Goal: Task Accomplishment & Management: Manage account settings

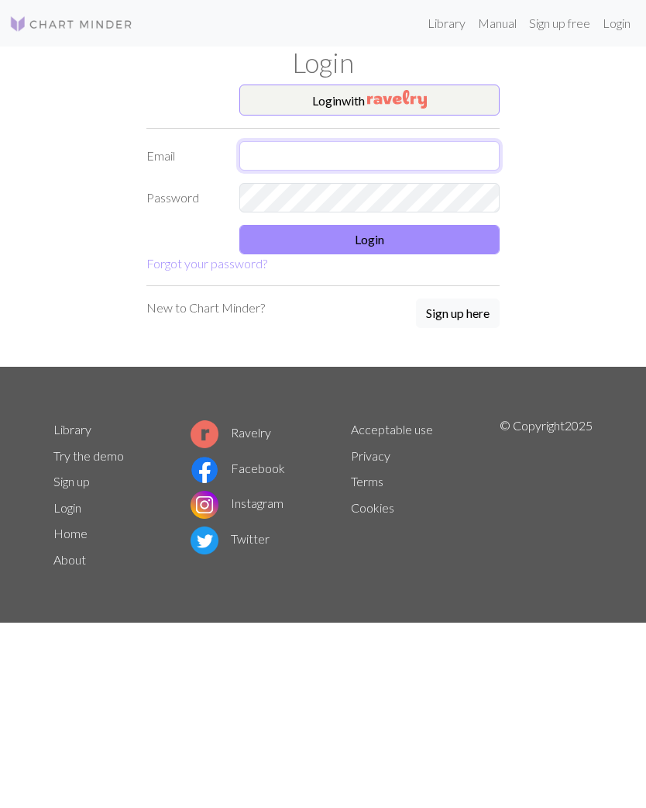
type input "[EMAIL_ADDRESS][DOMAIN_NAME]"
click at [381, 245] on button "Login" at bounding box center [370, 239] width 260 height 29
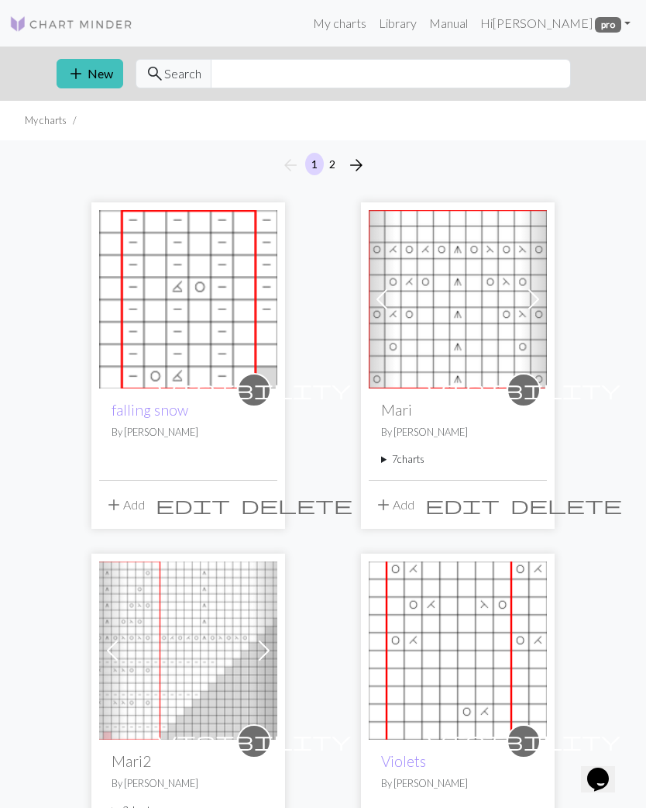
click at [129, 502] on button "add Add" at bounding box center [124, 504] width 51 height 29
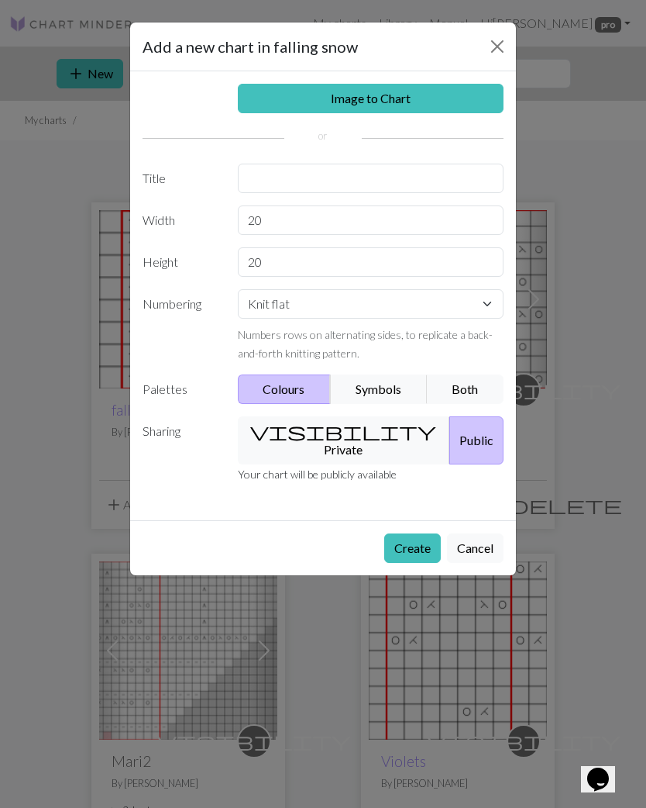
click at [30, 401] on div "Add a new chart in falling snow Image to Chart Title Width 20 Height 20 Numberi…" at bounding box center [323, 404] width 646 height 808
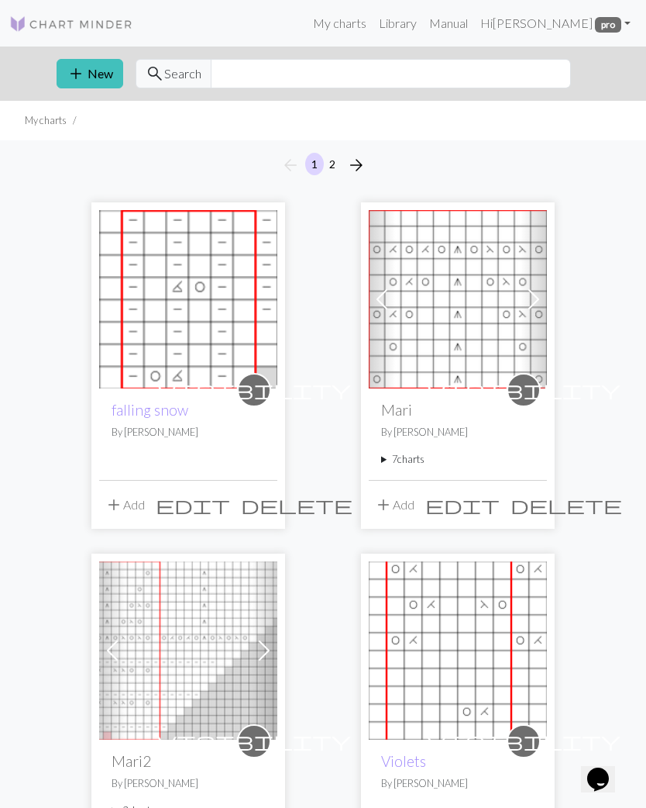
click at [195, 353] on img at bounding box center [188, 299] width 178 height 178
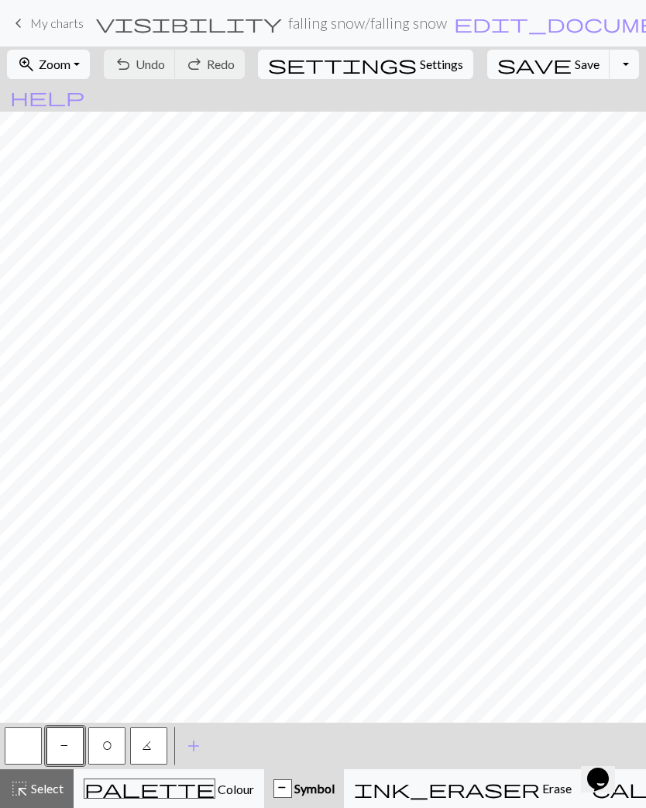
click at [610, 64] on button "Toggle Dropdown" at bounding box center [624, 64] width 29 height 29
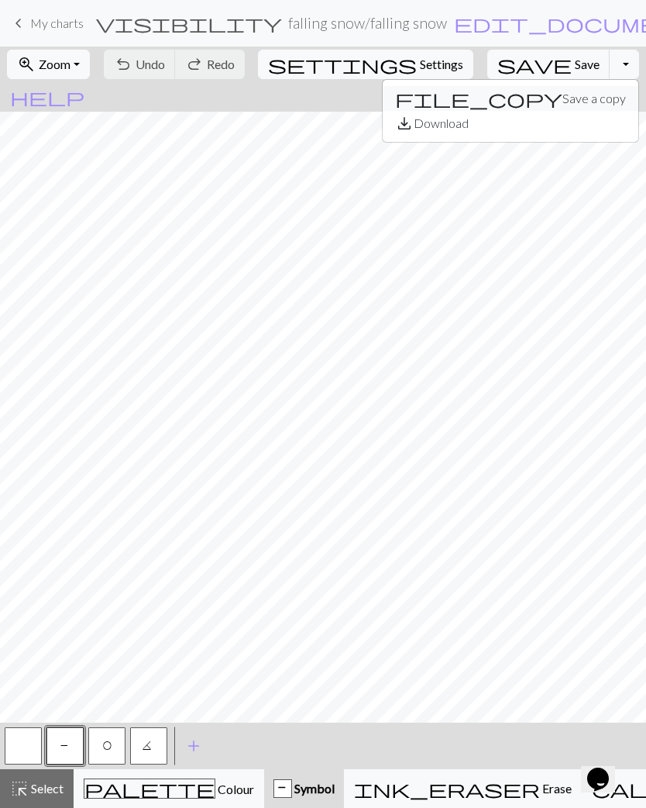
click at [545, 102] on button "file_copy Save a copy" at bounding box center [511, 98] width 256 height 25
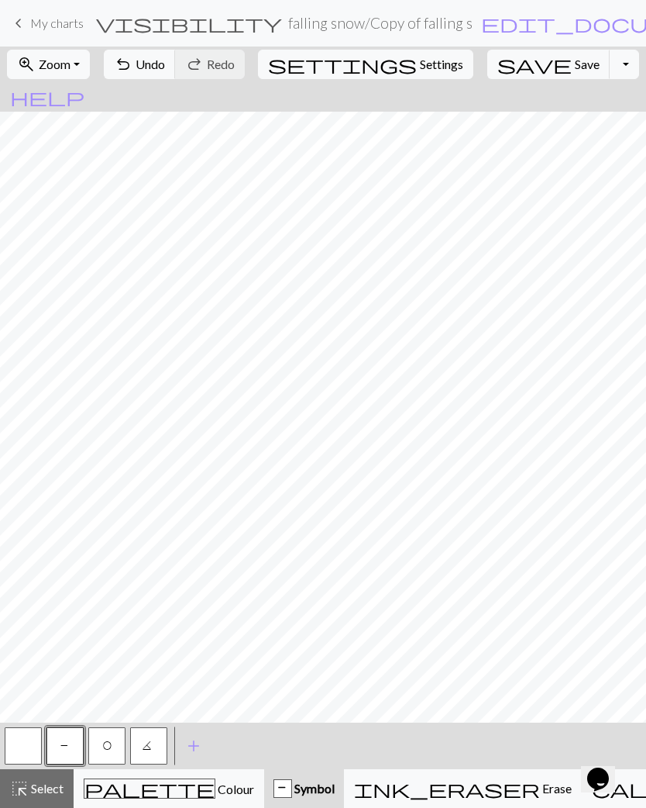
click at [293, 24] on h2 "falling snow / Copy of falling snow" at bounding box center [381, 23] width 186 height 18
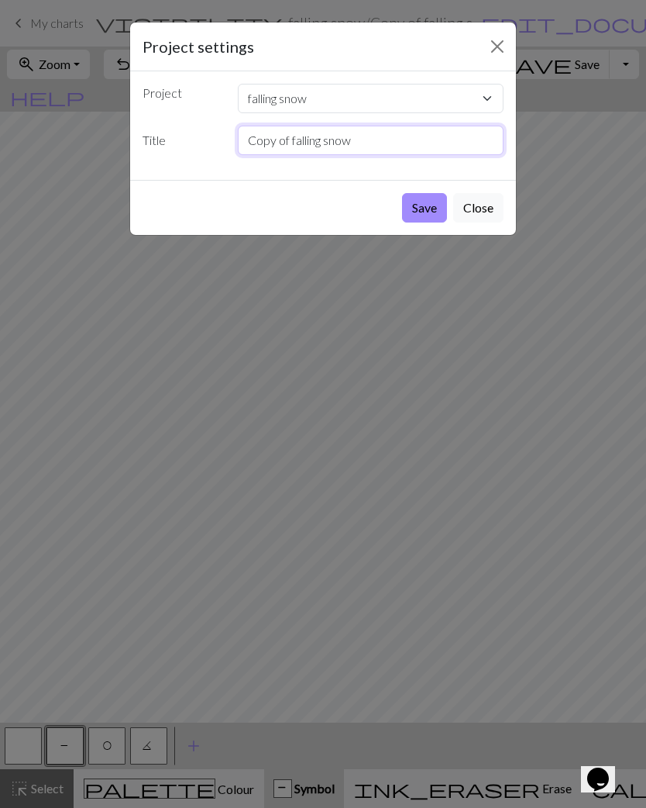
click at [293, 141] on input "Copy of falling snow" at bounding box center [371, 140] width 267 height 29
click at [340, 141] on input "falling snow" at bounding box center [371, 140] width 267 height 29
type input "falling snow 2"
click at [433, 202] on button "Save" at bounding box center [424, 207] width 45 height 29
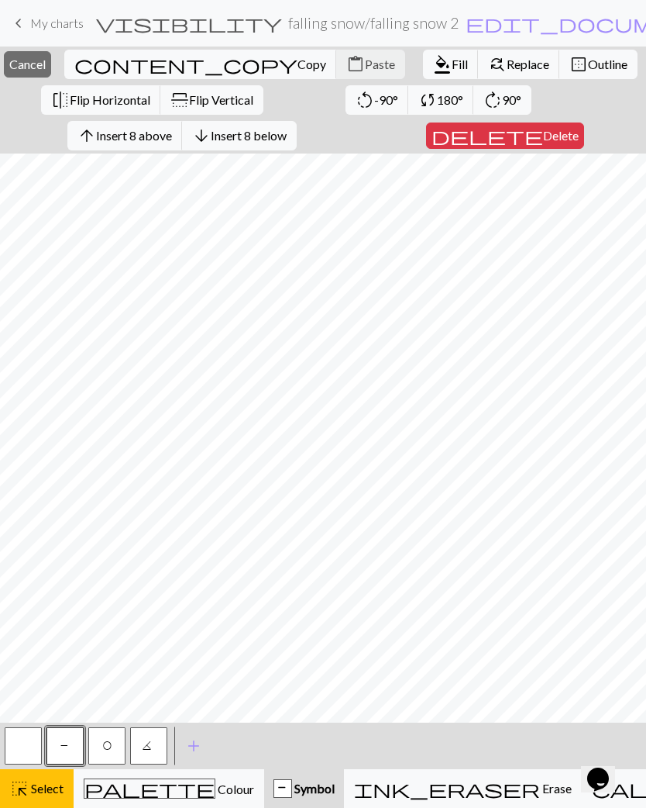
click at [287, 137] on span "Insert 8 below" at bounding box center [249, 135] width 76 height 15
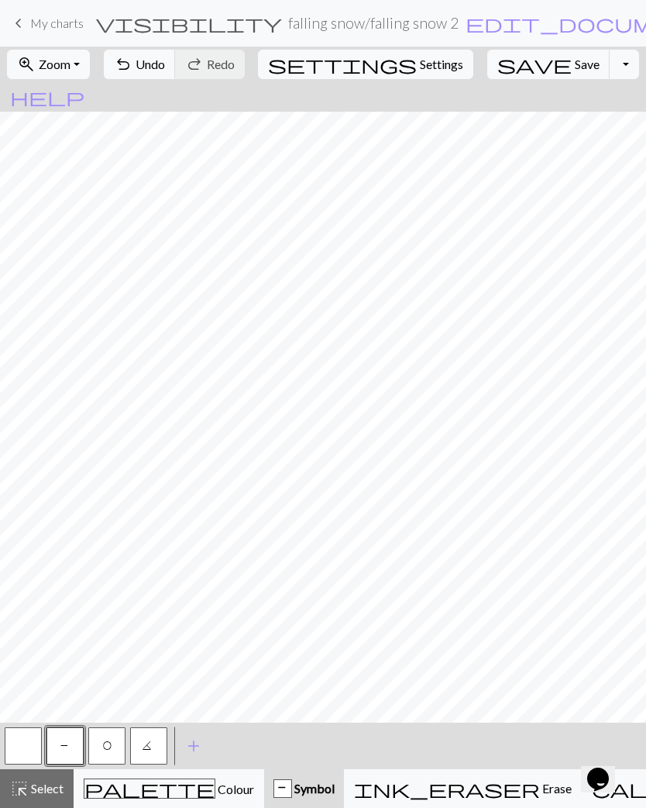
click at [165, 65] on span "Undo" at bounding box center [150, 64] width 29 height 15
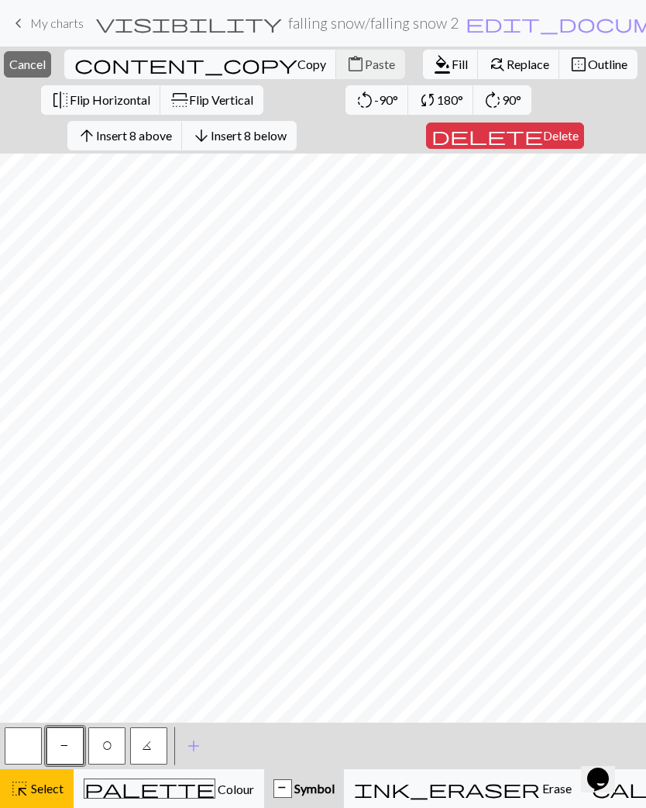
click at [167, 143] on button "arrow_upward Insert 8 above" at bounding box center [124, 135] width 115 height 29
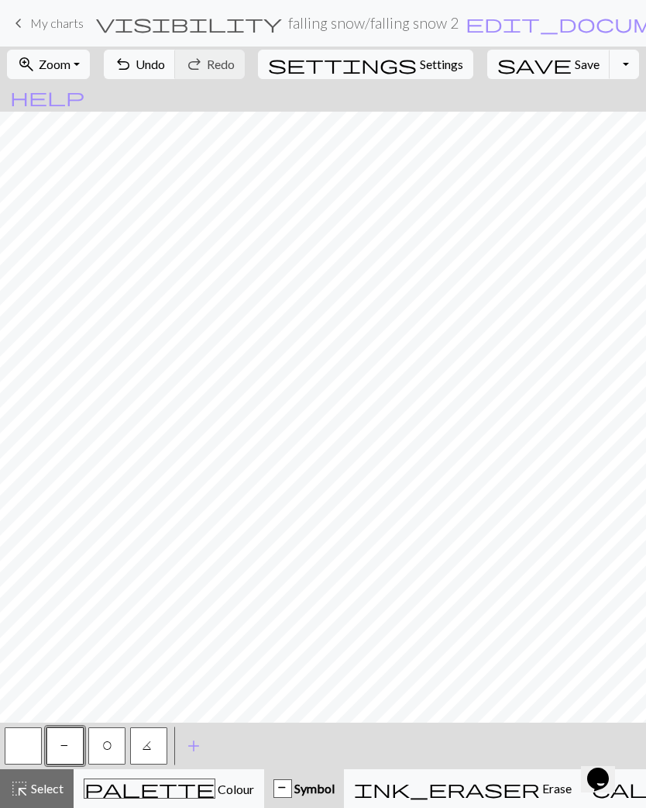
click at [165, 63] on span "Undo" at bounding box center [150, 64] width 29 height 15
click at [165, 70] on span "Undo" at bounding box center [150, 64] width 29 height 15
click at [235, 63] on span "Redo" at bounding box center [221, 64] width 28 height 15
click at [22, 751] on button "button" at bounding box center [23, 745] width 37 height 37
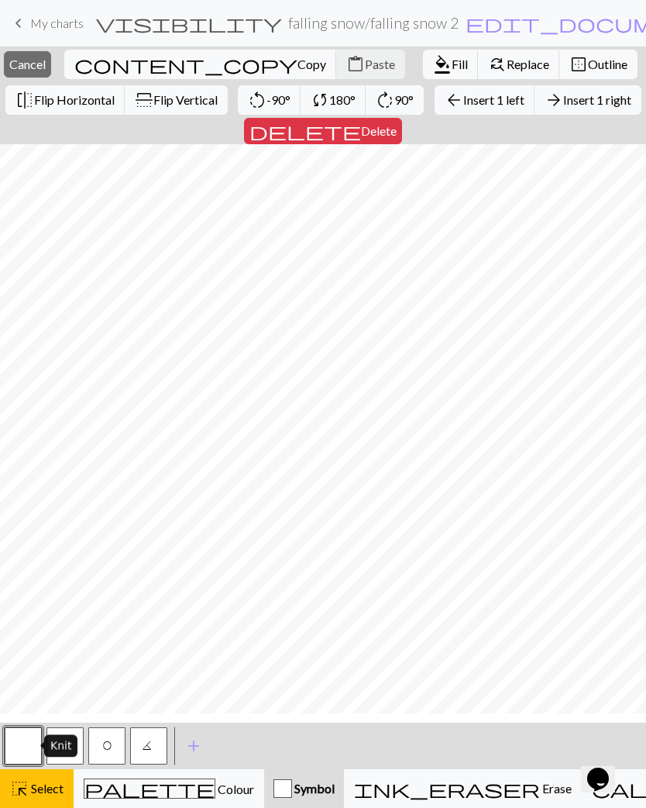
click at [22, 749] on button "button" at bounding box center [23, 745] width 37 height 37
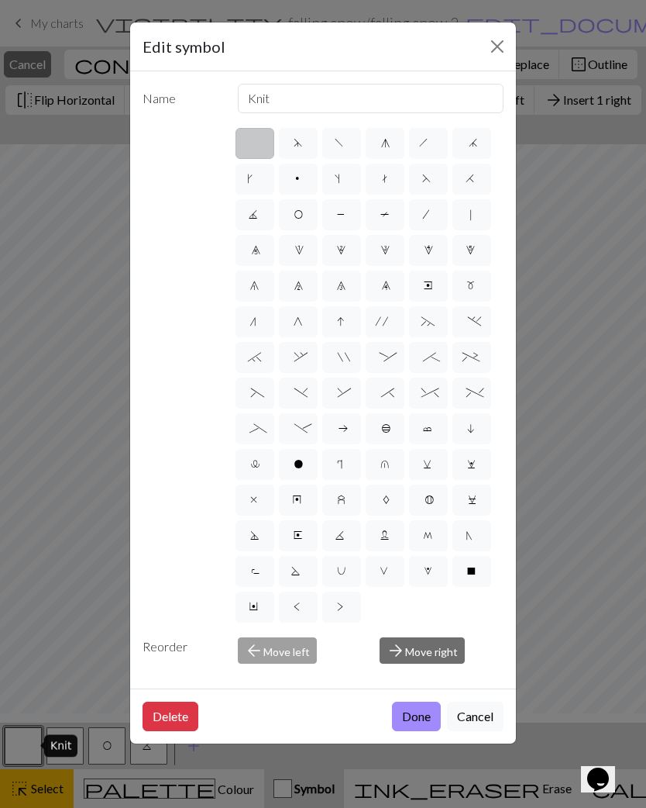
click at [413, 713] on button "Done" at bounding box center [416, 716] width 49 height 29
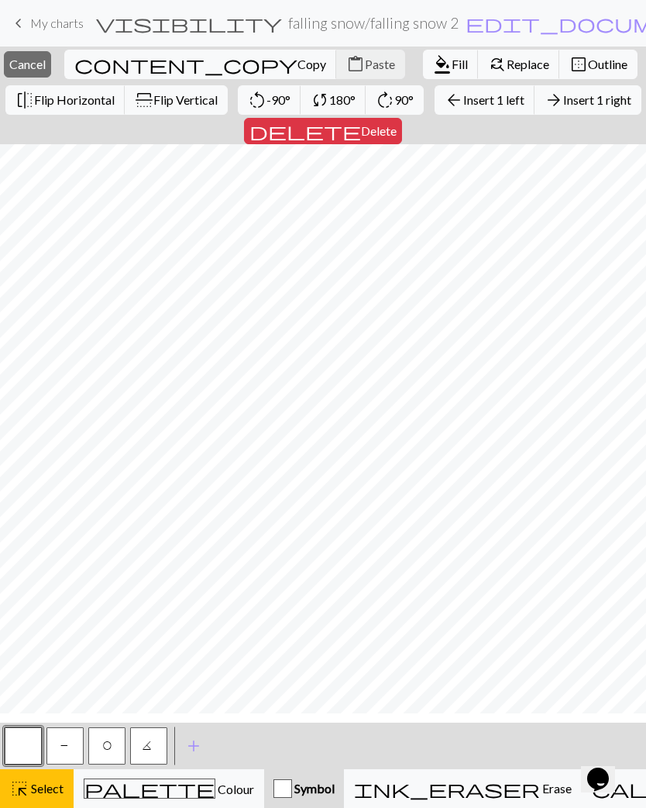
click at [433, 66] on span "format_color_fill" at bounding box center [442, 64] width 19 height 22
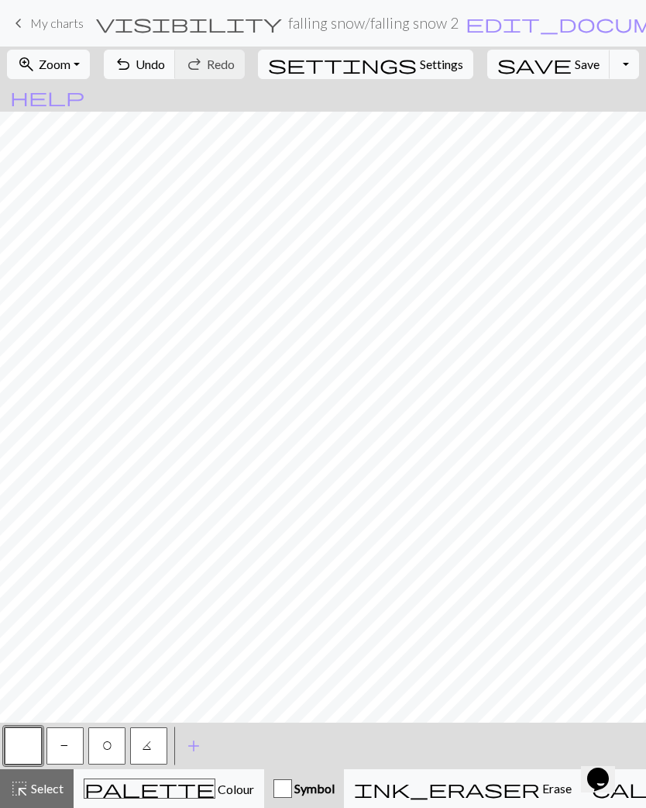
click at [215, 796] on span "Colour" at bounding box center [234, 788] width 39 height 15
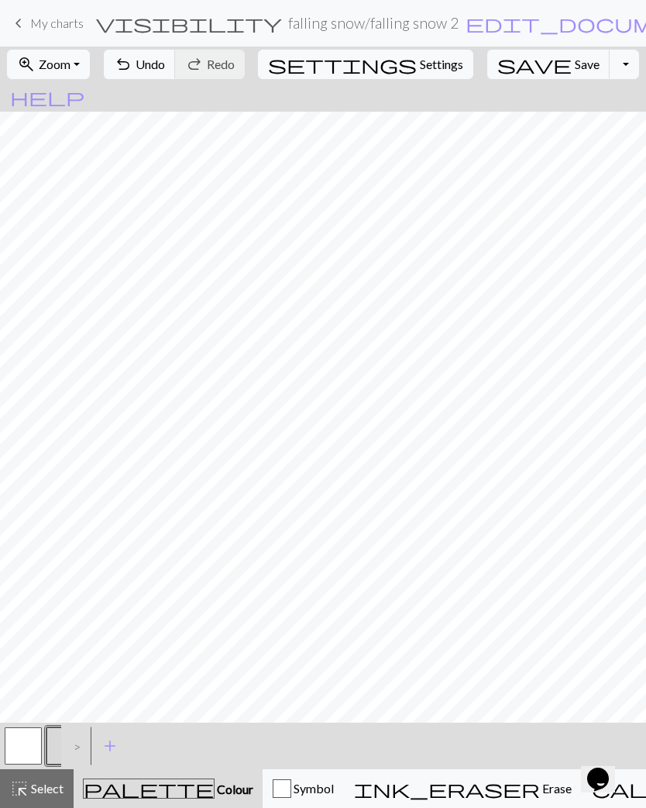
click at [215, 784] on span "Colour" at bounding box center [234, 788] width 39 height 15
click at [60, 739] on button "button" at bounding box center [65, 745] width 37 height 37
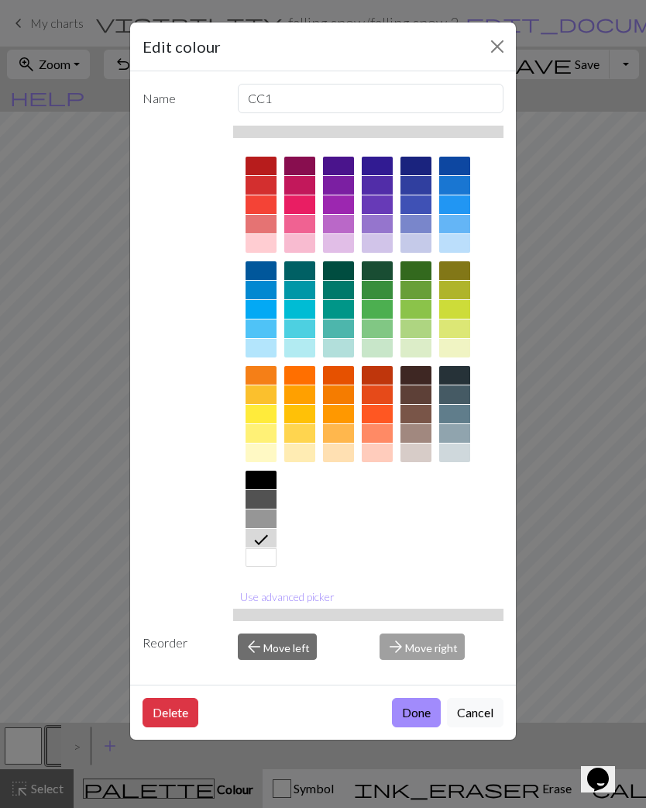
click at [418, 711] on button "Done" at bounding box center [416, 712] width 49 height 29
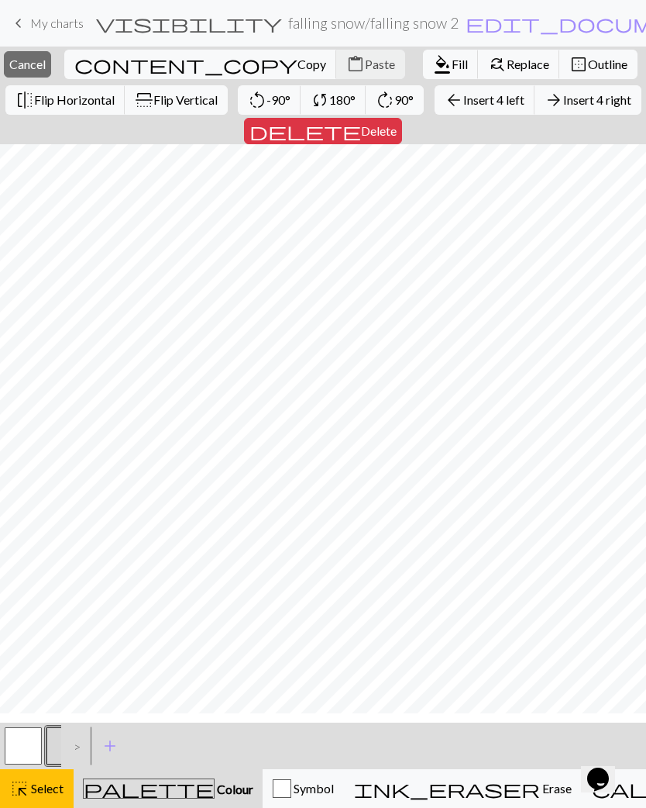
click at [402, 144] on button "delete Delete" at bounding box center [323, 131] width 158 height 26
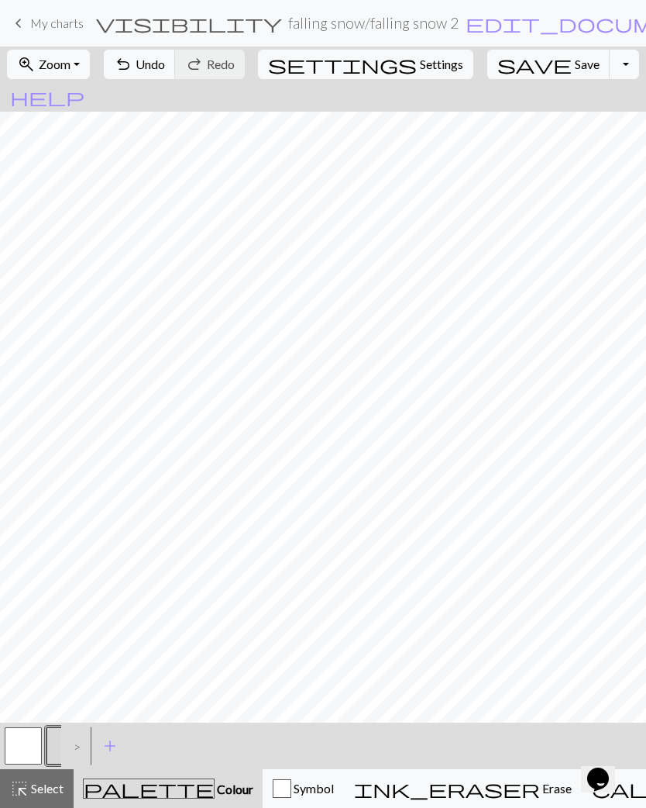
click at [25, 781] on span "highlight_alt" at bounding box center [19, 788] width 19 height 22
click at [60, 745] on button "button" at bounding box center [65, 745] width 37 height 37
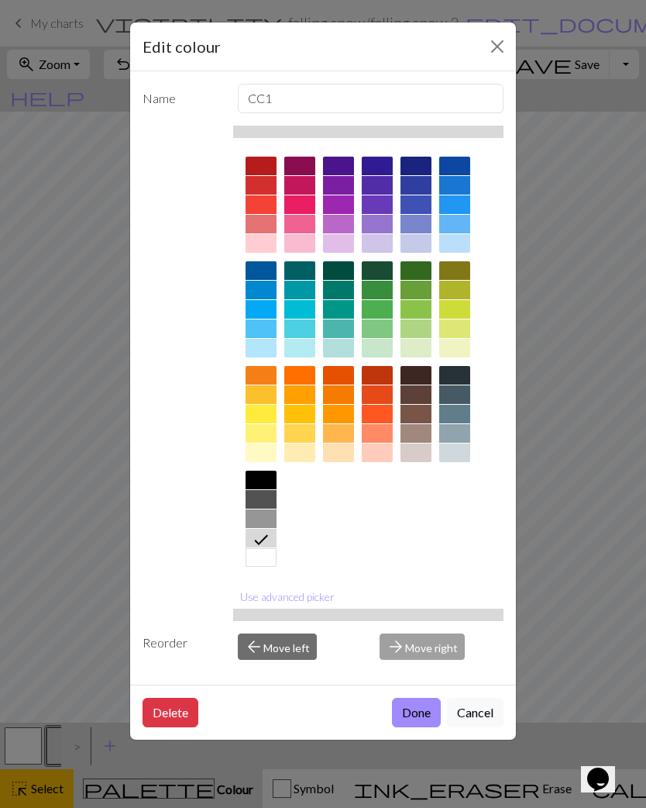
click at [423, 708] on button "Done" at bounding box center [416, 712] width 49 height 29
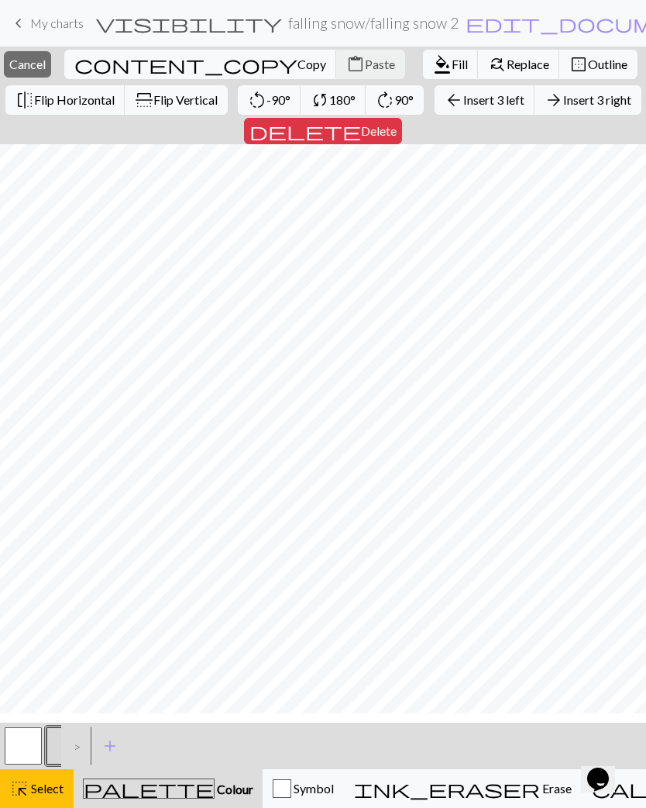
click at [397, 128] on span "Delete" at bounding box center [379, 130] width 36 height 15
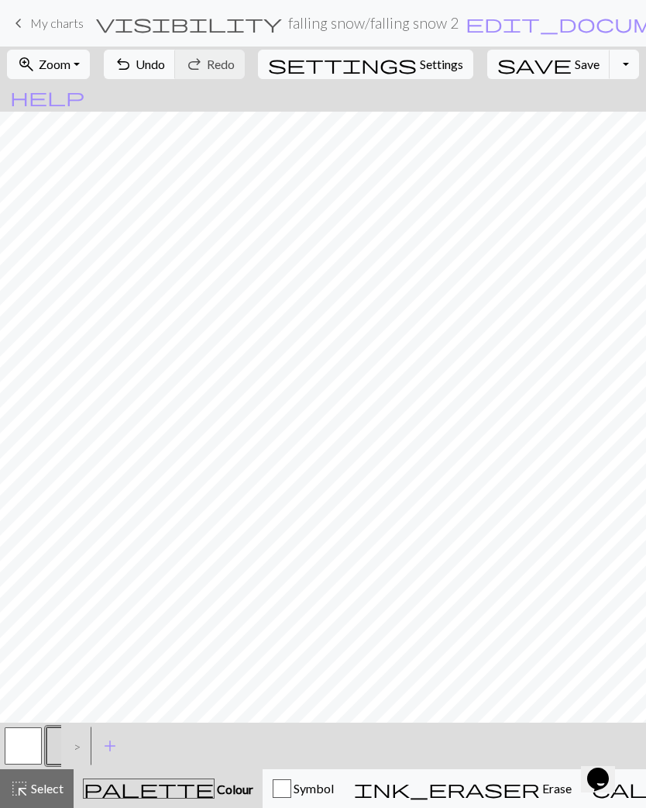
click at [575, 69] on span "Save" at bounding box center [587, 64] width 25 height 15
click at [165, 62] on span "Undo" at bounding box center [150, 64] width 29 height 15
click at [47, 796] on div "highlight_alt Select Select" at bounding box center [36, 788] width 53 height 19
click at [204, 54] on div "undo Undo Undo redo Redo Redo" at bounding box center [174, 65] width 150 height 36
click at [29, 800] on button "highlight_alt Select Select" at bounding box center [37, 788] width 74 height 39
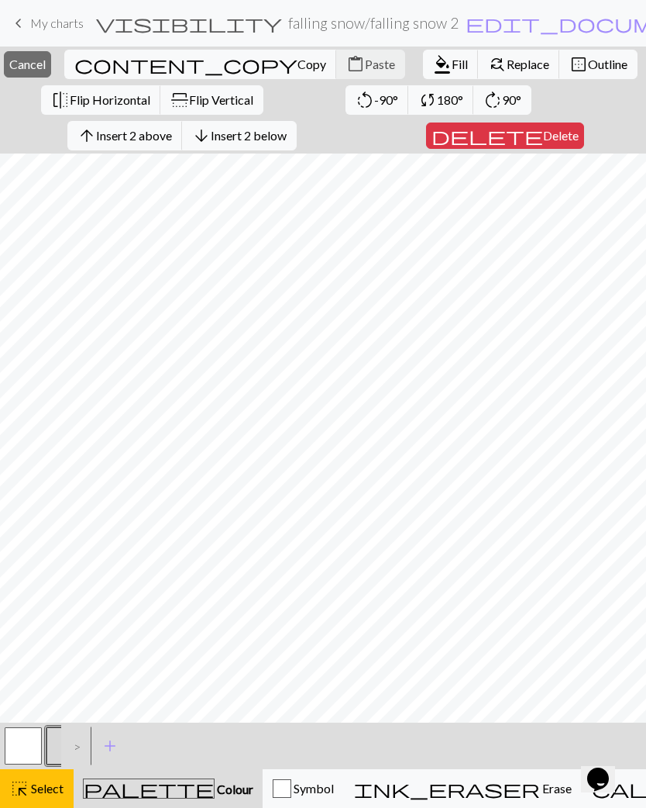
click at [195, 56] on button "content_copy Copy" at bounding box center [200, 64] width 273 height 29
click at [281, 138] on span "Insert 2 below" at bounding box center [249, 135] width 76 height 15
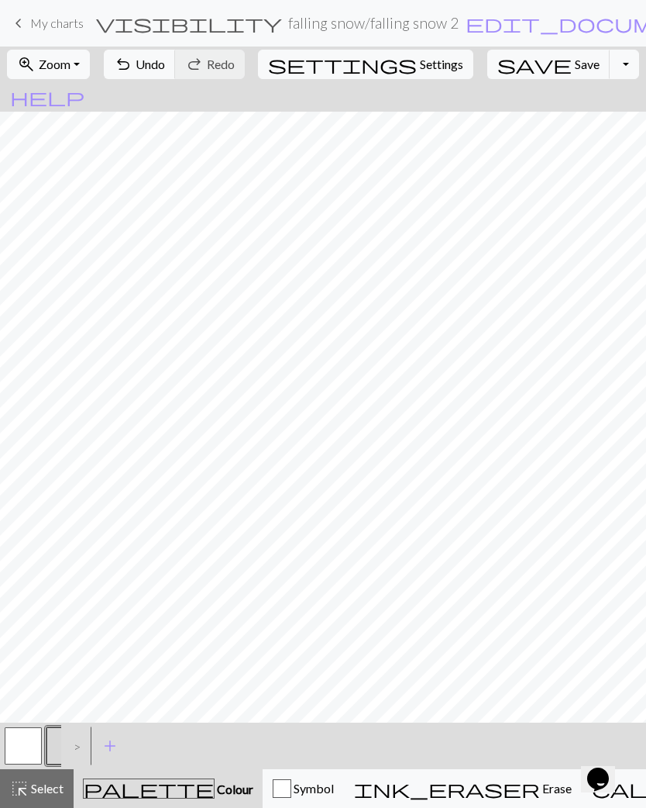
click at [24, 794] on span "highlight_alt" at bounding box center [19, 788] width 19 height 22
click at [176, 56] on button "undo Undo Undo" at bounding box center [140, 64] width 72 height 29
click at [165, 61] on span "Undo" at bounding box center [150, 64] width 29 height 15
click at [40, 801] on button "highlight_alt Select Select" at bounding box center [37, 788] width 74 height 39
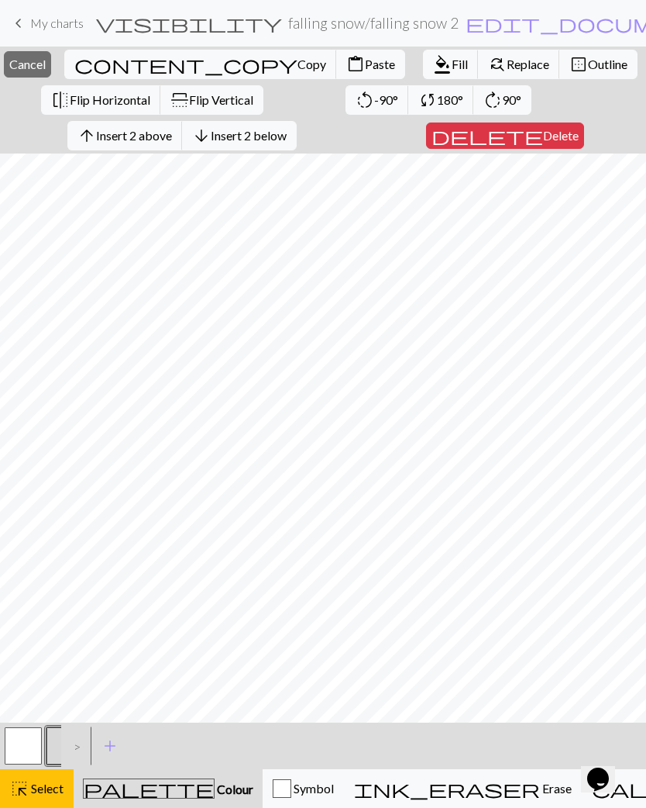
click at [274, 141] on span "Insert 2 below" at bounding box center [249, 135] width 76 height 15
click at [278, 138] on span "Insert 5 below" at bounding box center [249, 135] width 76 height 15
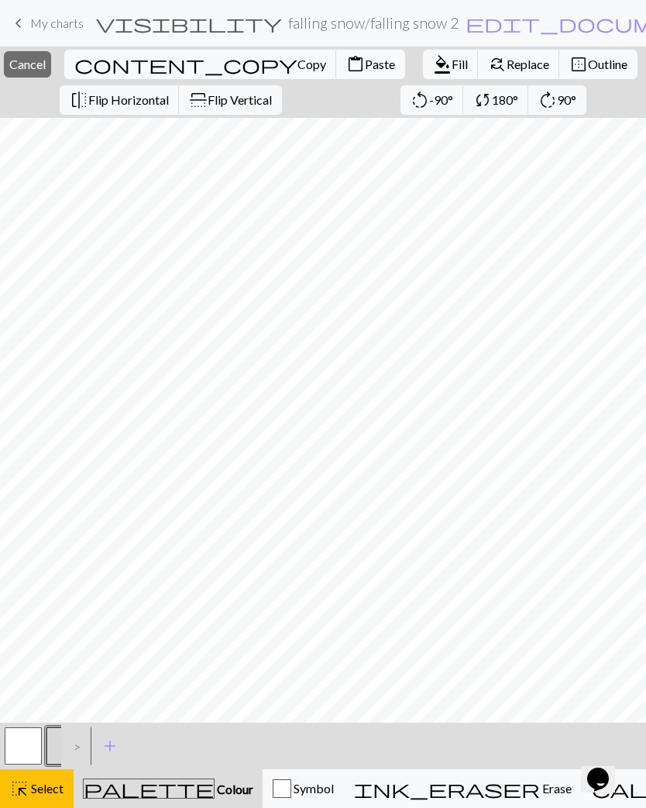
click at [365, 64] on span "Paste" at bounding box center [380, 64] width 30 height 15
click at [365, 65] on span "Paste" at bounding box center [380, 64] width 30 height 15
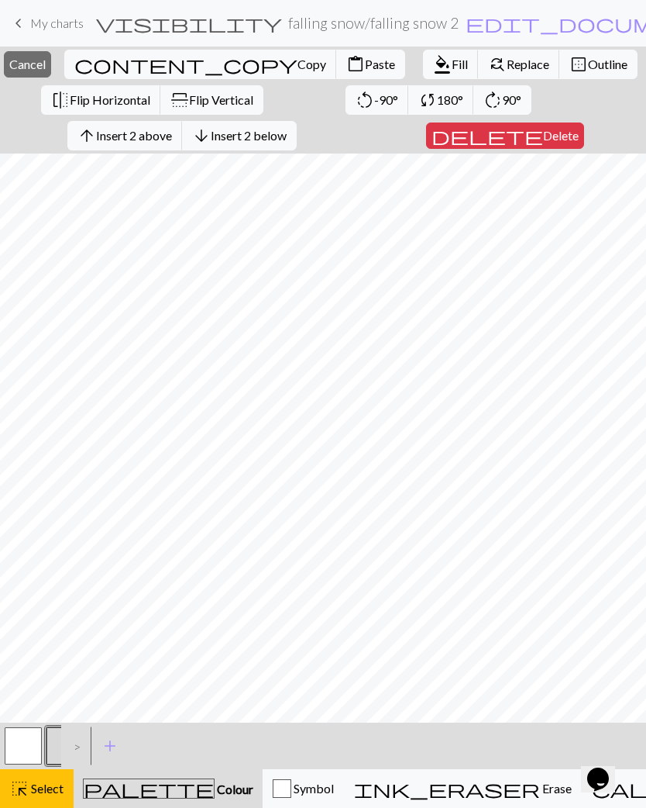
click at [365, 62] on span "Paste" at bounding box center [380, 64] width 30 height 15
click at [336, 78] on button "content_paste Paste" at bounding box center [370, 64] width 69 height 29
click at [24, 801] on button "highlight_alt Select Select" at bounding box center [37, 788] width 74 height 39
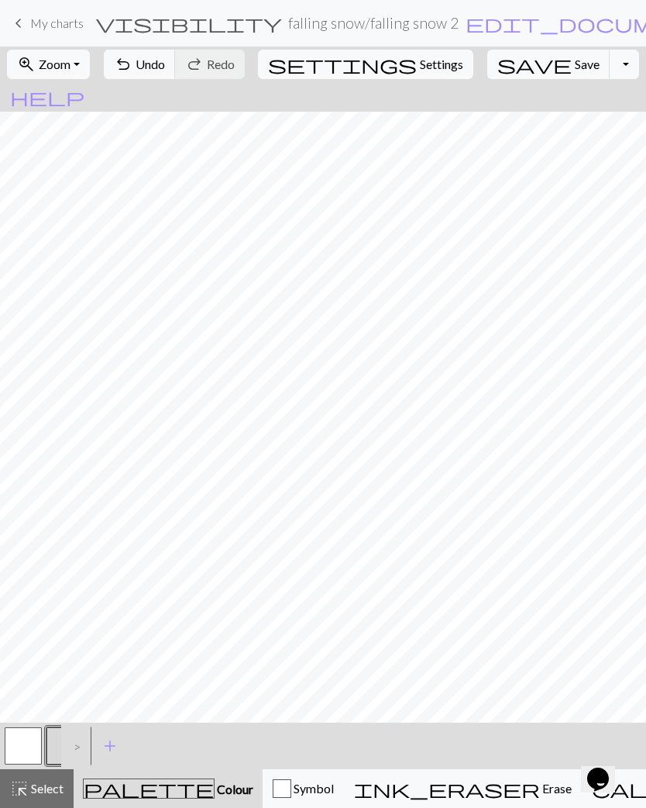
click at [20, 794] on span "highlight_alt" at bounding box center [19, 788] width 19 height 22
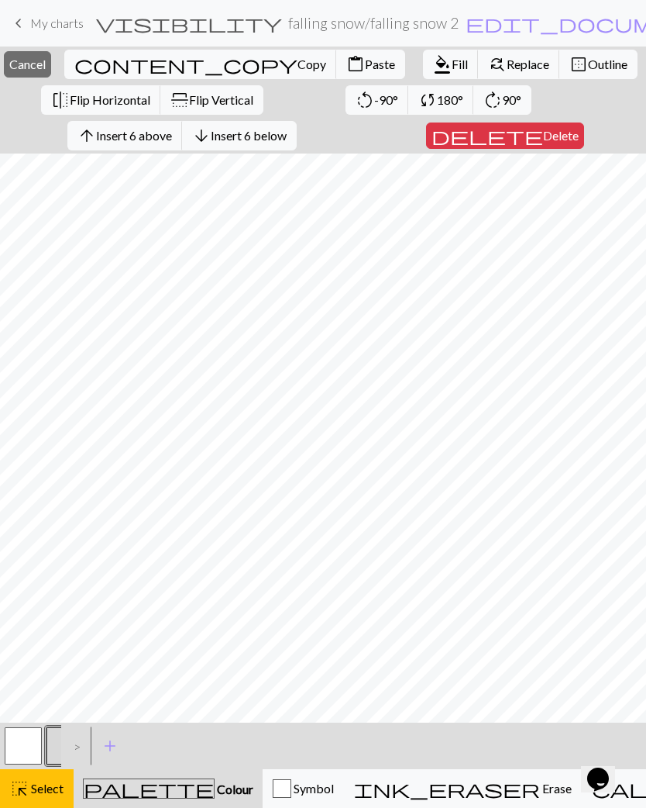
click at [298, 71] on span "Copy" at bounding box center [312, 64] width 29 height 15
click at [40, 803] on button "highlight_alt Select Select" at bounding box center [37, 788] width 74 height 39
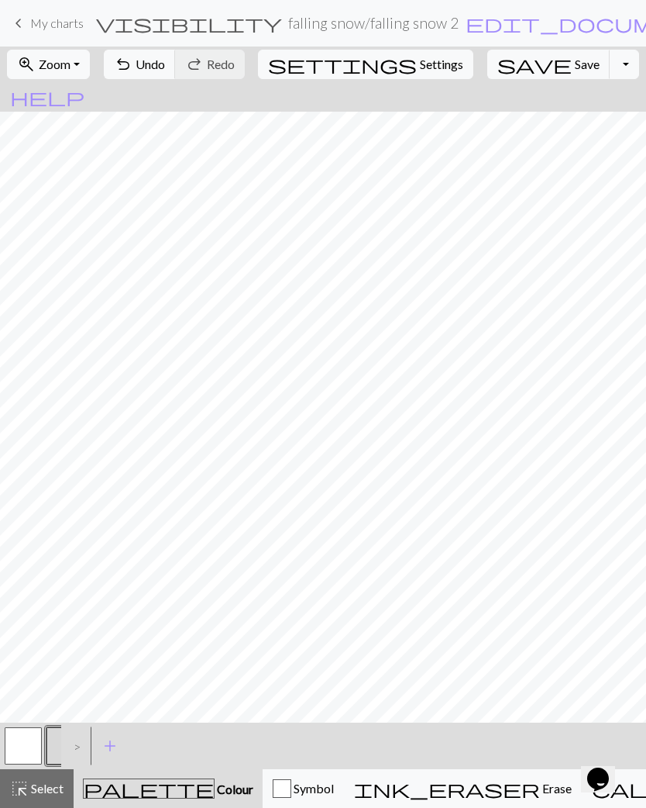
click at [165, 65] on span "Undo" at bounding box center [150, 64] width 29 height 15
click at [36, 801] on button "highlight_alt Select Select" at bounding box center [37, 788] width 74 height 39
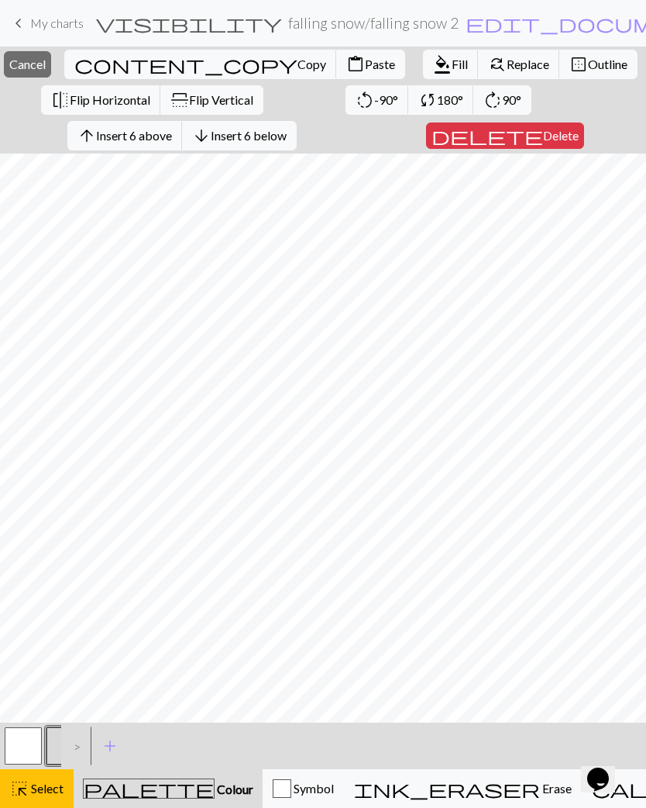
click at [365, 70] on span "Paste" at bounding box center [380, 64] width 30 height 15
click at [44, 803] on button "highlight_alt Select Select" at bounding box center [37, 788] width 74 height 39
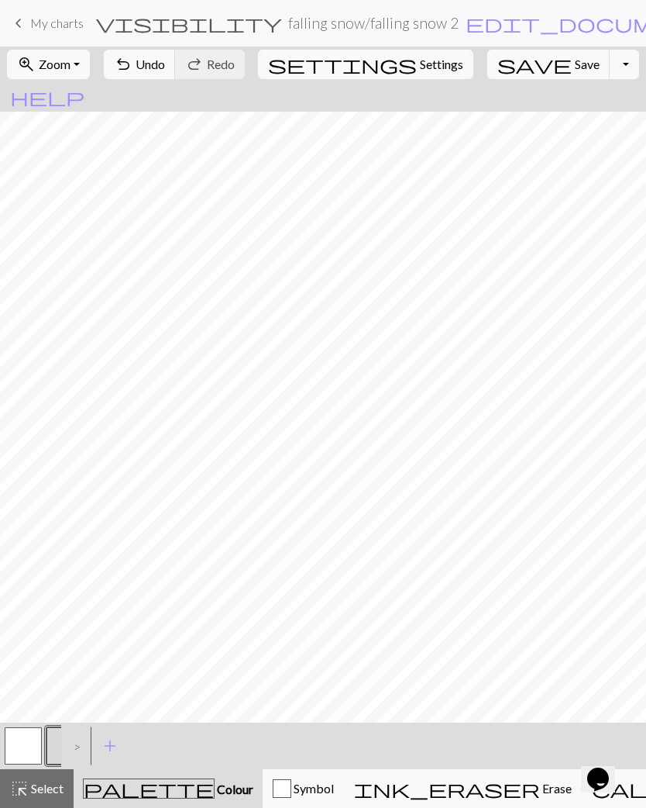
click at [63, 740] on div ">" at bounding box center [73, 746] width 25 height 42
click at [19, 740] on button "button" at bounding box center [23, 745] width 37 height 37
click at [57, 743] on button "button" at bounding box center [65, 745] width 37 height 37
click at [22, 736] on button "button" at bounding box center [23, 745] width 37 height 37
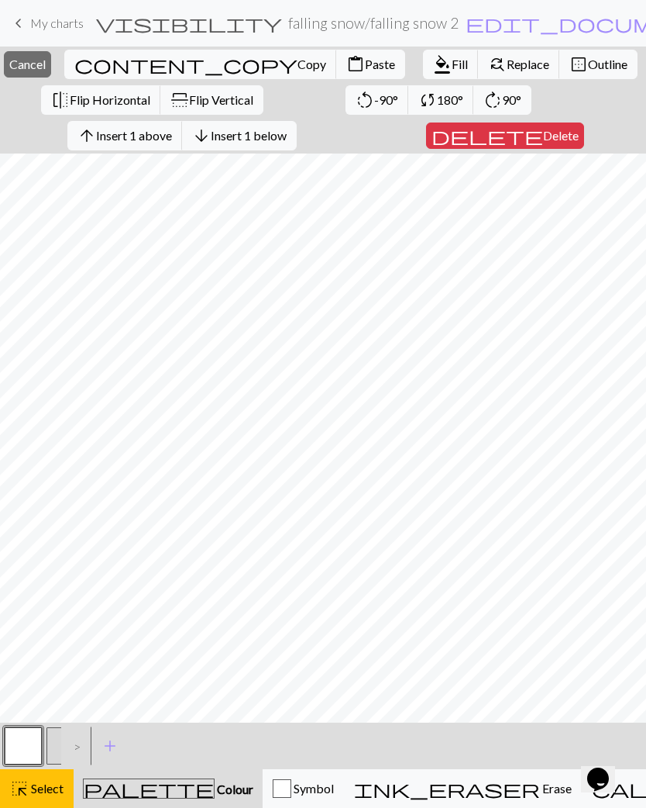
click at [278, 132] on span "Insert 1 below" at bounding box center [249, 135] width 76 height 15
click at [264, 134] on span "Insert 1 below" at bounding box center [249, 135] width 76 height 15
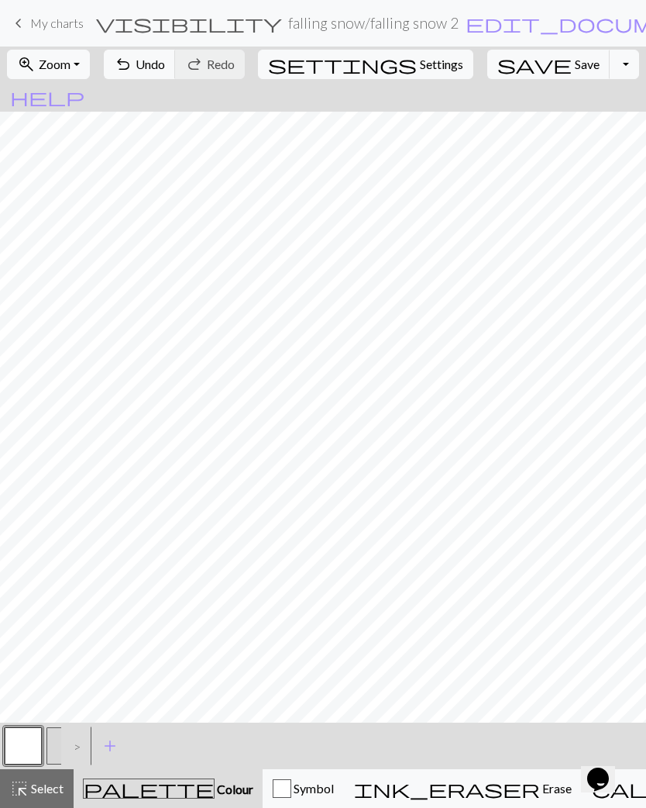
click at [115, 744] on span "add" at bounding box center [110, 746] width 19 height 22
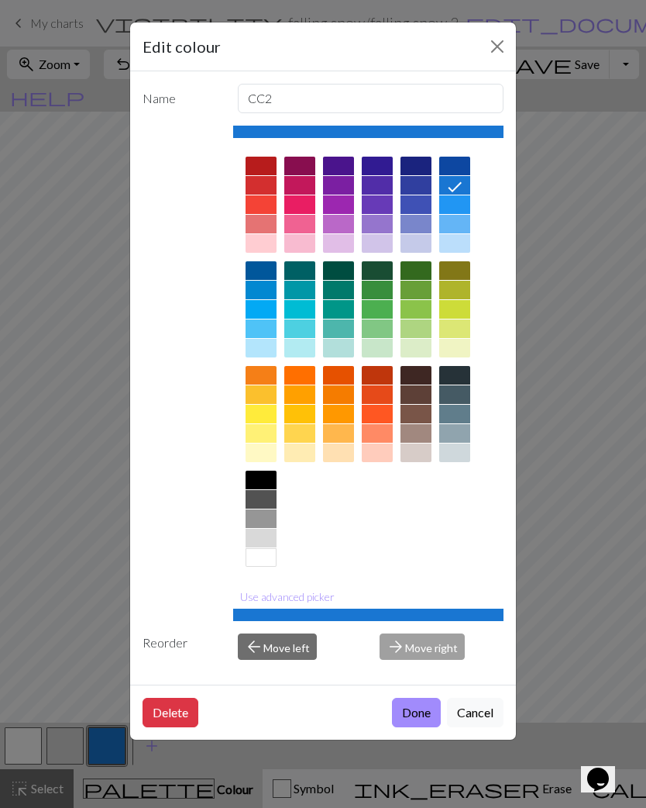
click at [419, 707] on button "Done" at bounding box center [416, 712] width 49 height 29
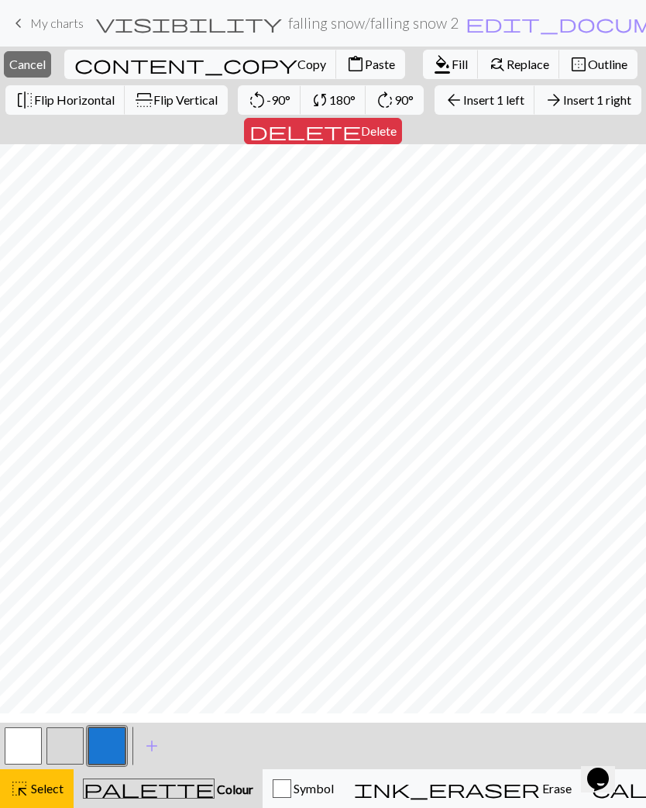
click at [95, 740] on button "button" at bounding box center [106, 745] width 37 height 37
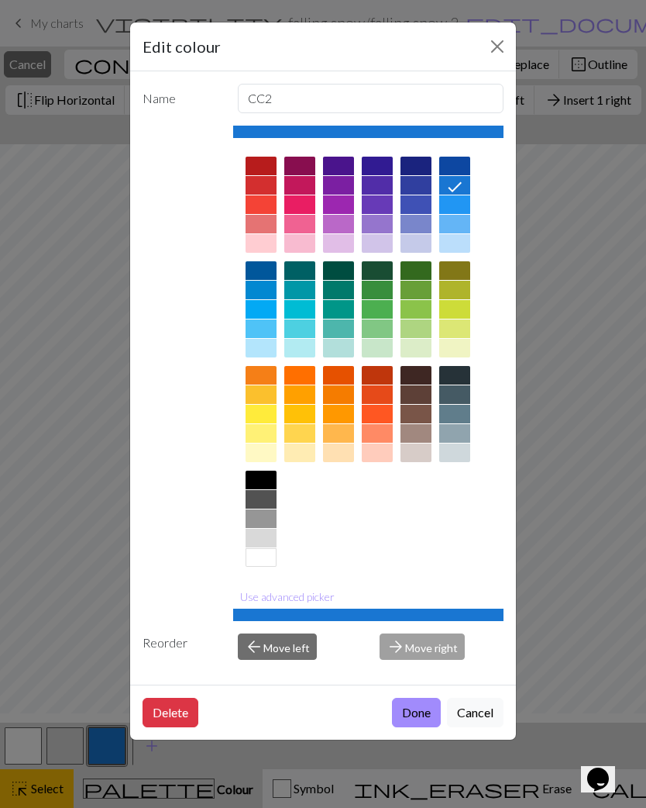
click at [36, 784] on div "Edit colour Name CC2 Use advanced picker Reorder arrow_back Move left arrow_for…" at bounding box center [323, 404] width 646 height 808
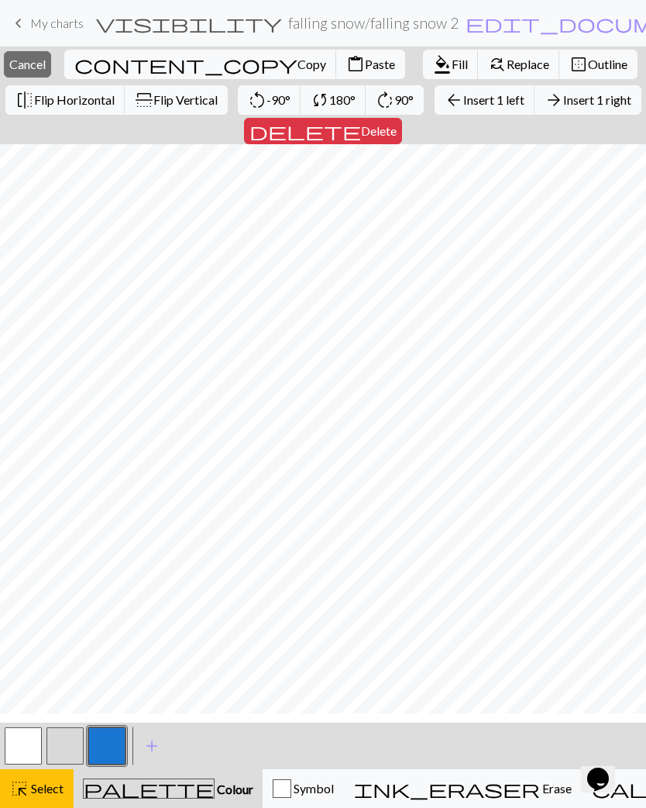
click at [35, 782] on span "Select" at bounding box center [46, 788] width 35 height 15
click at [119, 744] on button "button" at bounding box center [106, 745] width 37 height 37
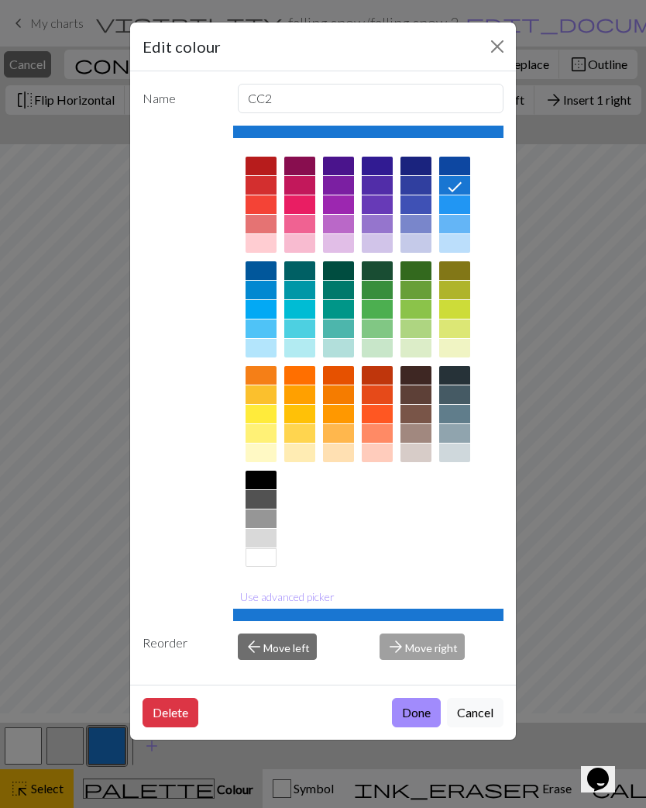
click at [484, 700] on button "Cancel" at bounding box center [475, 712] width 57 height 29
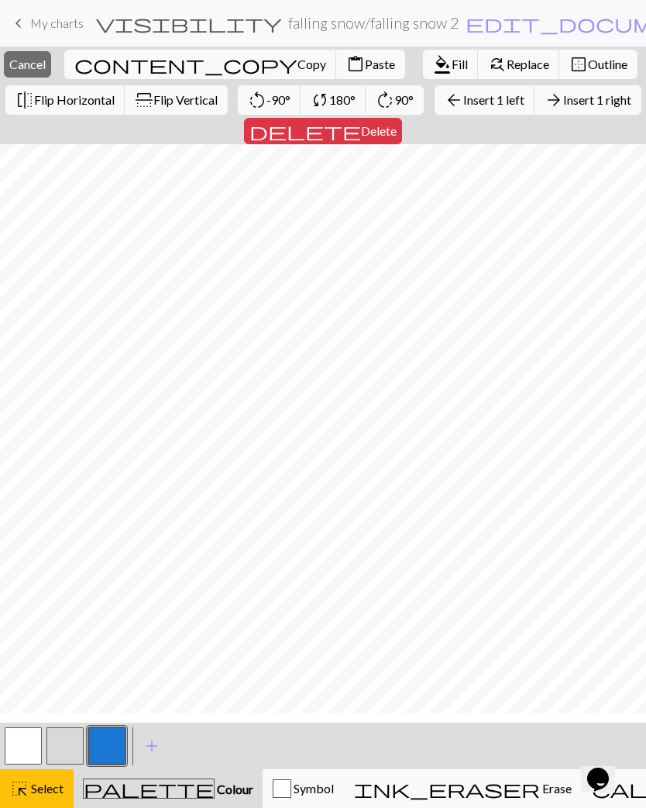
click at [122, 737] on button "button" at bounding box center [106, 745] width 37 height 37
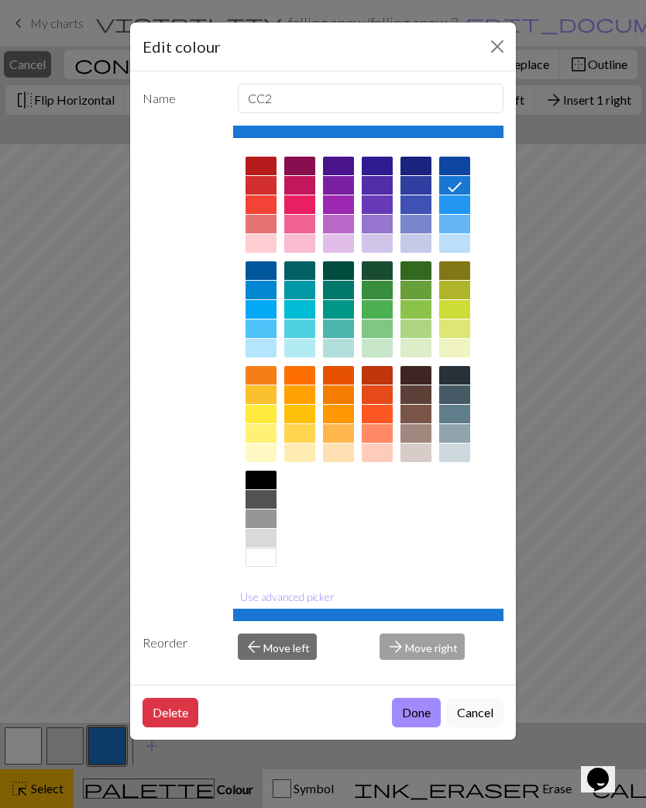
click at [44, 798] on div "Edit colour Name CC2 Use advanced picker Reorder arrow_back Move left arrow_for…" at bounding box center [323, 404] width 646 height 808
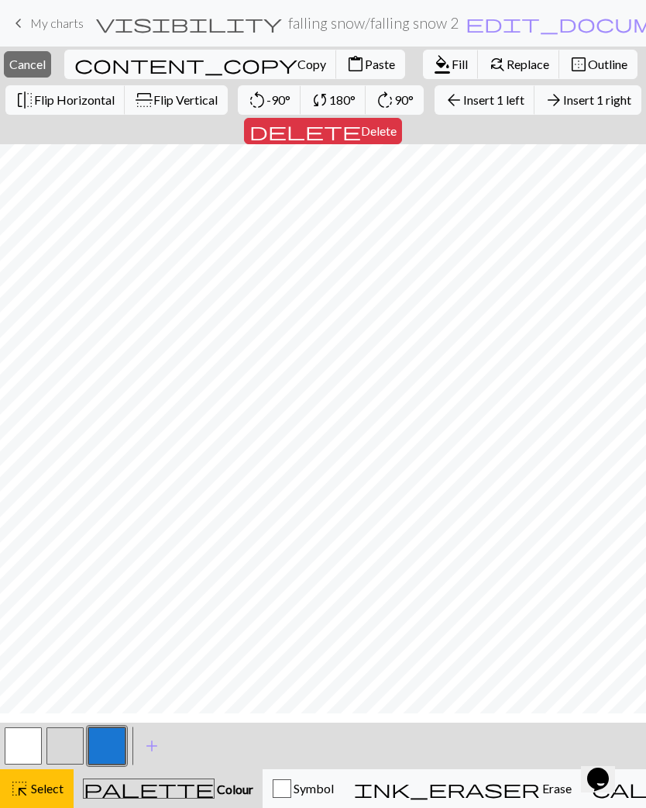
click at [57, 788] on span "Select" at bounding box center [46, 788] width 35 height 15
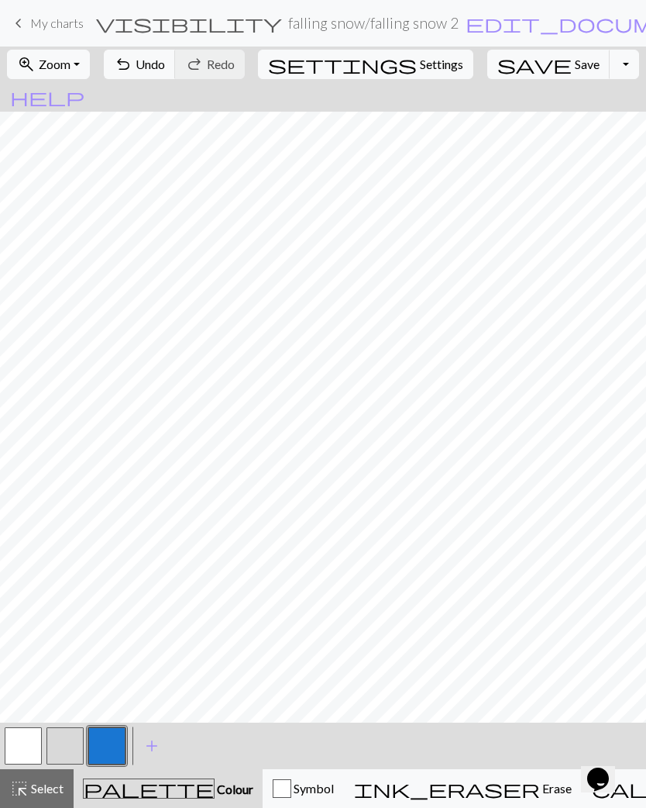
click at [22, 757] on button "button" at bounding box center [23, 745] width 37 height 37
click at [109, 753] on button "button" at bounding box center [106, 745] width 37 height 37
click at [176, 74] on button "undo Undo Undo" at bounding box center [140, 64] width 72 height 29
click at [165, 60] on span "Undo" at bounding box center [150, 64] width 29 height 15
click at [165, 59] on span "Undo" at bounding box center [150, 64] width 29 height 15
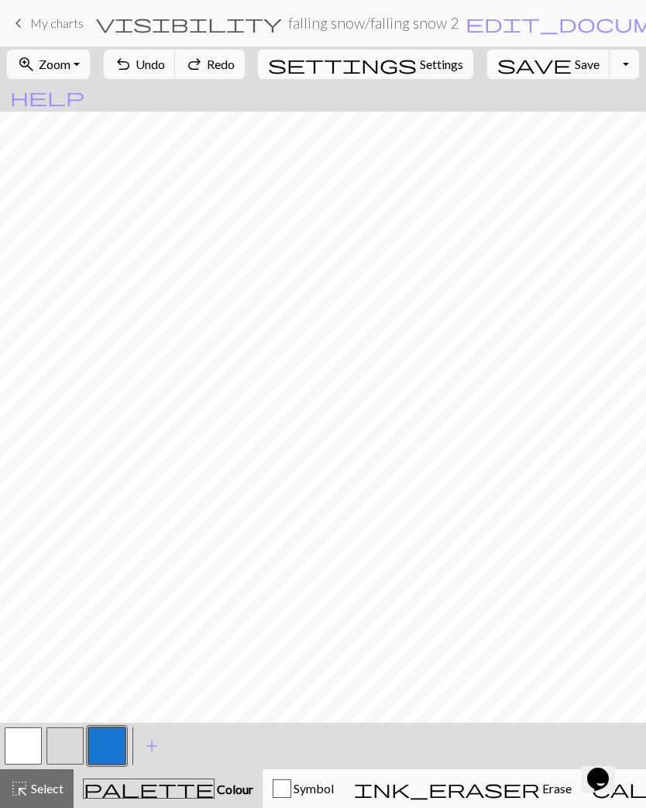
click at [133, 64] on span "undo" at bounding box center [123, 64] width 19 height 22
click at [133, 63] on span "undo" at bounding box center [123, 64] width 19 height 22
click at [165, 62] on span "Undo" at bounding box center [150, 64] width 29 height 15
click at [215, 795] on span "Colour" at bounding box center [234, 788] width 39 height 15
click at [111, 737] on button "button" at bounding box center [106, 745] width 37 height 37
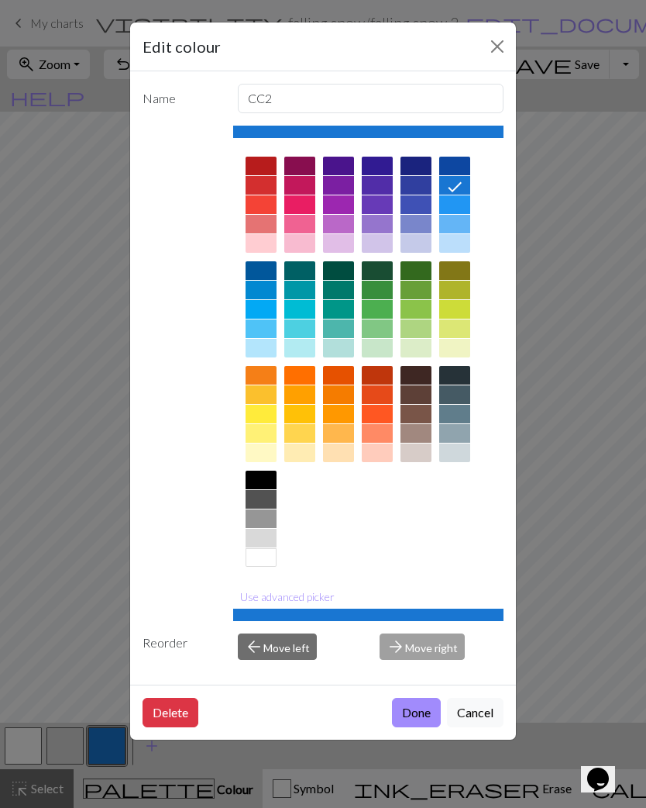
click at [265, 455] on div at bounding box center [261, 452] width 31 height 19
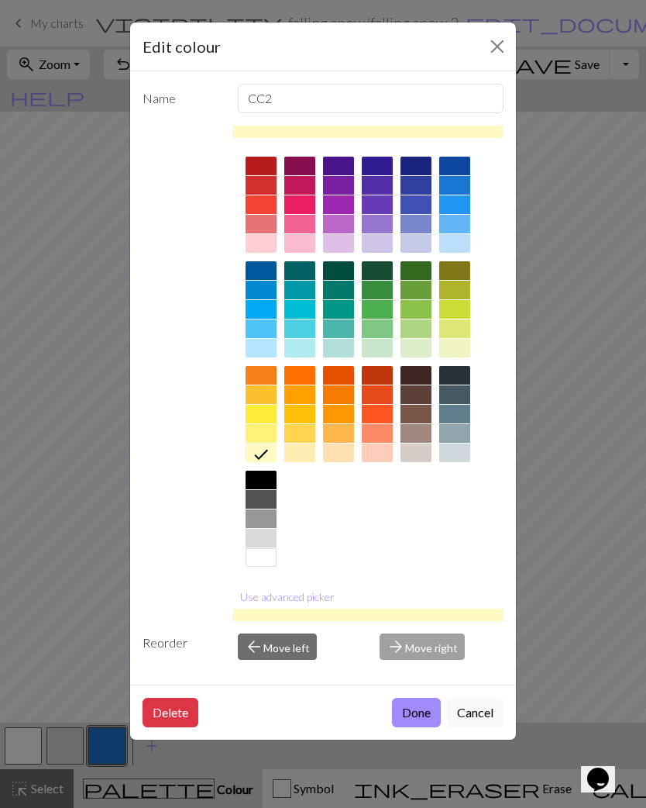
click at [421, 711] on button "Done" at bounding box center [416, 712] width 49 height 29
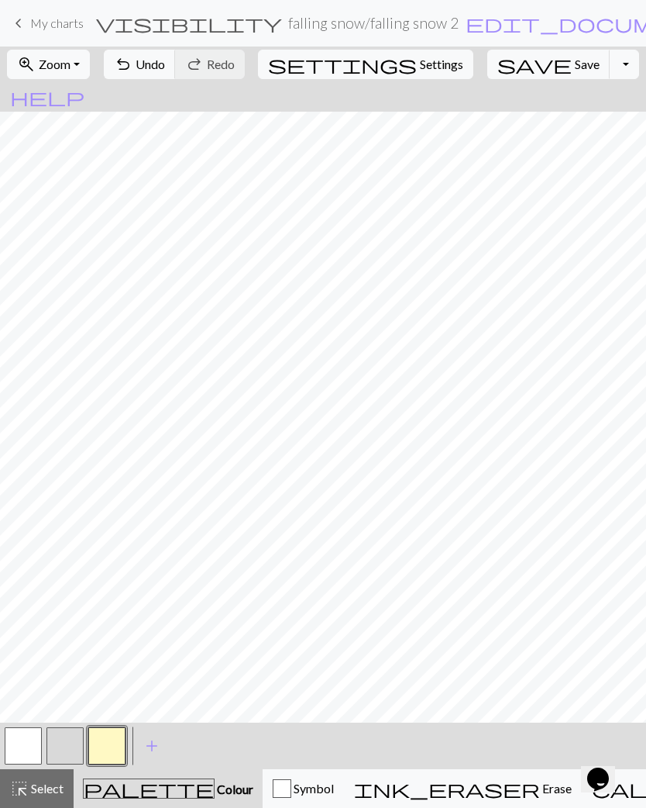
click at [165, 65] on span "Undo" at bounding box center [150, 64] width 29 height 15
click at [74, 746] on button "button" at bounding box center [65, 745] width 37 height 37
click at [273, 798] on button "Symbol" at bounding box center [303, 788] width 81 height 39
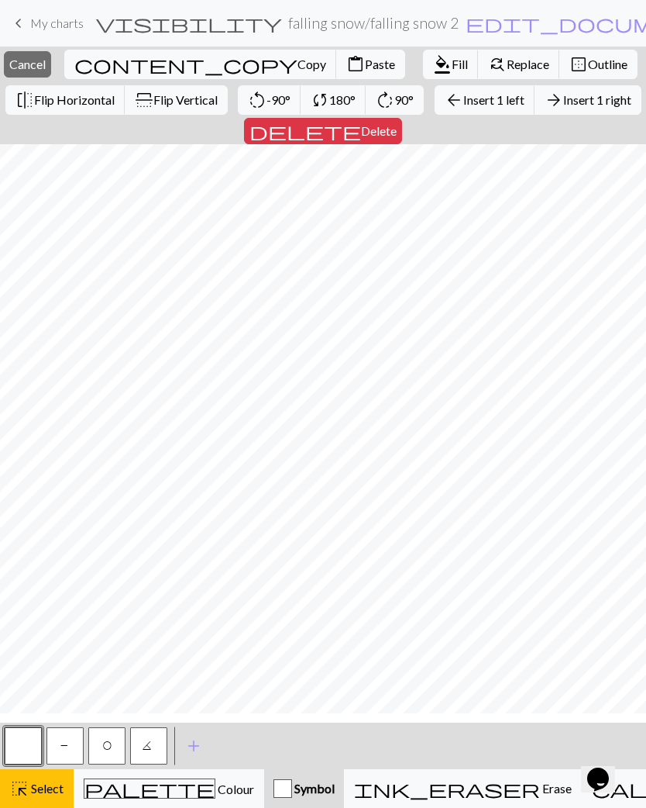
click at [49, 802] on button "highlight_alt Select Select" at bounding box center [37, 788] width 74 height 39
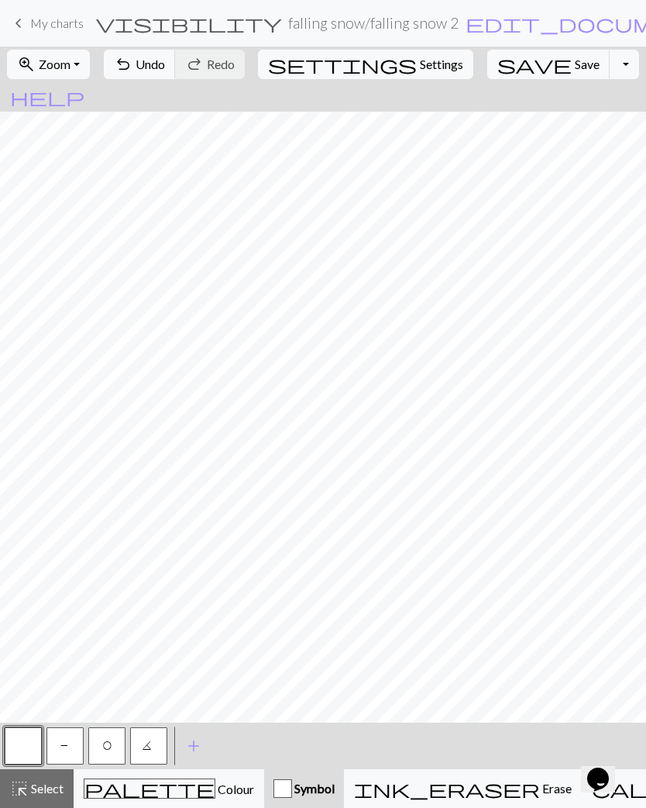
click at [215, 796] on span "Colour" at bounding box center [234, 788] width 39 height 15
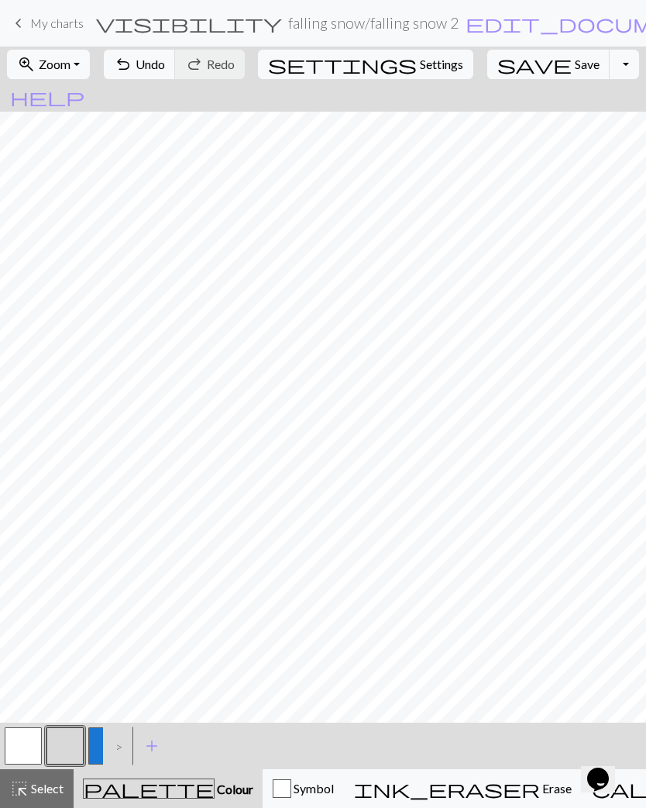
click at [105, 741] on div ">" at bounding box center [115, 746] width 25 height 42
click at [102, 743] on button "button" at bounding box center [106, 745] width 37 height 37
click at [104, 746] on div ">" at bounding box center [115, 746] width 25 height 42
click at [105, 745] on div ">" at bounding box center [115, 746] width 25 height 42
click at [126, 750] on div ">" at bounding box center [115, 746] width 25 height 42
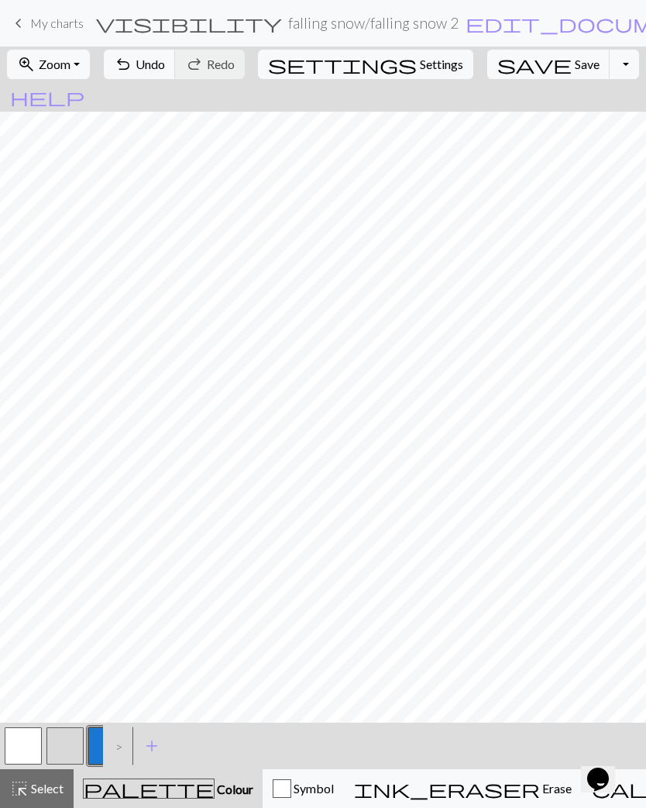
click at [126, 743] on div ">" at bounding box center [115, 746] width 25 height 42
click at [103, 748] on div ">" at bounding box center [115, 746] width 25 height 42
click at [105, 752] on div ">" at bounding box center [115, 746] width 25 height 42
click at [149, 745] on span "add" at bounding box center [152, 746] width 19 height 22
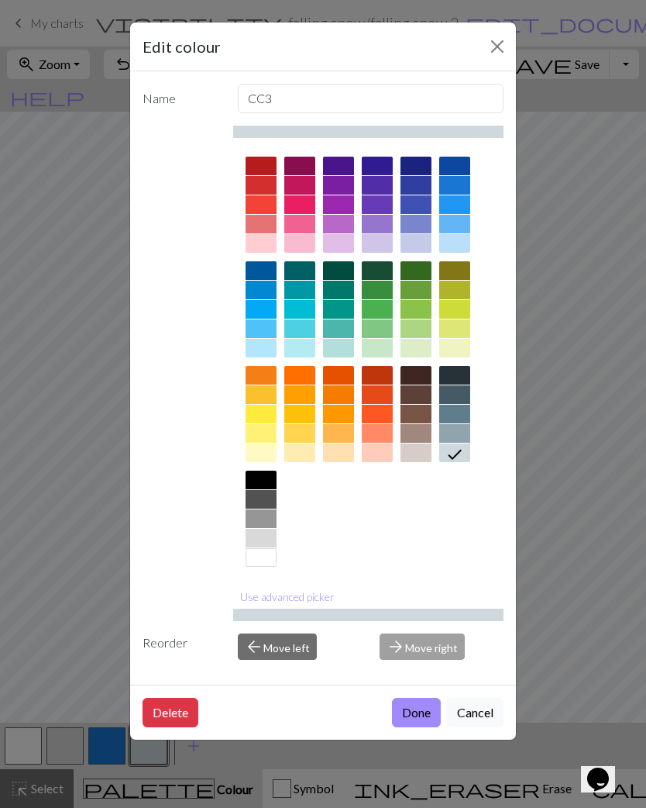
click at [462, 351] on div at bounding box center [455, 348] width 31 height 19
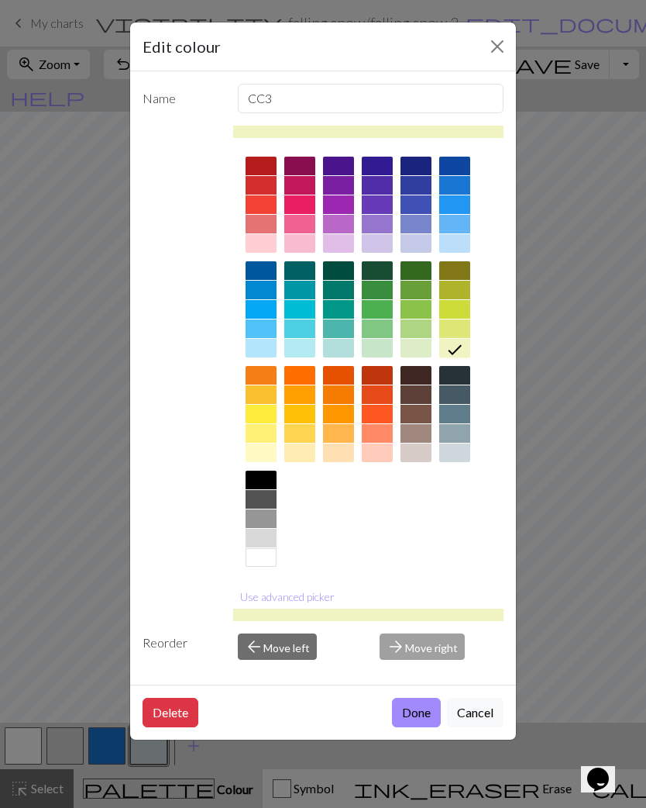
click at [416, 710] on button "Done" at bounding box center [416, 712] width 49 height 29
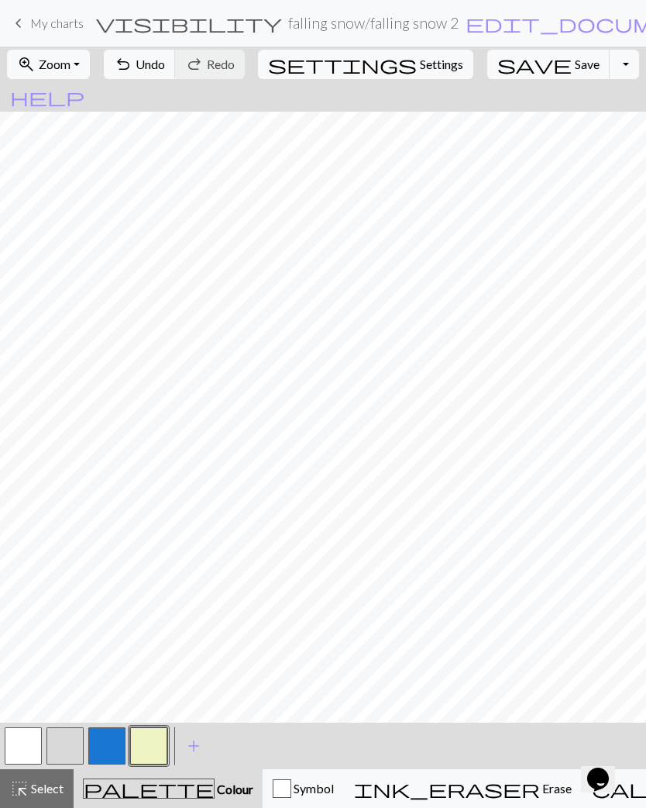
click at [118, 745] on button "button" at bounding box center [106, 745] width 37 height 37
click at [108, 741] on button "button" at bounding box center [106, 745] width 37 height 37
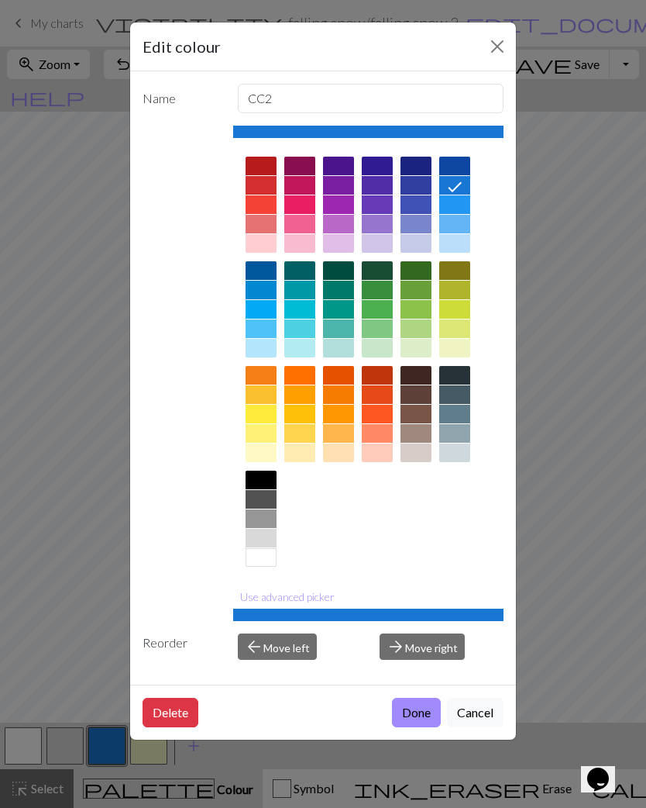
click at [464, 346] on div at bounding box center [455, 348] width 31 height 19
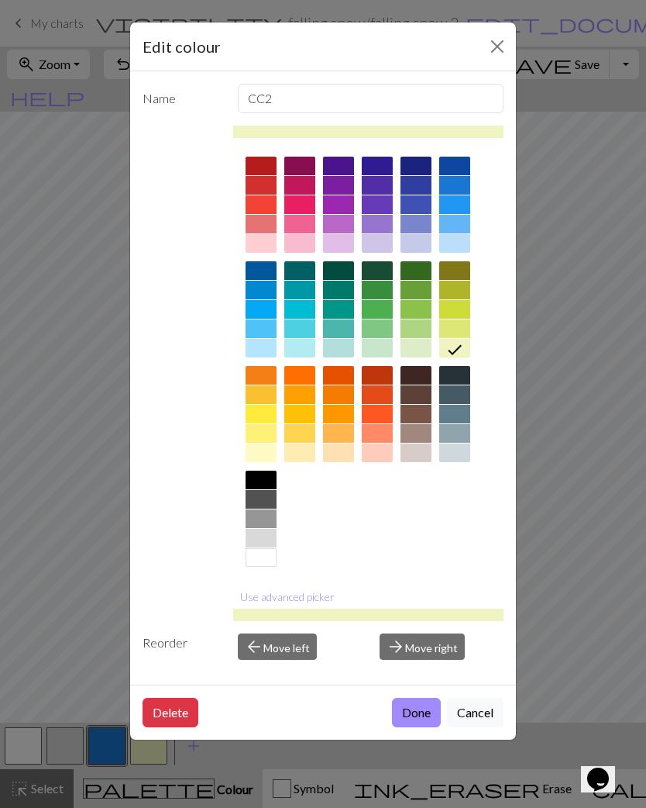
click at [414, 715] on button "Done" at bounding box center [416, 712] width 49 height 29
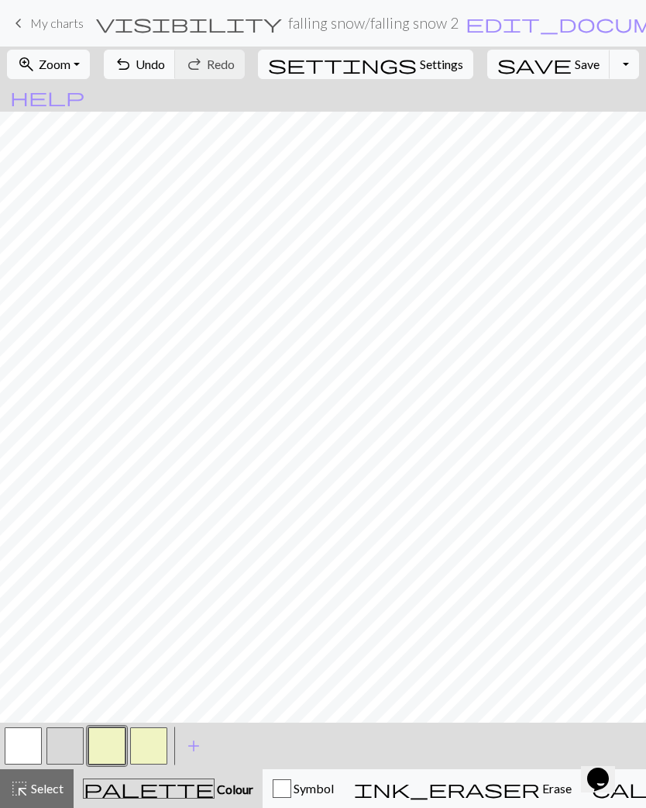
click at [159, 762] on button "button" at bounding box center [148, 745] width 37 height 37
click at [158, 740] on button "button" at bounding box center [148, 745] width 37 height 37
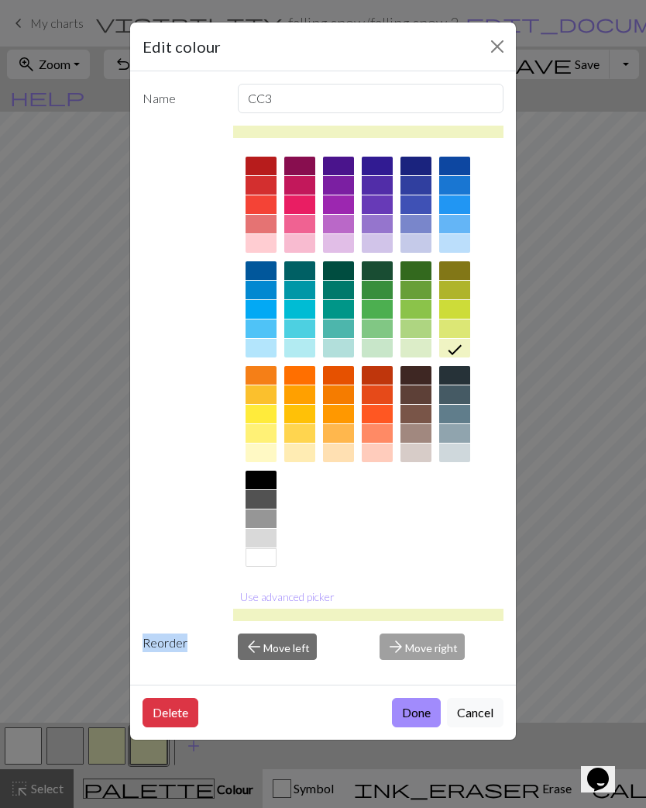
click at [176, 709] on button "Delete" at bounding box center [171, 712] width 56 height 29
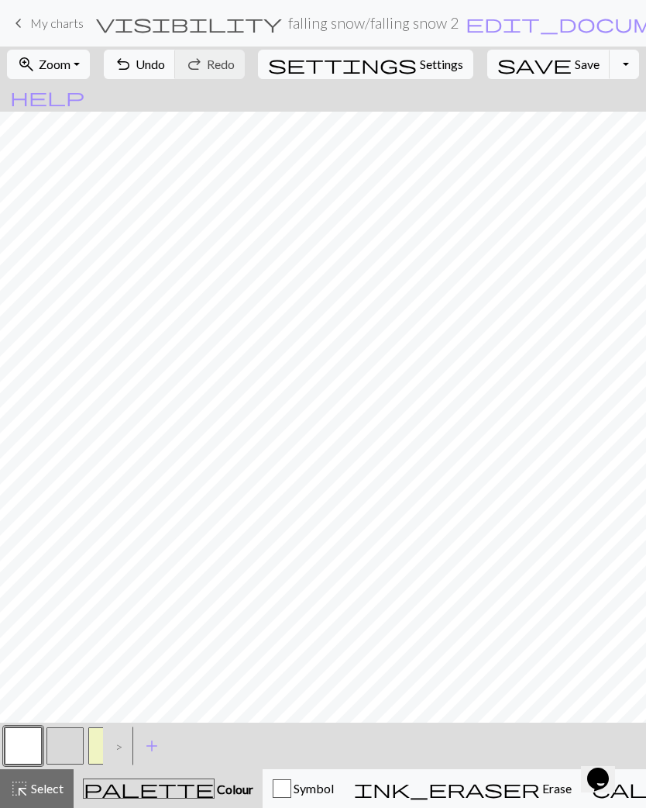
click at [102, 737] on button "button" at bounding box center [106, 745] width 37 height 37
click at [100, 750] on button "button" at bounding box center [106, 745] width 37 height 37
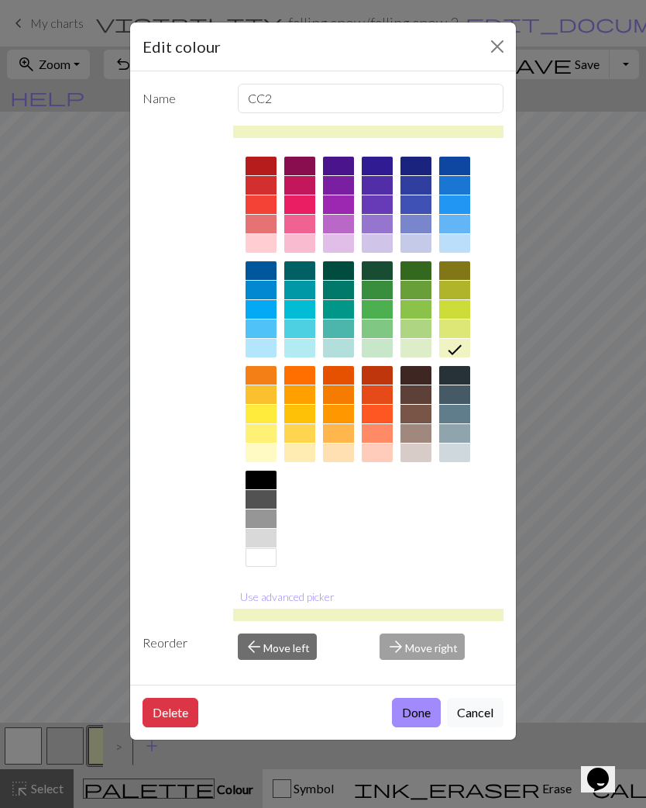
click at [419, 712] on button "Done" at bounding box center [416, 712] width 49 height 29
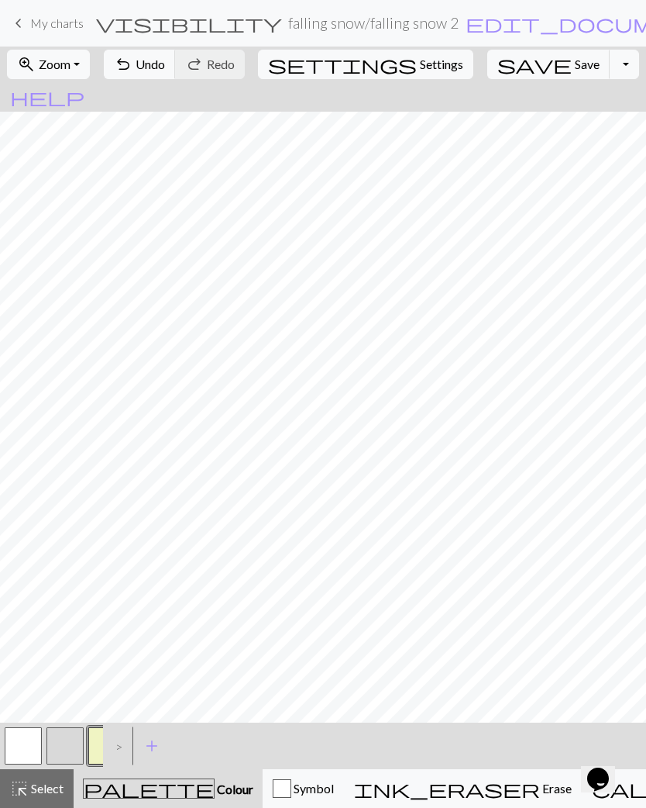
click at [273, 800] on button "Symbol" at bounding box center [303, 788] width 81 height 39
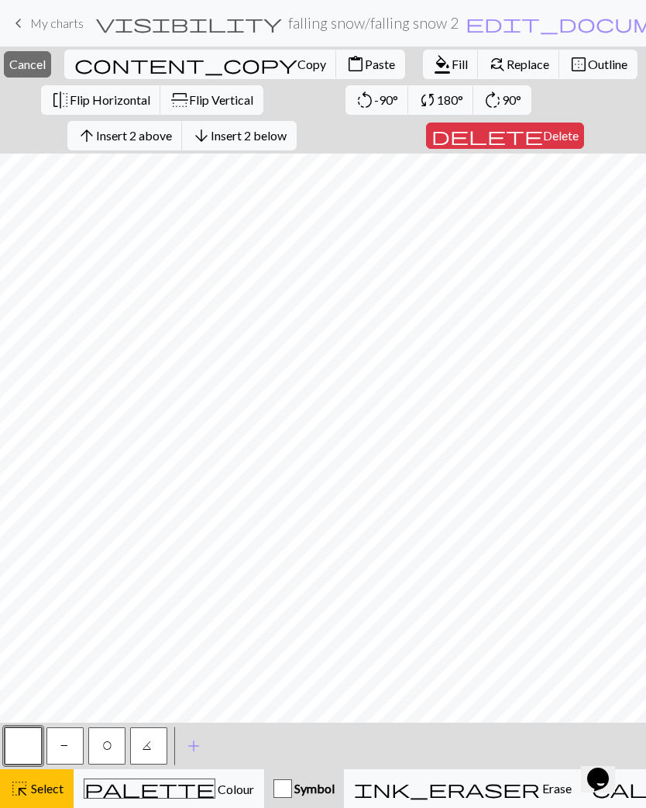
click at [298, 71] on span "Copy" at bounding box center [312, 64] width 29 height 15
click at [47, 802] on button "highlight_alt Select Select" at bounding box center [37, 788] width 74 height 39
click at [365, 60] on span "Paste" at bounding box center [380, 64] width 30 height 15
click at [42, 803] on button "highlight_alt Select Select" at bounding box center [37, 788] width 74 height 39
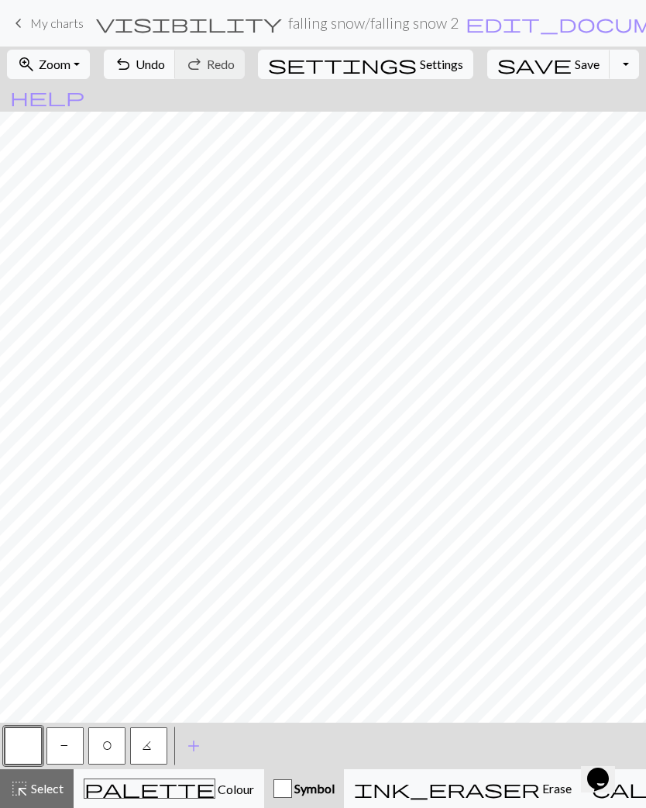
click at [575, 64] on span "Save" at bounding box center [587, 64] width 25 height 15
click at [41, 795] on span "Select" at bounding box center [46, 788] width 35 height 15
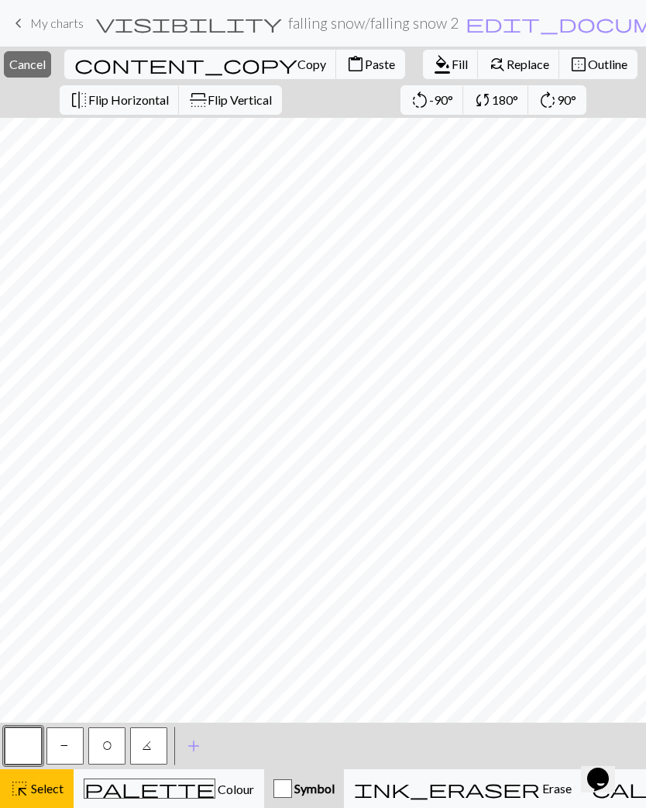
click at [18, 803] on button "highlight_alt Select Select" at bounding box center [37, 788] width 74 height 39
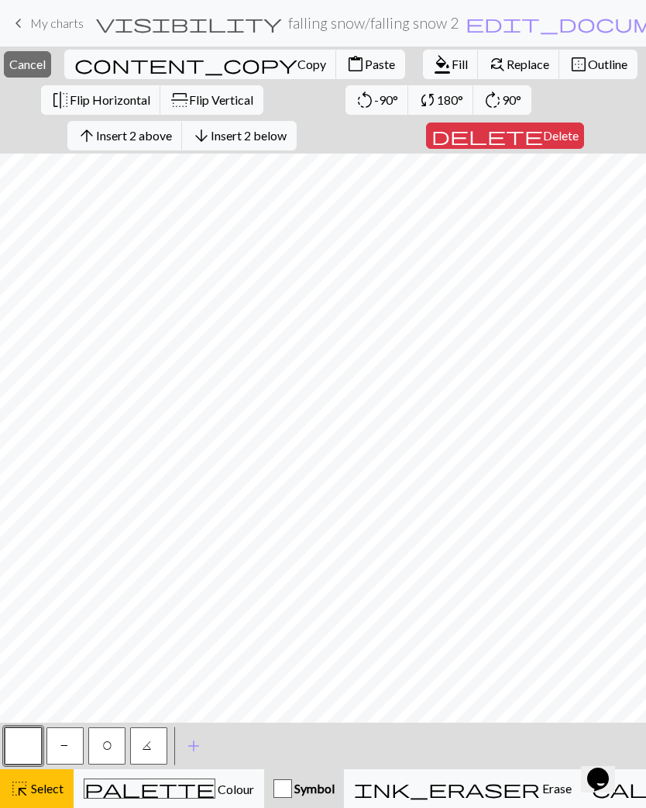
click at [543, 136] on span "Delete" at bounding box center [561, 135] width 36 height 15
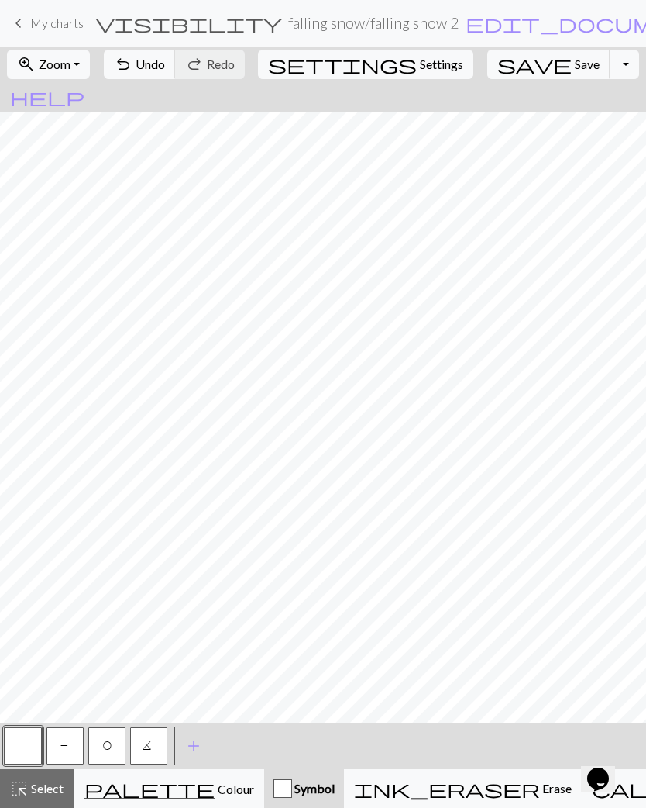
click at [215, 784] on span "Colour" at bounding box center [234, 788] width 39 height 15
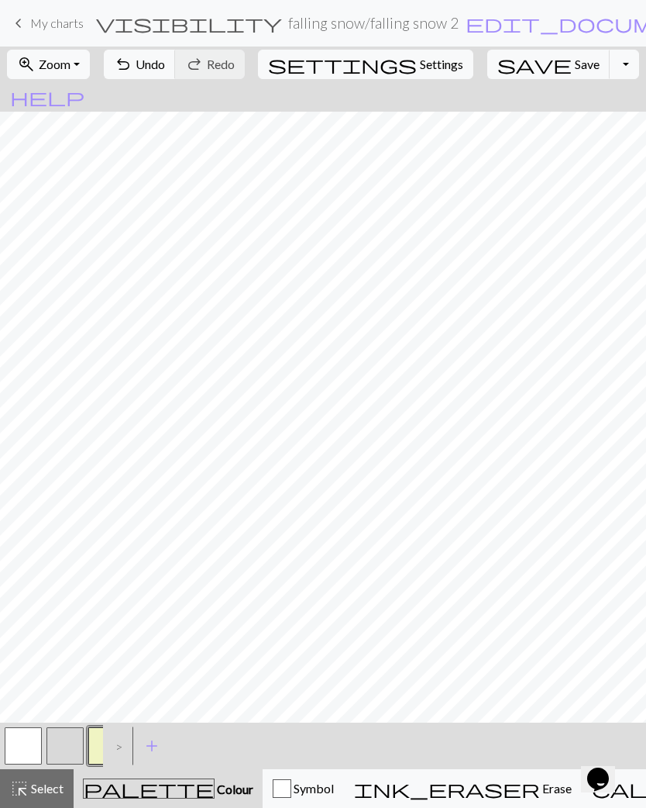
click at [63, 745] on button "button" at bounding box center [65, 745] width 37 height 37
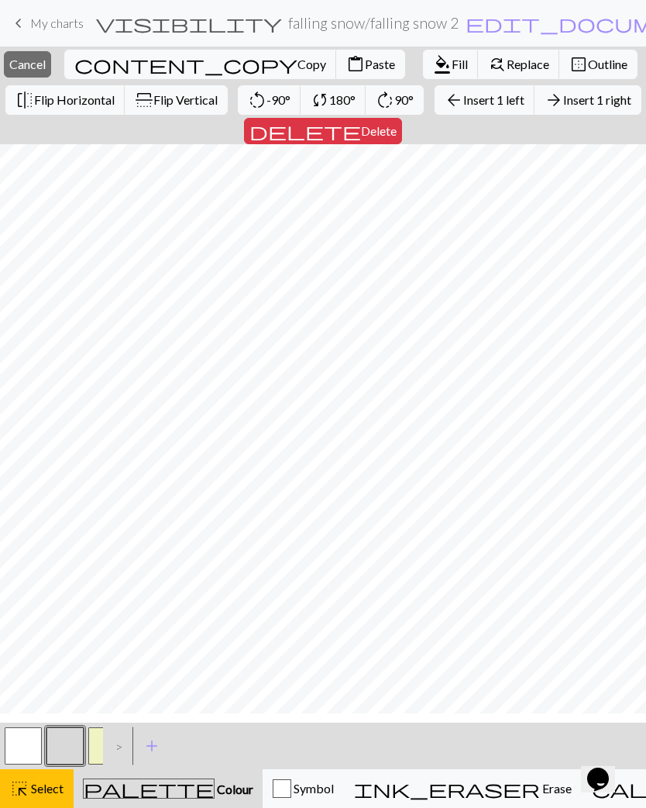
click at [564, 107] on span "Insert 1 right" at bounding box center [598, 99] width 68 height 15
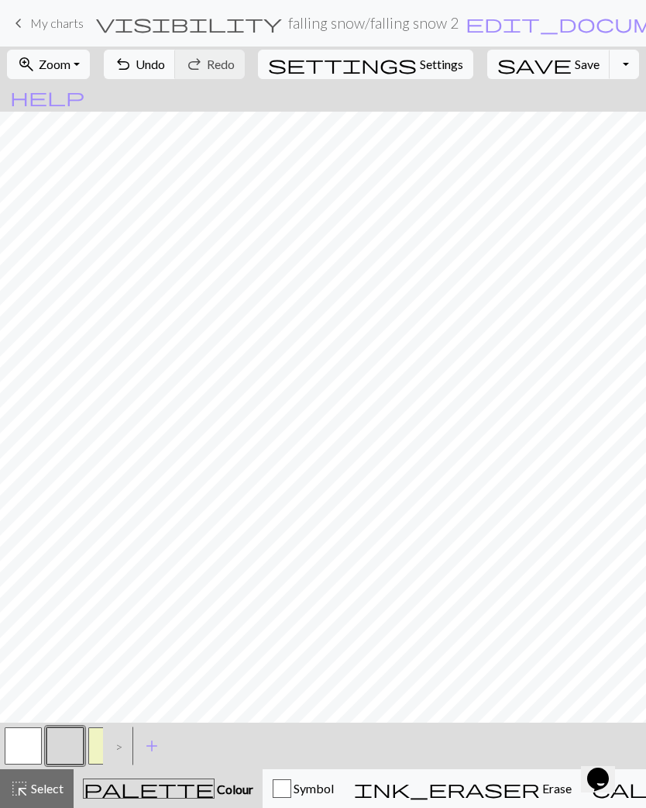
click at [68, 750] on button "button" at bounding box center [65, 745] width 37 height 37
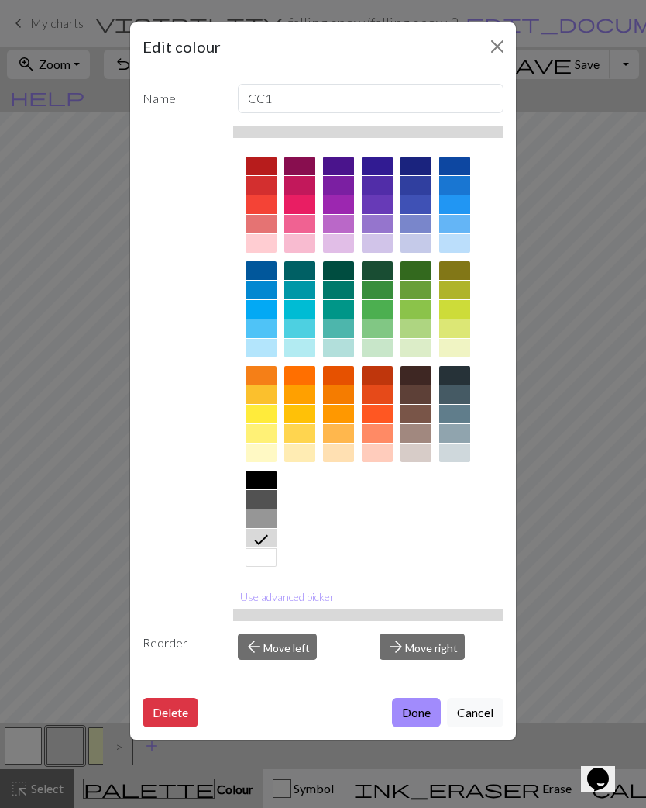
click at [417, 716] on button "Done" at bounding box center [416, 712] width 49 height 29
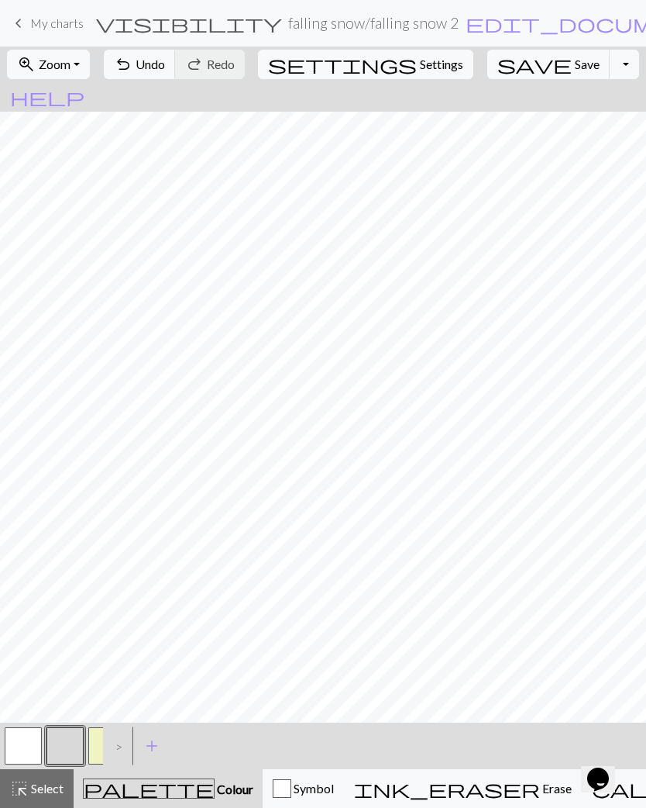
click at [5, 740] on button "button" at bounding box center [23, 745] width 37 height 37
click at [64, 743] on button "button" at bounding box center [65, 745] width 37 height 37
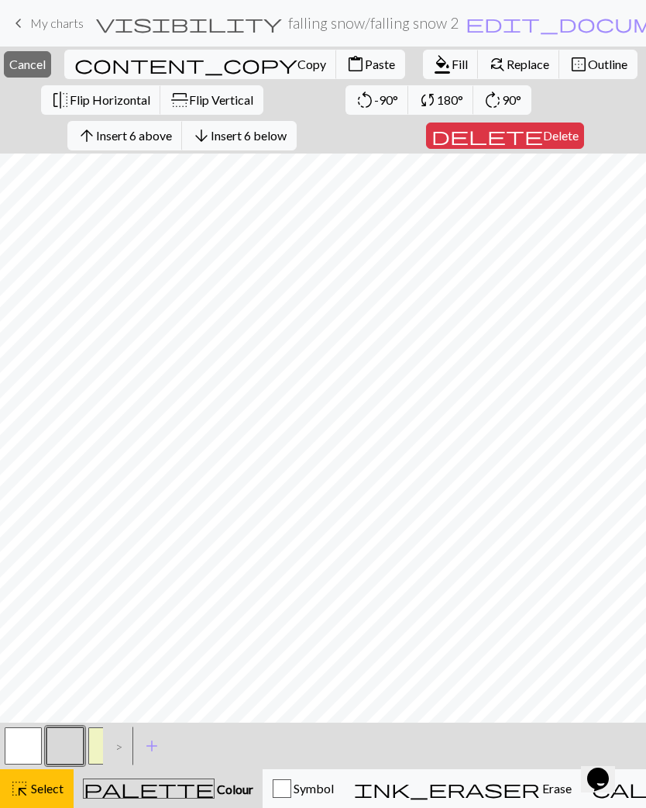
click at [41, 787] on span "Select" at bounding box center [46, 788] width 35 height 15
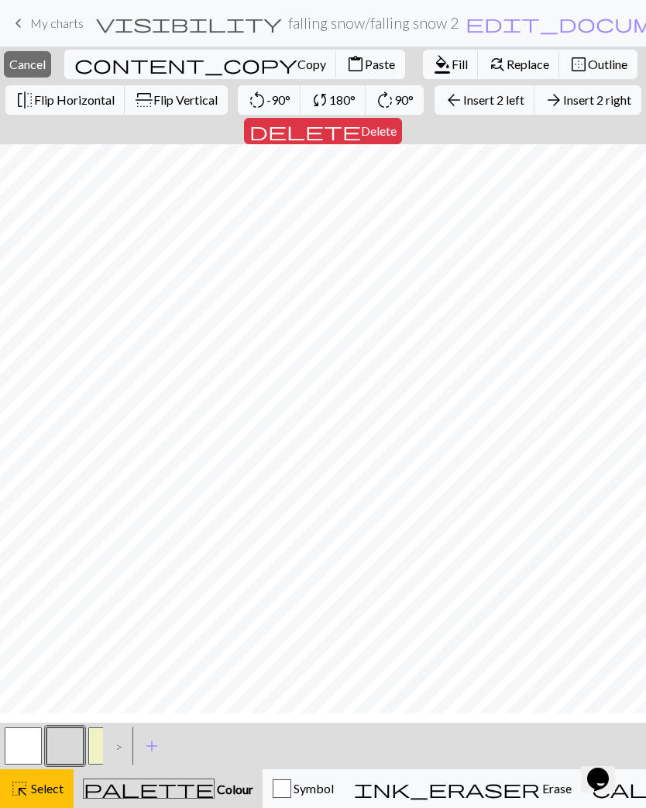
click at [464, 107] on span "Insert 2 left" at bounding box center [494, 99] width 61 height 15
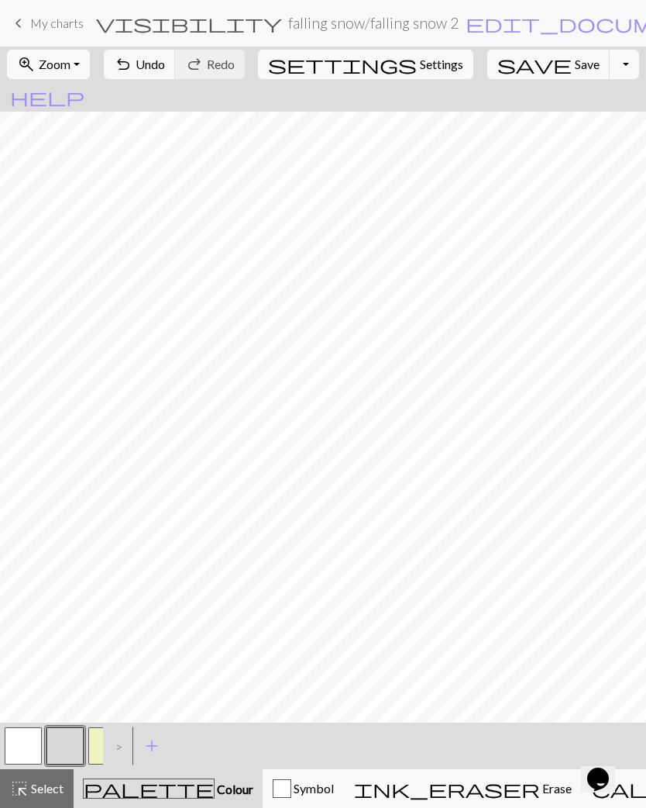
click at [33, 800] on button "highlight_alt Select Select" at bounding box center [37, 788] width 74 height 39
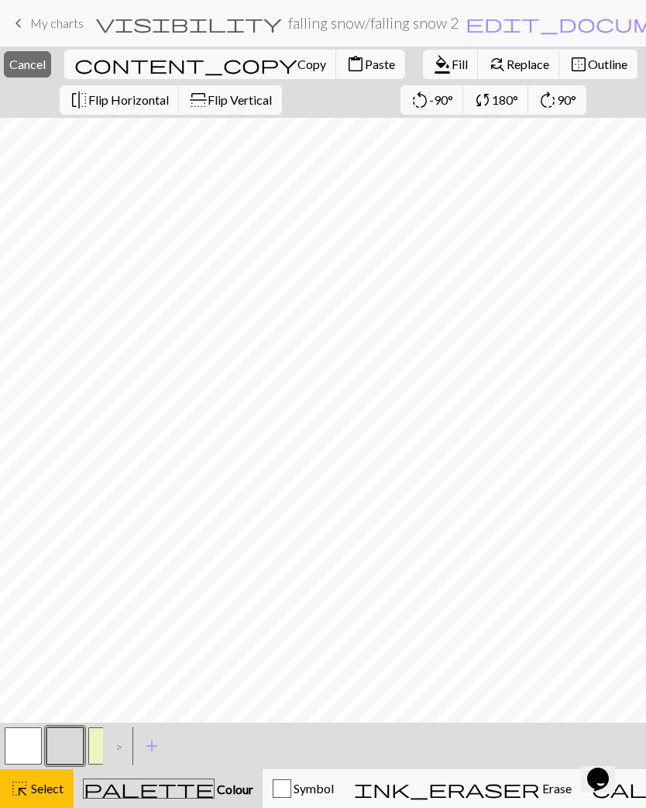
click at [588, 66] on span "Outline" at bounding box center [608, 64] width 40 height 15
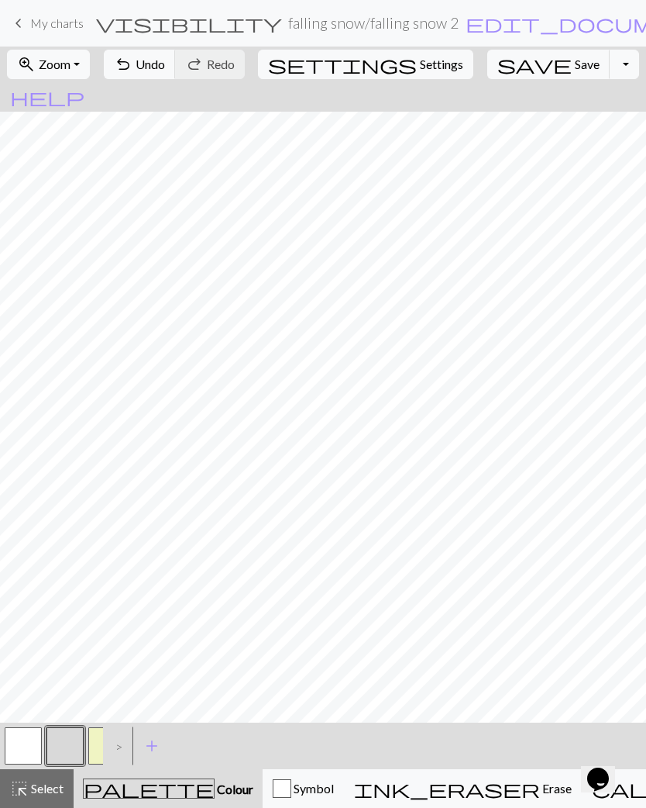
click at [28, 776] on button "highlight_alt Select Select" at bounding box center [37, 788] width 74 height 39
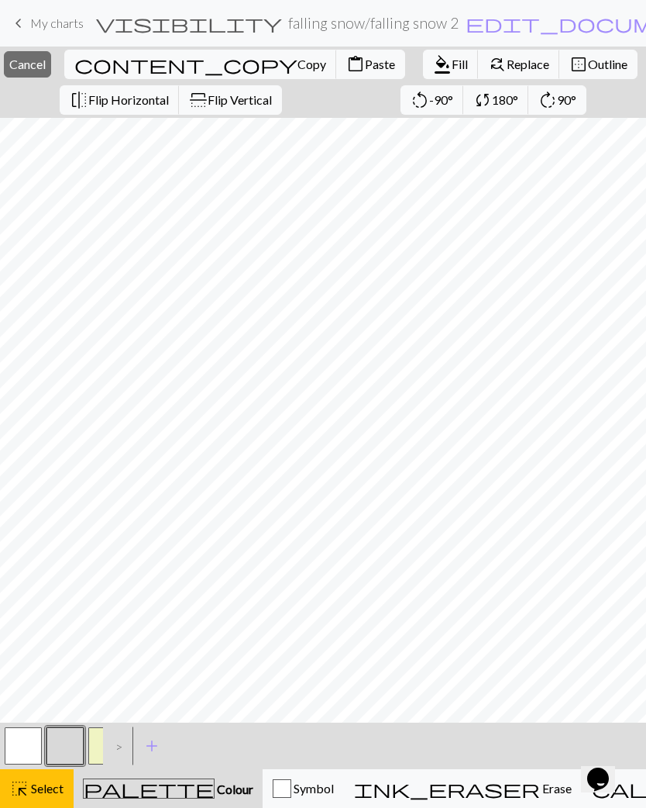
click at [588, 68] on span "Outline" at bounding box center [608, 64] width 40 height 15
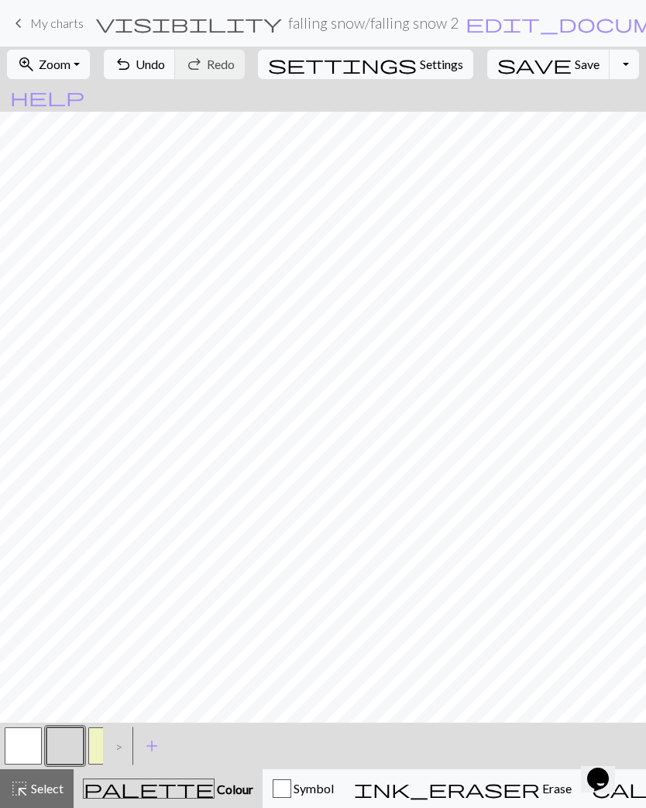
click at [26, 791] on span "highlight_alt" at bounding box center [19, 788] width 19 height 22
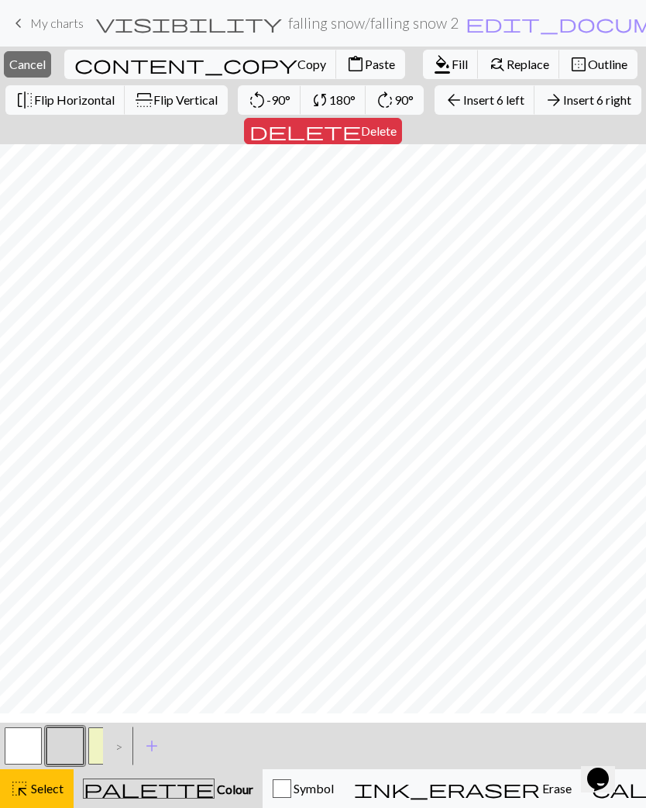
click at [588, 65] on span "Outline" at bounding box center [608, 64] width 40 height 15
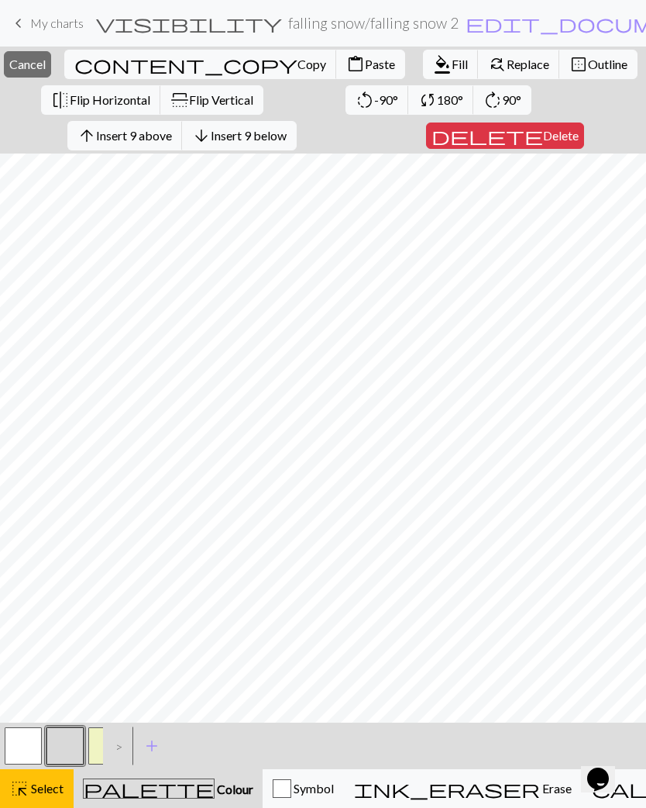
click at [543, 137] on span "Delete" at bounding box center [561, 135] width 36 height 15
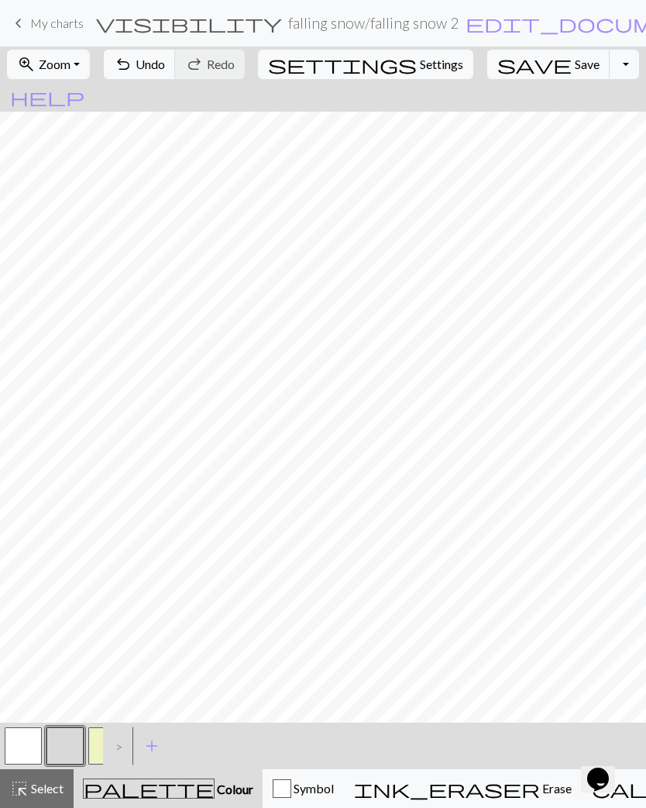
click at [610, 66] on button "Toggle Dropdown" at bounding box center [624, 64] width 29 height 29
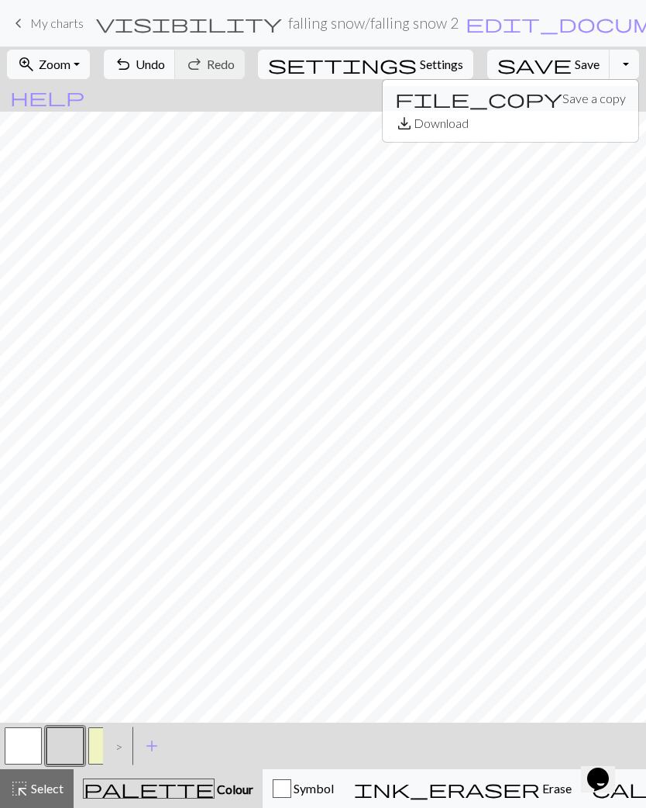
click at [539, 95] on button "file_copy Save a copy" at bounding box center [511, 98] width 256 height 25
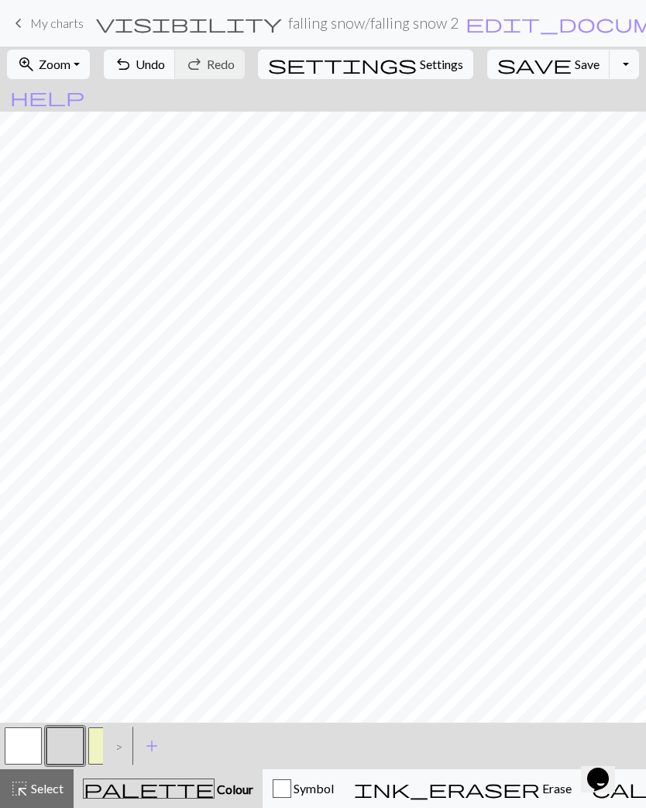
click at [466, 24] on span "edit_document" at bounding box center [587, 23] width 242 height 22
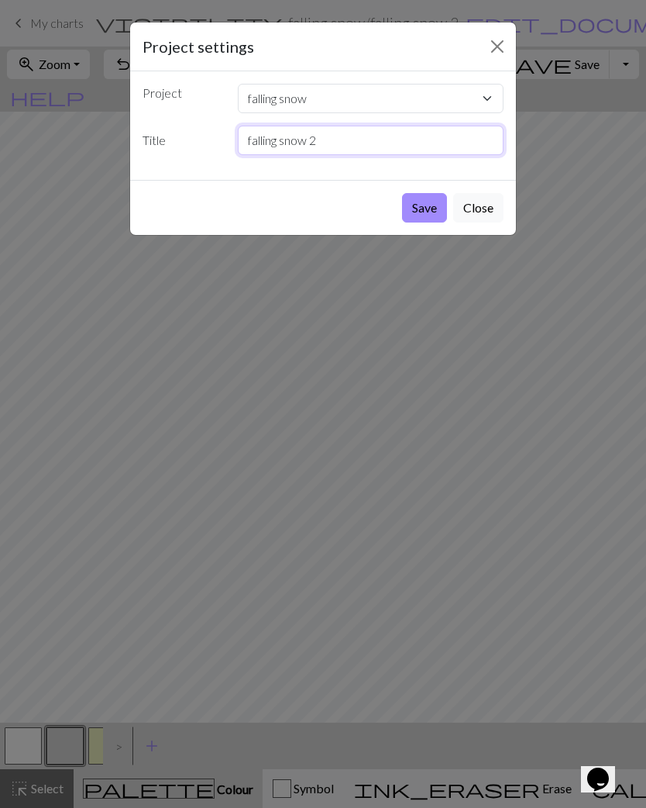
click at [334, 145] on input "falling snow 2" at bounding box center [371, 140] width 267 height 29
type input "falling snow 3"
click at [415, 204] on button "Save" at bounding box center [424, 207] width 45 height 29
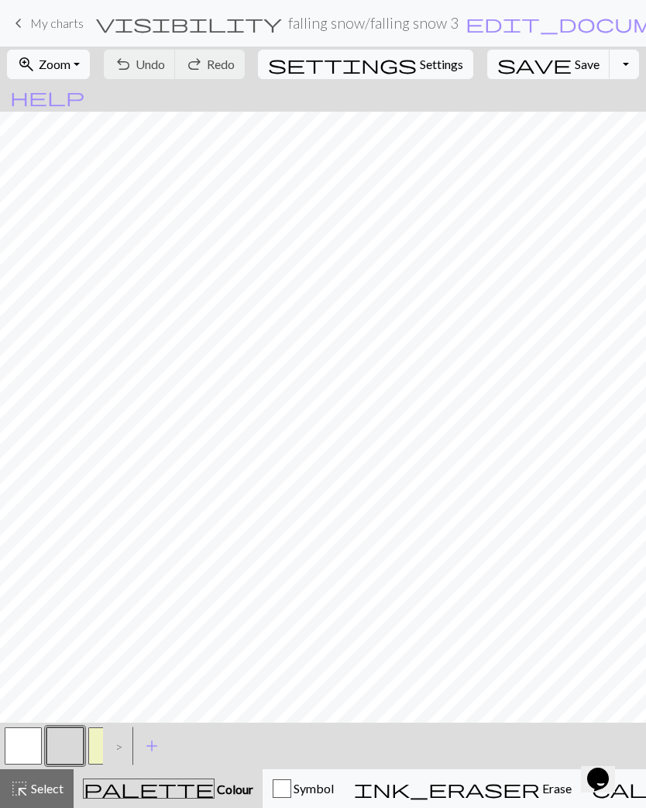
click at [274, 794] on div "button" at bounding box center [282, 788] width 19 height 19
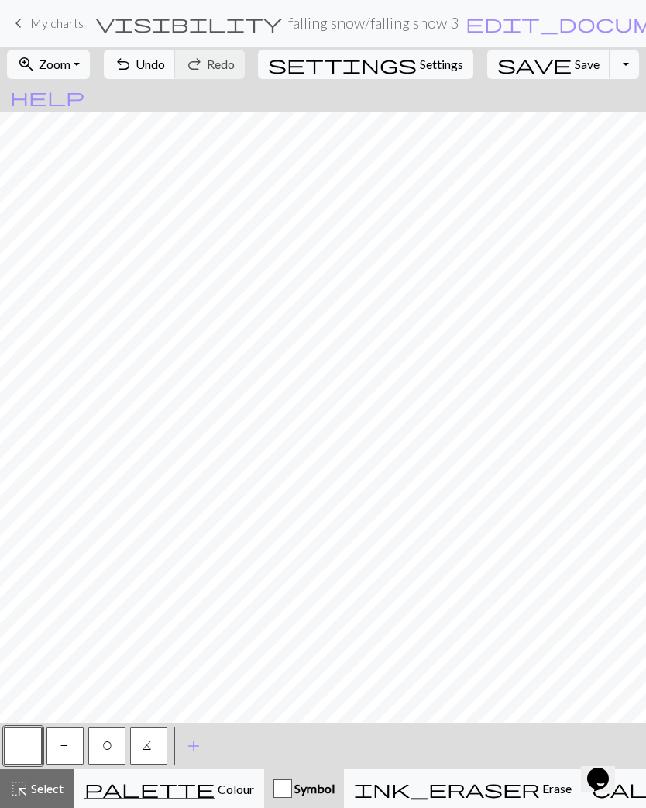
click at [57, 757] on button "P" at bounding box center [65, 745] width 37 height 37
click at [18, 747] on button "button" at bounding box center [23, 745] width 37 height 37
click at [19, 740] on button "button" at bounding box center [23, 745] width 37 height 37
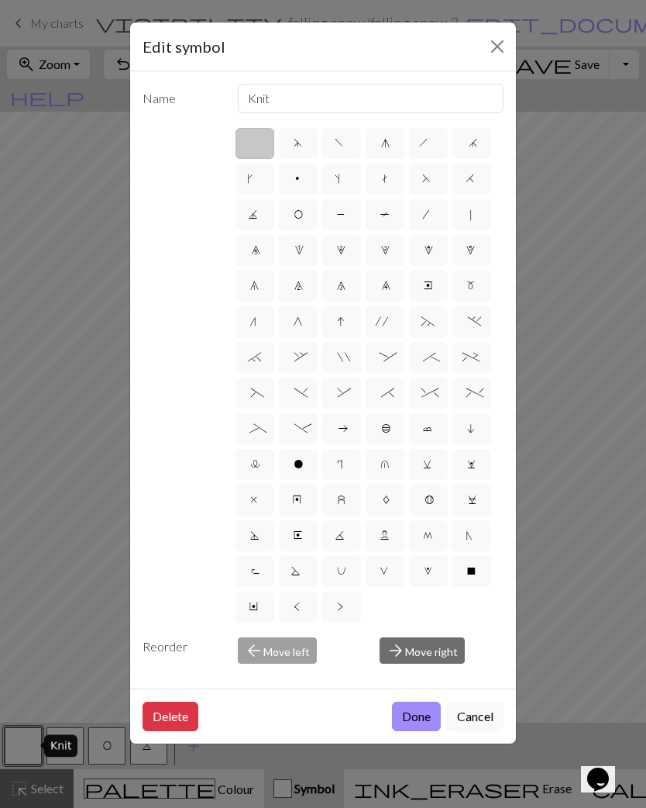
click at [481, 717] on button "Cancel" at bounding box center [475, 716] width 57 height 29
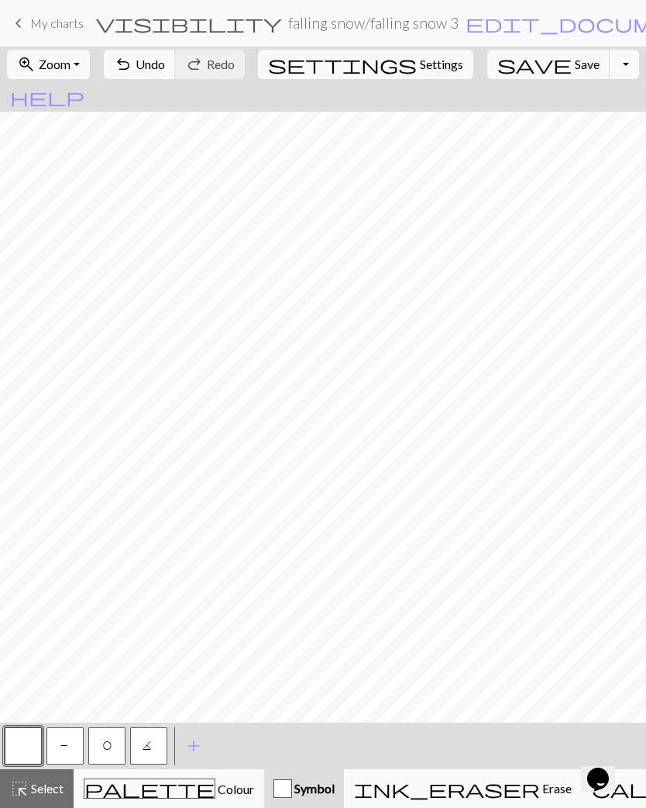
click at [524, 78] on button "save Save Save" at bounding box center [549, 64] width 123 height 29
click at [182, 798] on div "palette Colour Colour" at bounding box center [169, 788] width 171 height 20
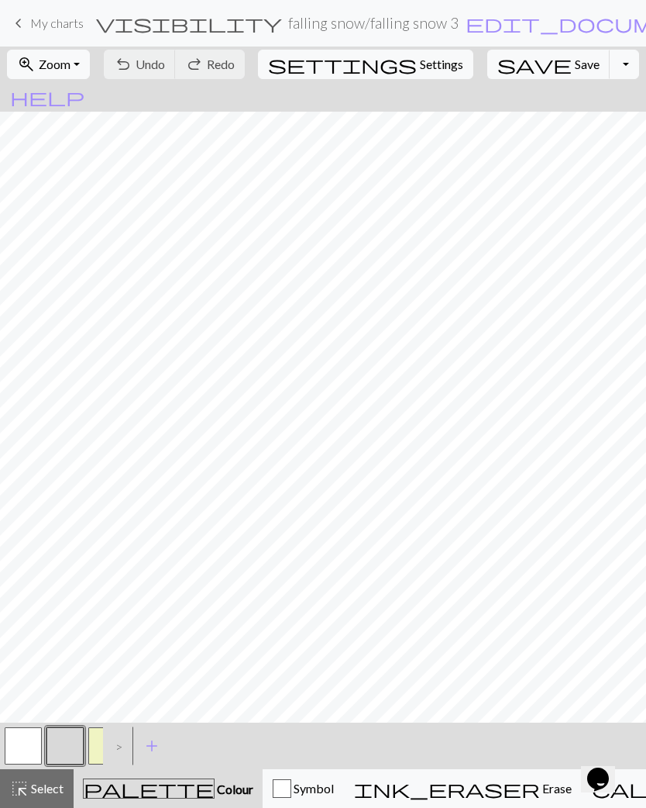
click at [77, 750] on button "button" at bounding box center [65, 745] width 37 height 37
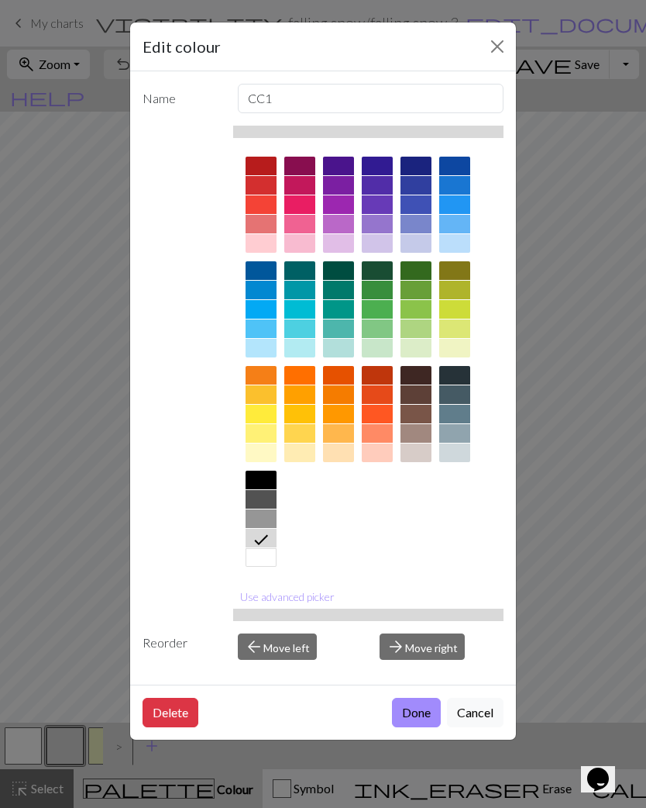
click at [422, 716] on button "Done" at bounding box center [416, 712] width 49 height 29
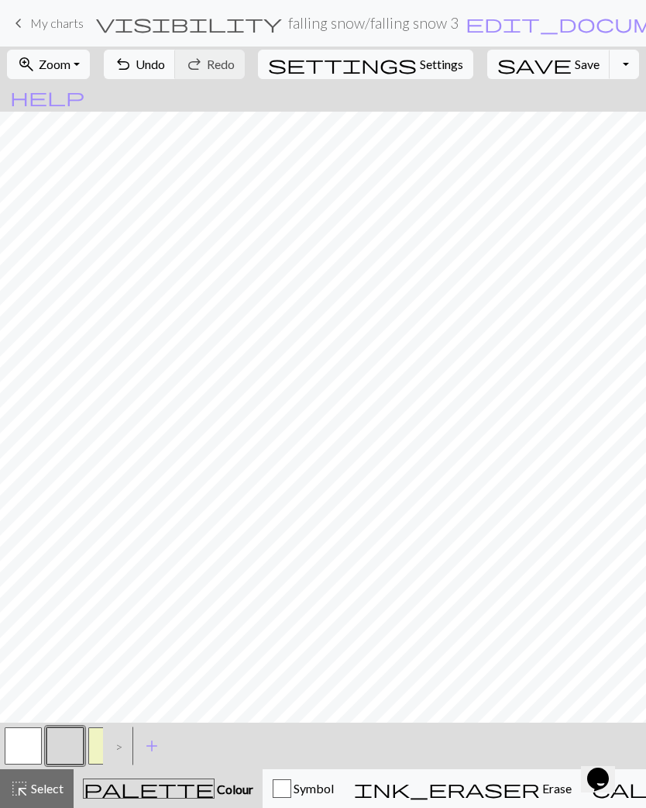
click at [21, 743] on button "button" at bounding box center [23, 745] width 37 height 37
click at [64, 742] on button "button" at bounding box center [65, 745] width 37 height 37
click at [26, 748] on button "button" at bounding box center [23, 745] width 37 height 37
click at [575, 59] on span "Save" at bounding box center [587, 64] width 25 height 15
click at [291, 794] on span "Symbol" at bounding box center [312, 788] width 43 height 15
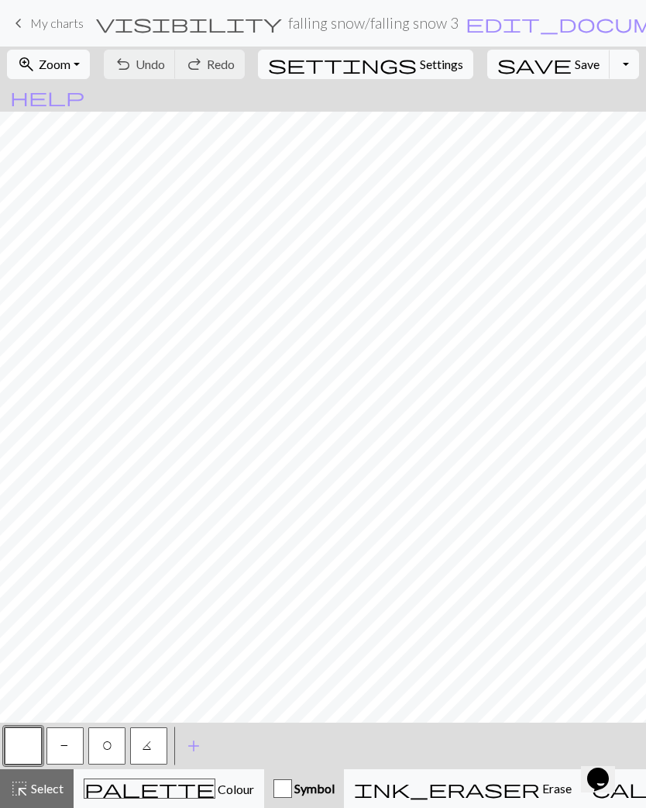
click at [60, 754] on button "P" at bounding box center [65, 745] width 37 height 37
click at [12, 740] on button "button" at bounding box center [23, 745] width 37 height 37
click at [36, 799] on button "highlight_alt Select Select" at bounding box center [37, 788] width 74 height 39
click at [123, 786] on span "palette" at bounding box center [149, 788] width 130 height 22
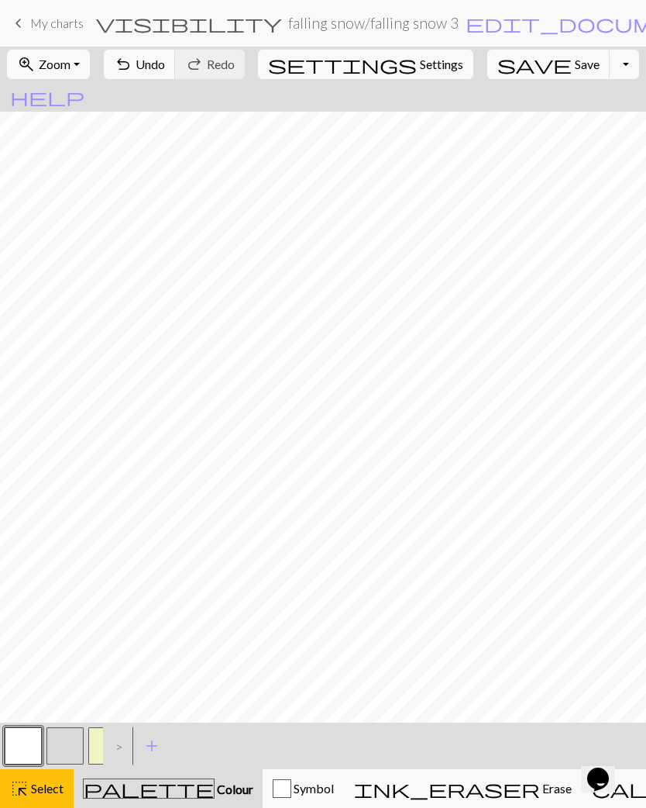
click at [146, 779] on div "palette Colour Colour" at bounding box center [168, 788] width 171 height 20
click at [130, 778] on span "palette" at bounding box center [149, 788] width 130 height 22
click at [31, 798] on button "highlight_alt Select Select" at bounding box center [37, 788] width 74 height 39
click at [98, 743] on button "button" at bounding box center [106, 745] width 37 height 37
click at [19, 750] on button "button" at bounding box center [23, 745] width 37 height 37
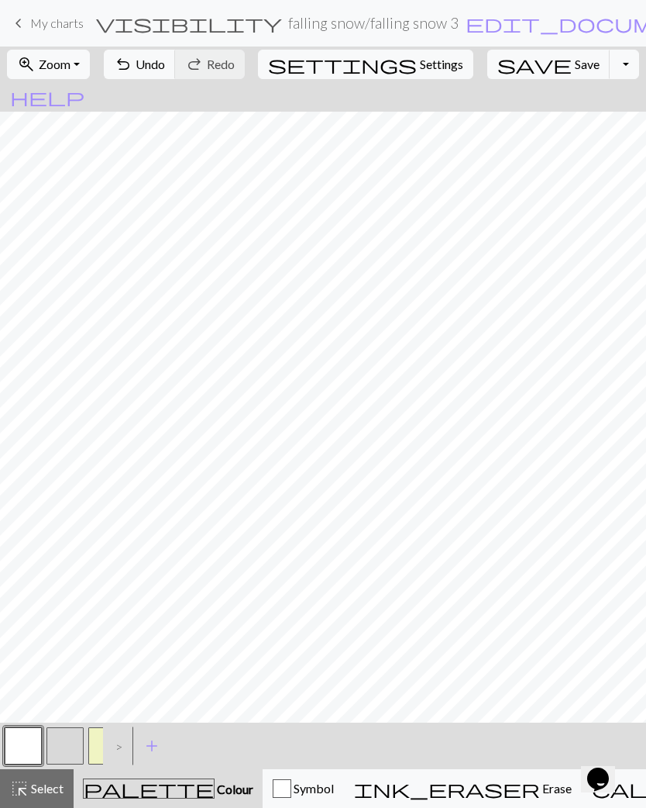
click at [508, 69] on span "save" at bounding box center [535, 64] width 74 height 22
click at [610, 65] on button "Toggle Dropdown" at bounding box center [624, 64] width 29 height 29
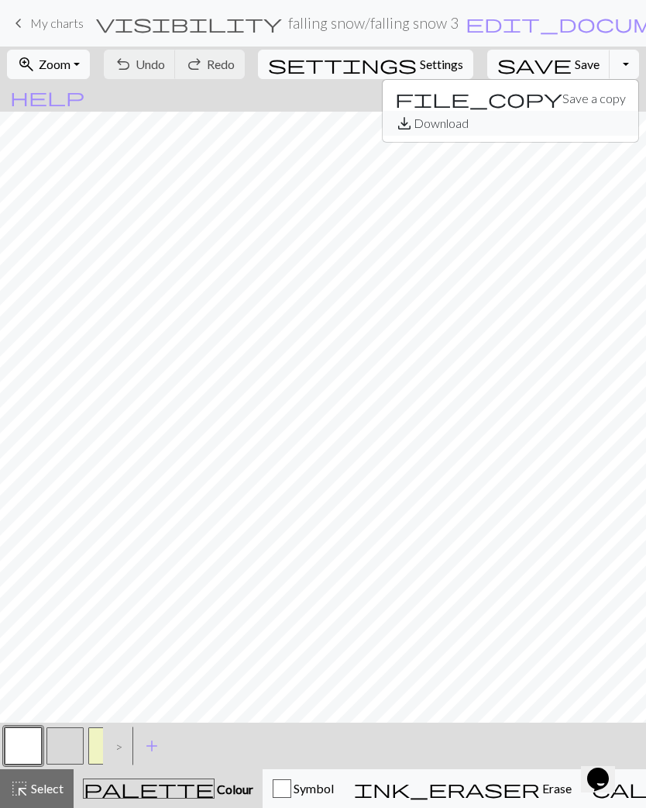
click at [532, 133] on button "save_alt Download" at bounding box center [511, 123] width 256 height 25
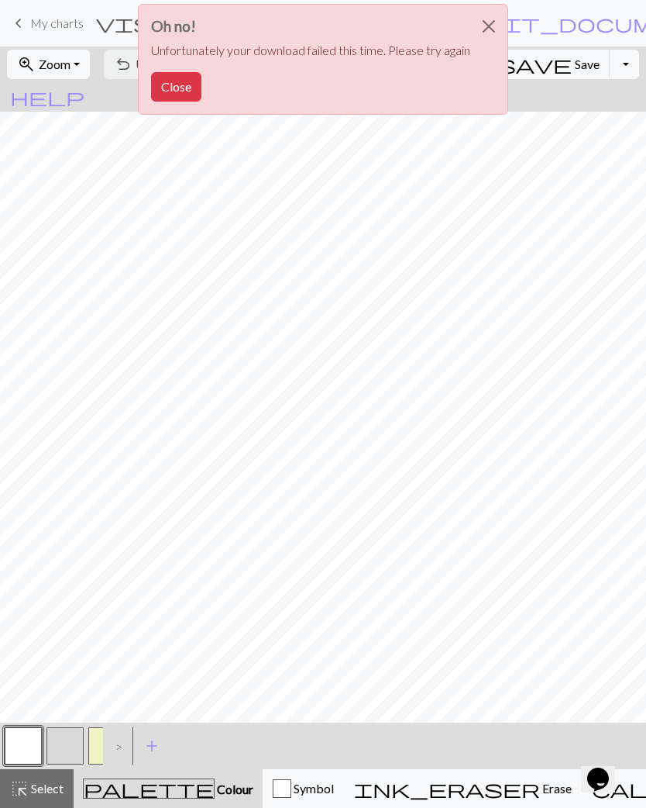
click at [496, 26] on button "Close" at bounding box center [489, 26] width 37 height 43
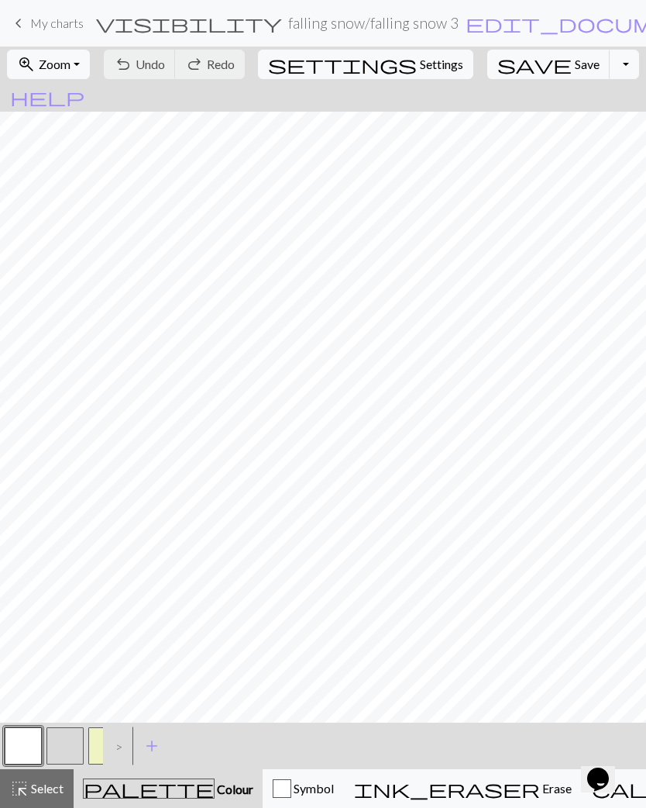
click at [273, 788] on div "button" at bounding box center [282, 788] width 19 height 19
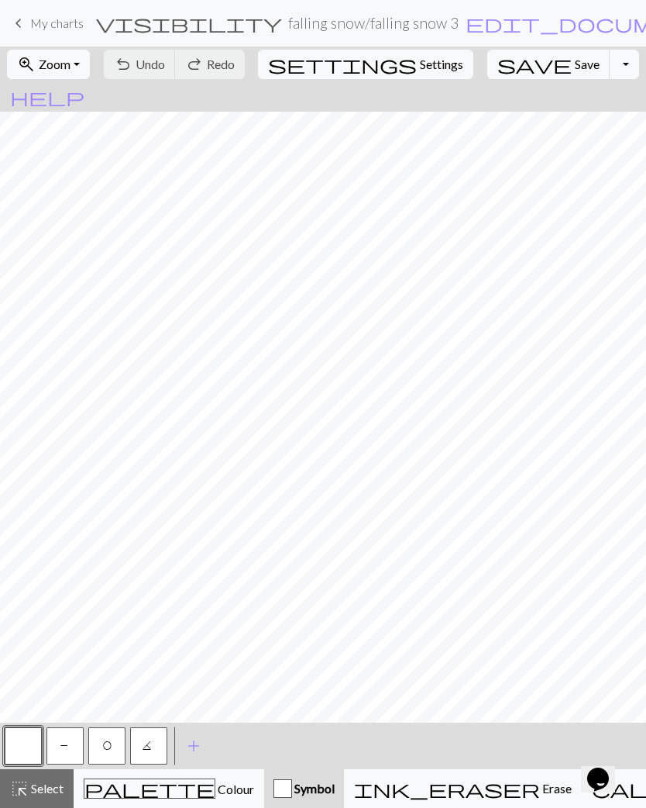
click at [66, 743] on span "P" at bounding box center [64, 748] width 9 height 16
click at [575, 70] on span "Save" at bounding box center [587, 64] width 25 height 15
click at [36, 26] on span "My charts" at bounding box center [56, 23] width 53 height 15
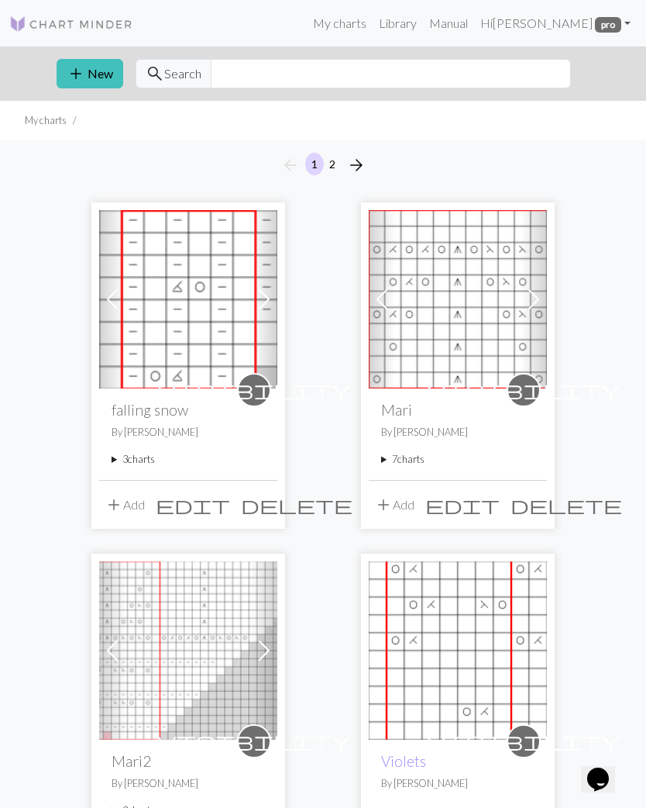
click at [203, 298] on img at bounding box center [188, 299] width 178 height 178
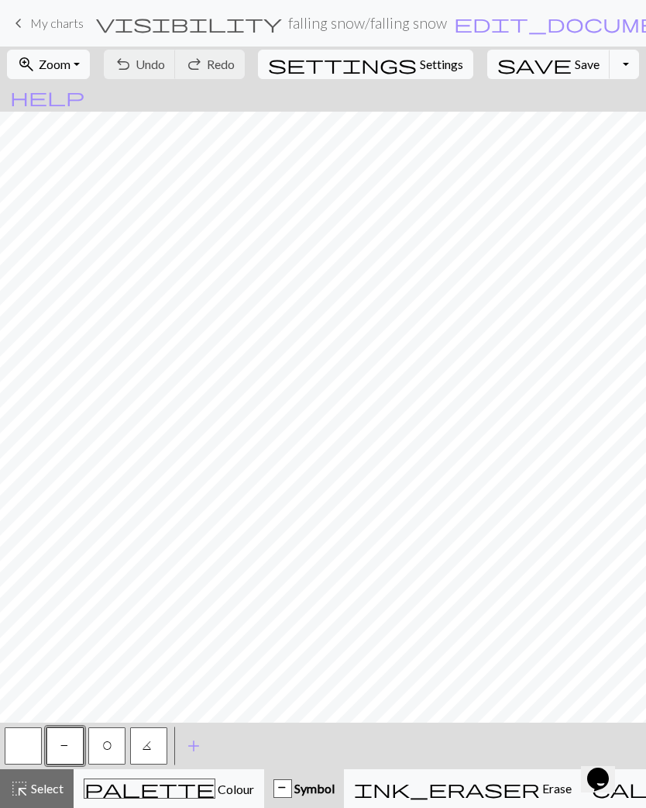
click at [90, 66] on button "zoom_in Zoom Zoom" at bounding box center [48, 64] width 83 height 29
click at [29, 24] on link "keyboard_arrow_left My charts" at bounding box center [46, 23] width 74 height 26
click at [62, 33] on link "keyboard_arrow_left My charts" at bounding box center [46, 23] width 74 height 26
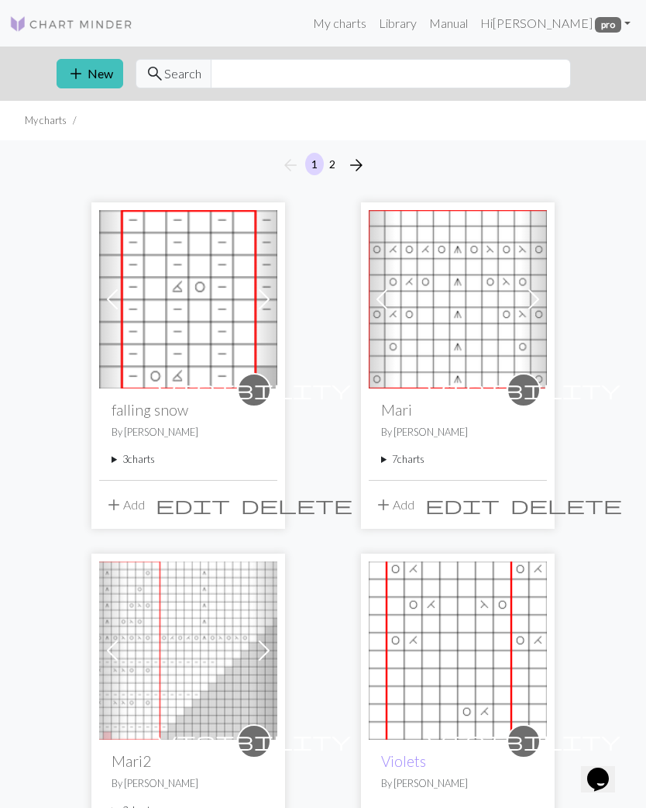
click at [147, 465] on summary "3 charts" at bounding box center [188, 459] width 153 height 15
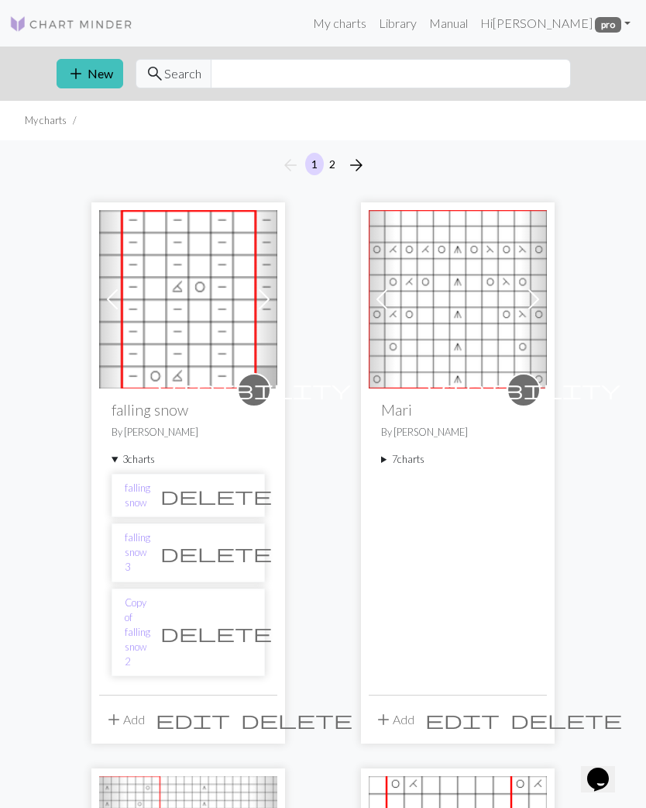
click at [223, 618] on button "delete" at bounding box center [216, 632] width 132 height 29
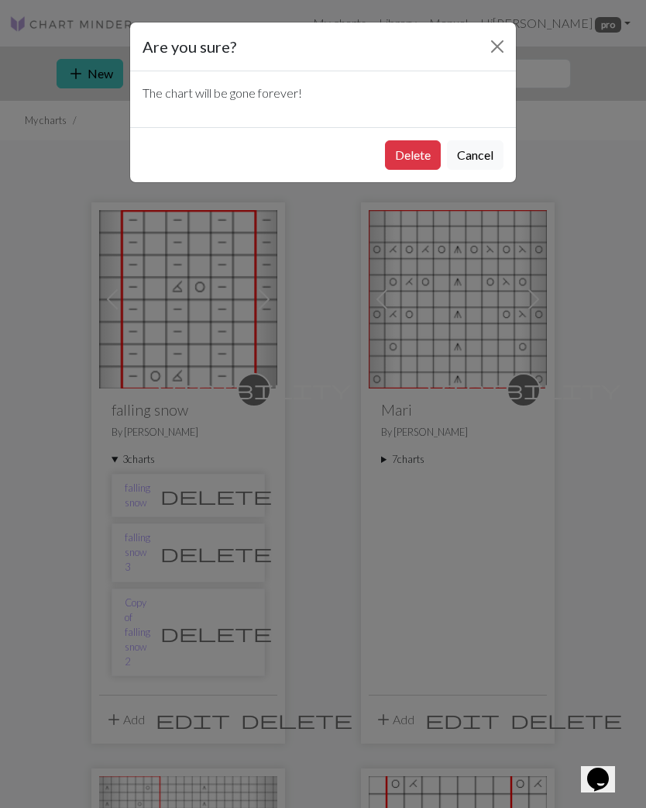
click at [477, 164] on button "Cancel" at bounding box center [475, 154] width 57 height 29
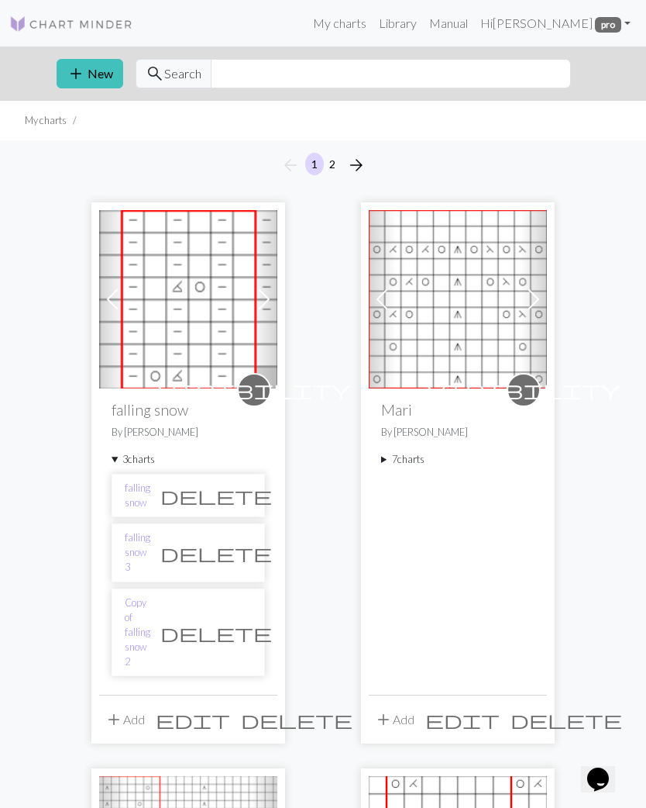
click at [150, 595] on link "Copy of falling snow 2" at bounding box center [138, 632] width 26 height 74
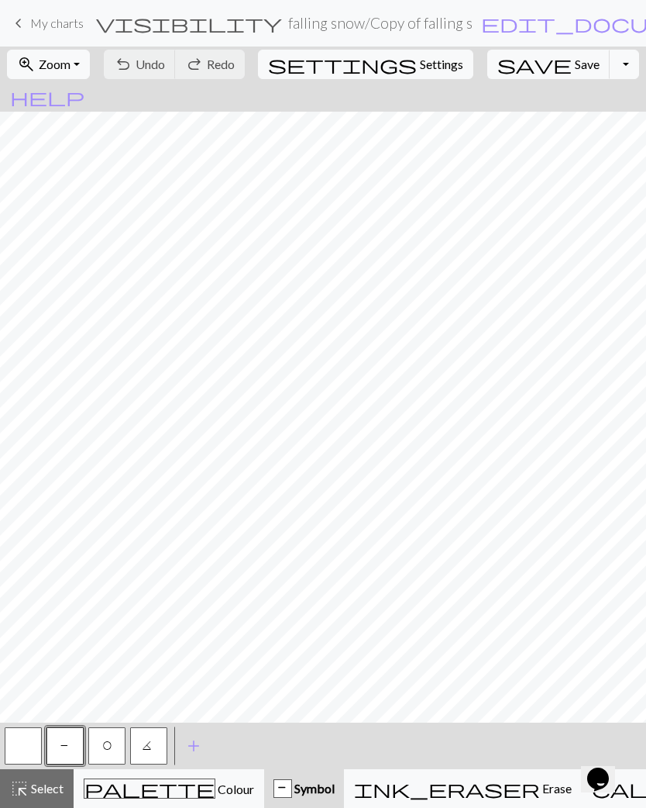
click at [38, 801] on button "highlight_alt Select Select" at bounding box center [37, 788] width 74 height 39
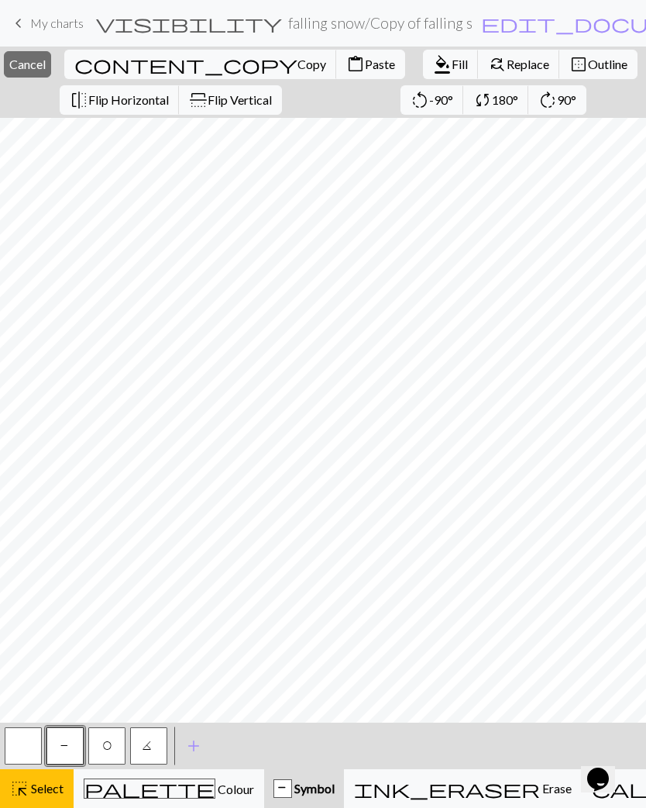
click at [588, 66] on span "Outline" at bounding box center [608, 64] width 40 height 15
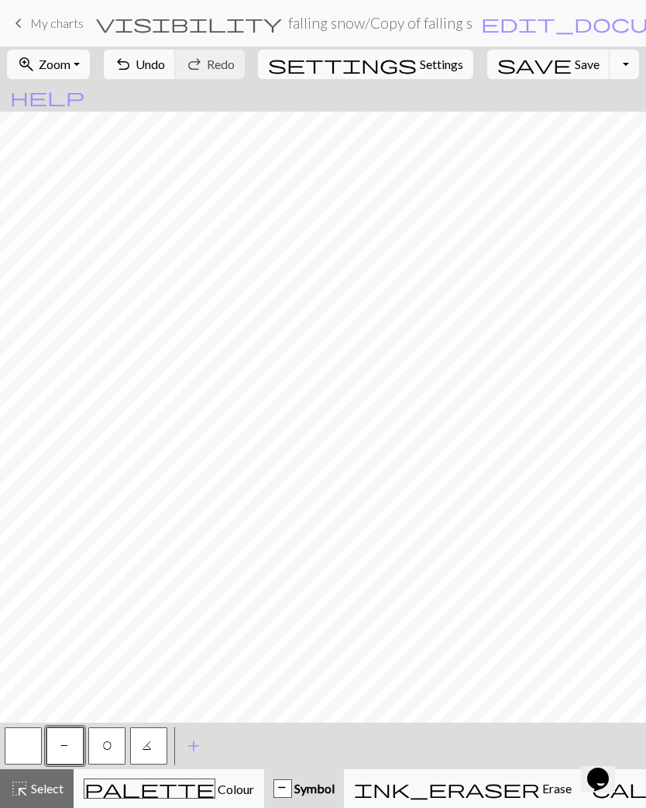
click at [46, 802] on button "highlight_alt Select Select" at bounding box center [37, 788] width 74 height 39
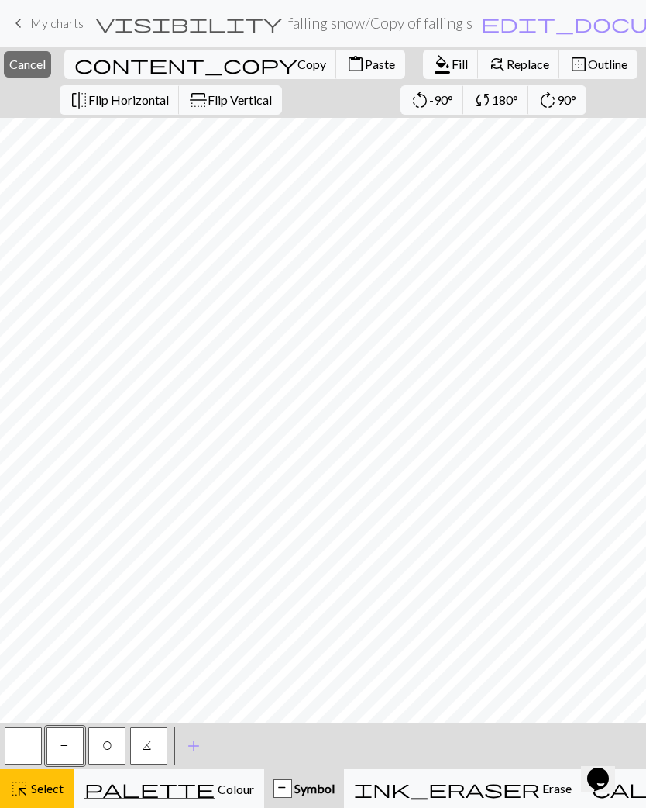
click at [588, 64] on span "Outline" at bounding box center [608, 64] width 40 height 15
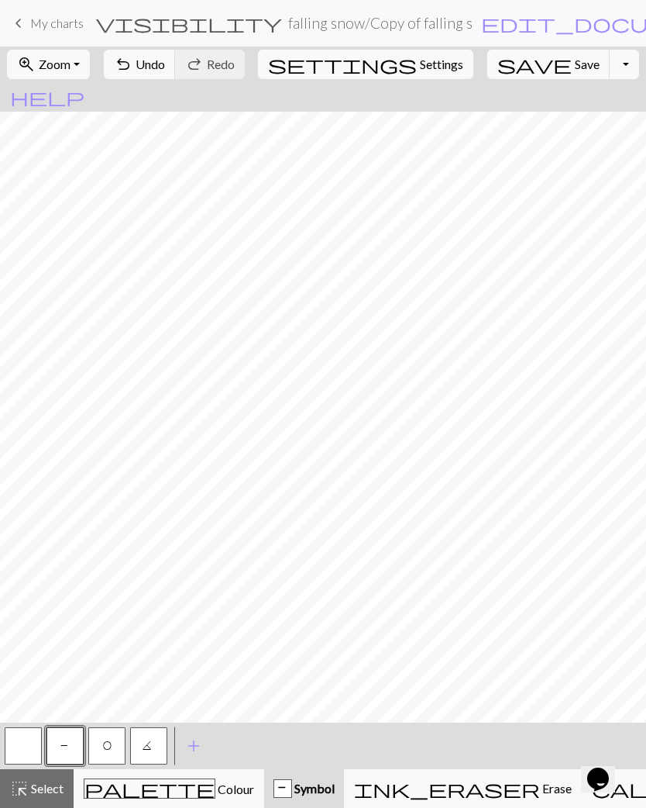
click at [575, 58] on span "Save" at bounding box center [587, 64] width 25 height 15
click at [44, 796] on div "highlight_alt Select Select" at bounding box center [36, 788] width 53 height 19
click at [215, 788] on span "Colour" at bounding box center [234, 788] width 39 height 15
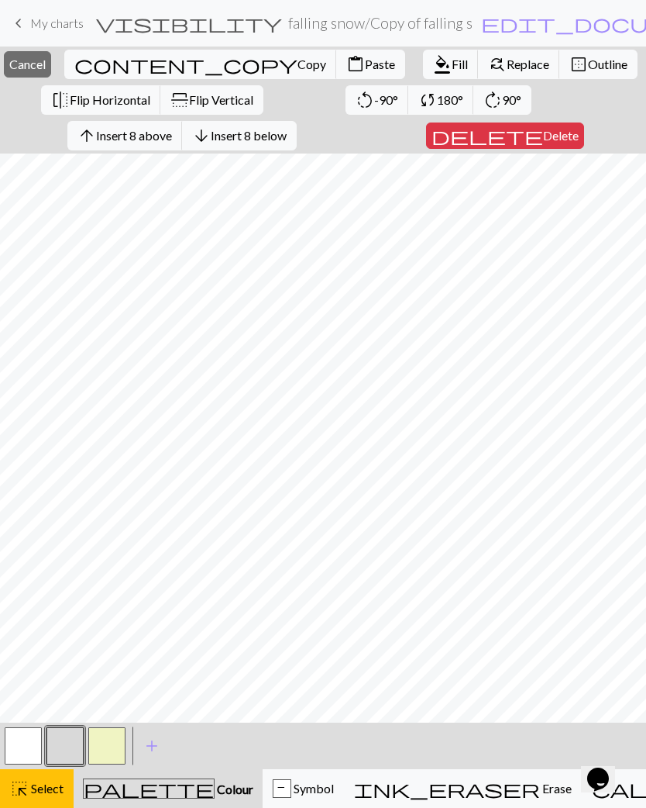
click at [543, 137] on span "Delete" at bounding box center [561, 135] width 36 height 15
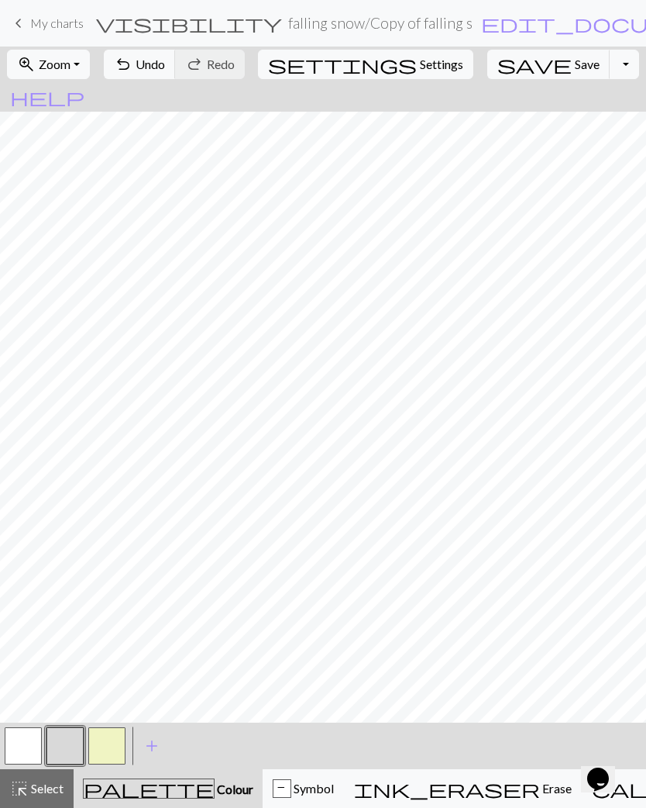
click at [291, 788] on span "Symbol" at bounding box center [312, 788] width 43 height 15
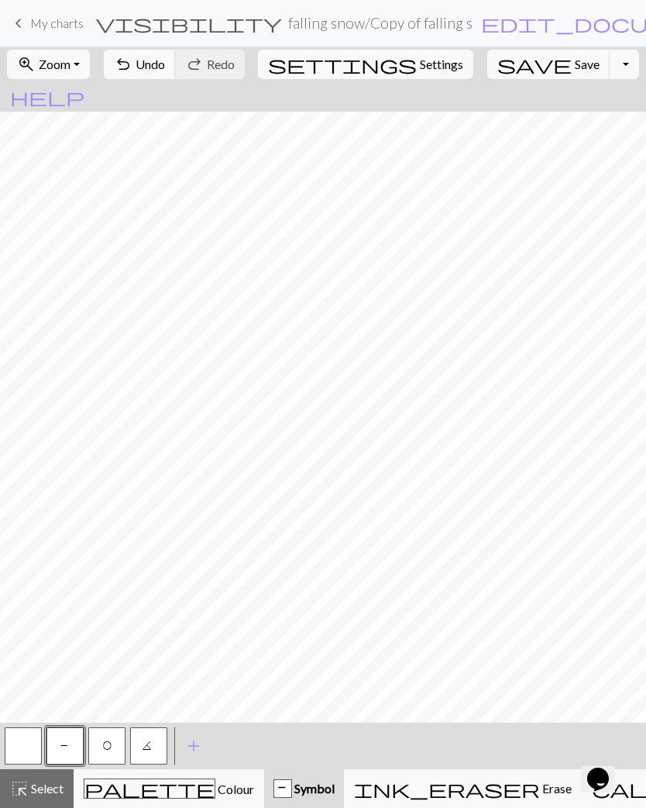
click at [33, 750] on button "button" at bounding box center [23, 745] width 37 height 37
click at [176, 75] on button "undo Undo Undo" at bounding box center [140, 64] width 72 height 29
click at [67, 746] on span "P" at bounding box center [64, 748] width 9 height 16
click at [33, 754] on button "button" at bounding box center [23, 745] width 37 height 37
click at [516, 66] on button "save Save Save" at bounding box center [549, 64] width 123 height 29
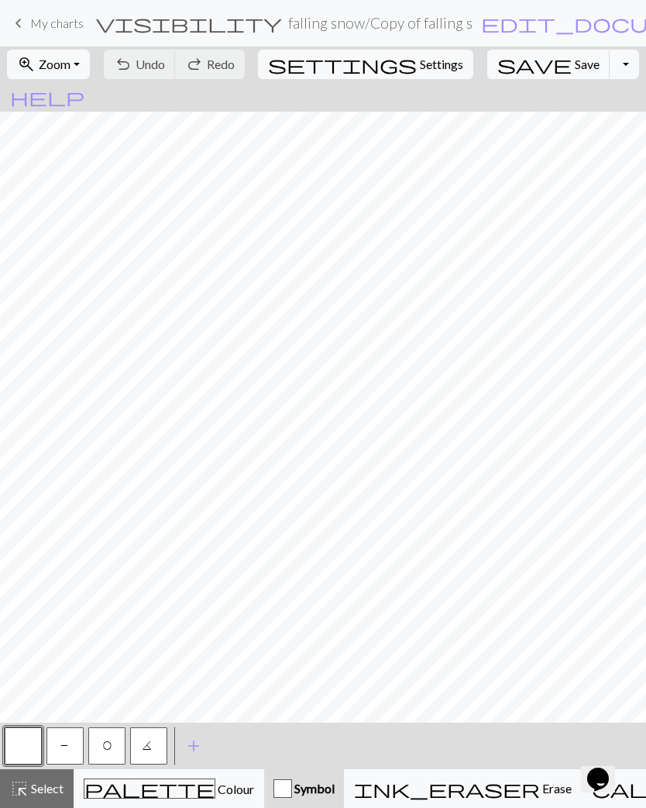
click at [610, 66] on button "Toggle Dropdown" at bounding box center [624, 64] width 29 height 29
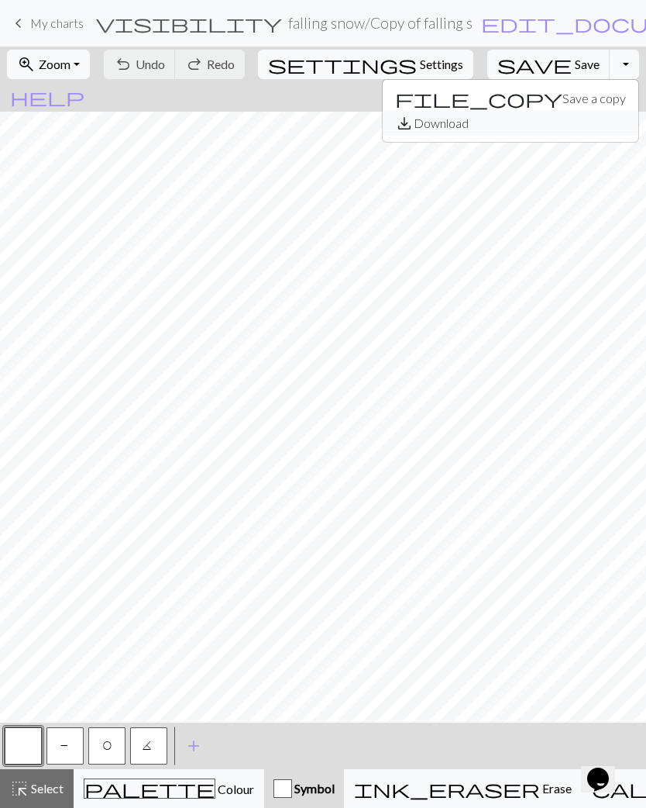
click at [527, 134] on button "save_alt Download" at bounding box center [511, 123] width 256 height 25
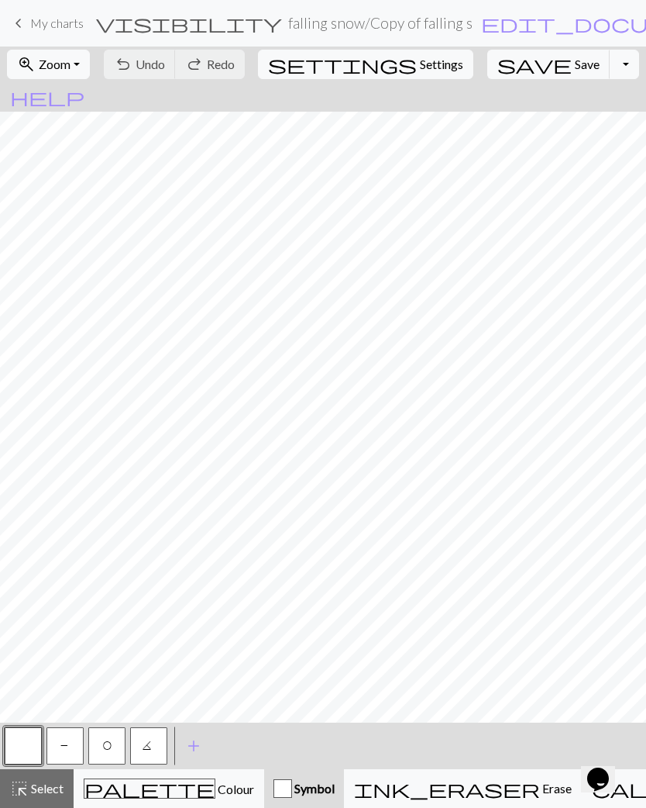
click at [610, 67] on button "Toggle Dropdown" at bounding box center [624, 64] width 29 height 29
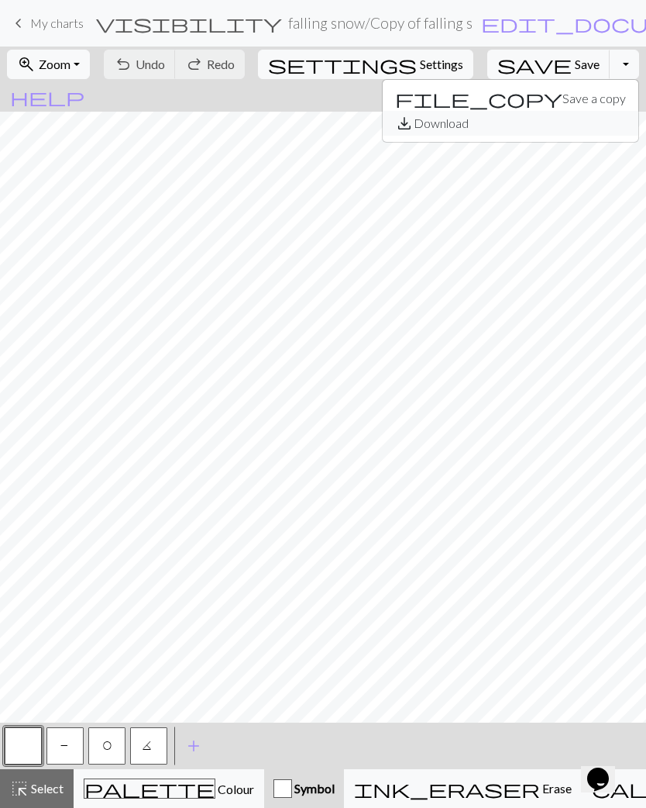
click at [522, 133] on button "save_alt Download" at bounding box center [511, 123] width 256 height 25
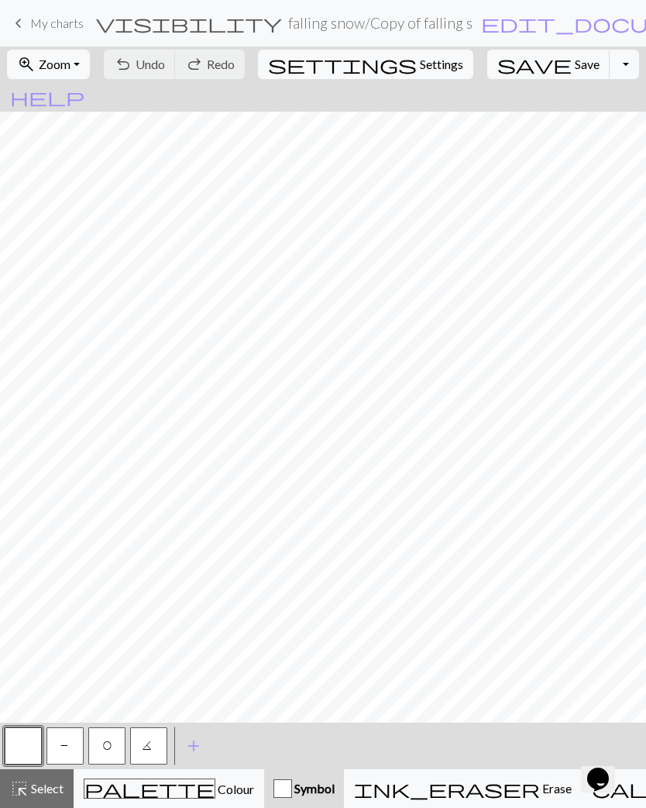
click at [610, 64] on button "Toggle Dropdown" at bounding box center [624, 64] width 29 height 29
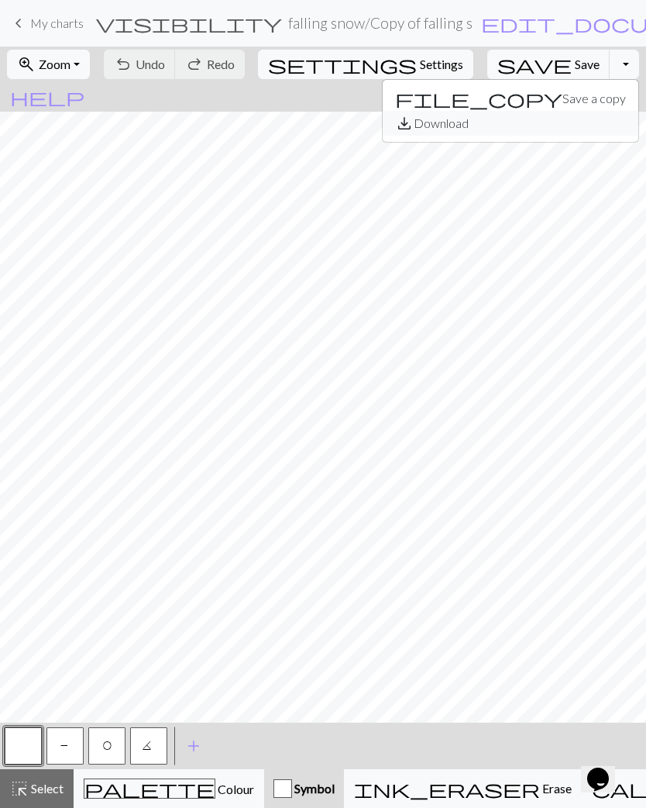
click at [522, 133] on button "save_alt Download" at bounding box center [511, 123] width 256 height 25
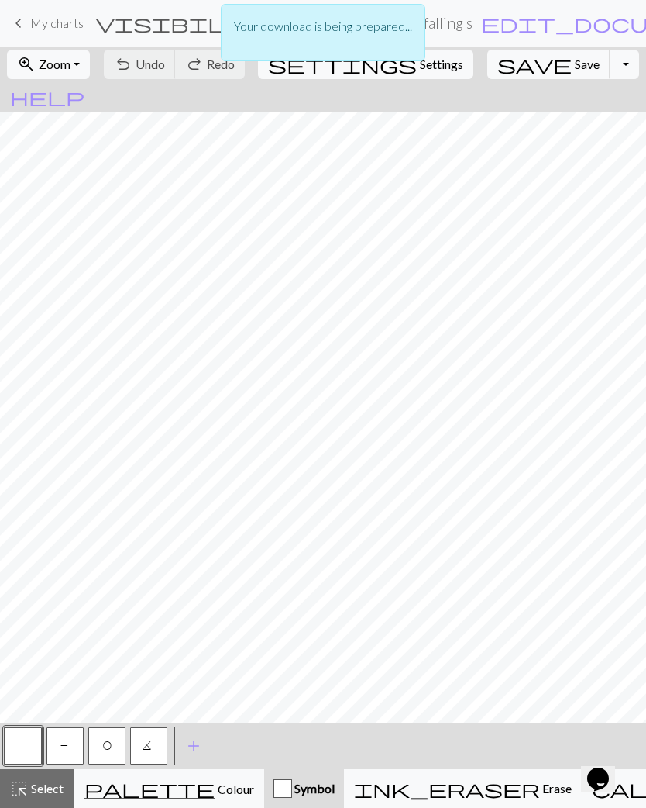
click at [524, 65] on div "Your download is being prepared..." at bounding box center [323, 37] width 646 height 74
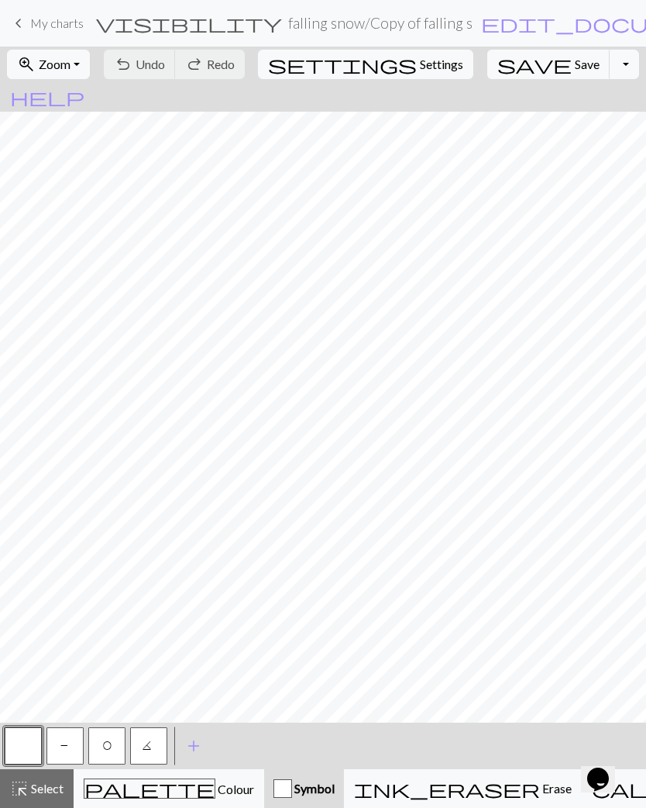
click at [53, 29] on span "My charts" at bounding box center [56, 23] width 53 height 15
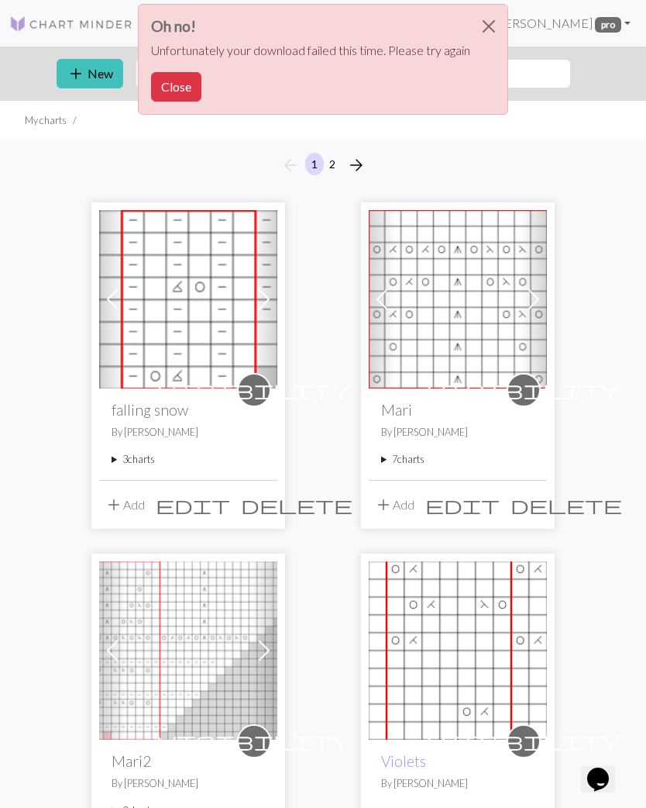
click at [492, 33] on button "Close" at bounding box center [489, 26] width 37 height 43
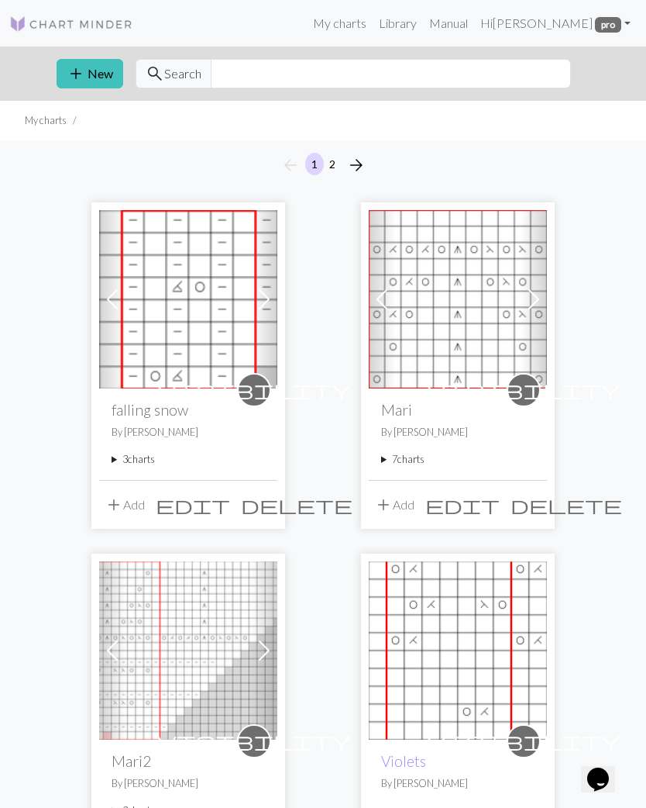
click at [143, 464] on summary "3 charts" at bounding box center [188, 459] width 153 height 15
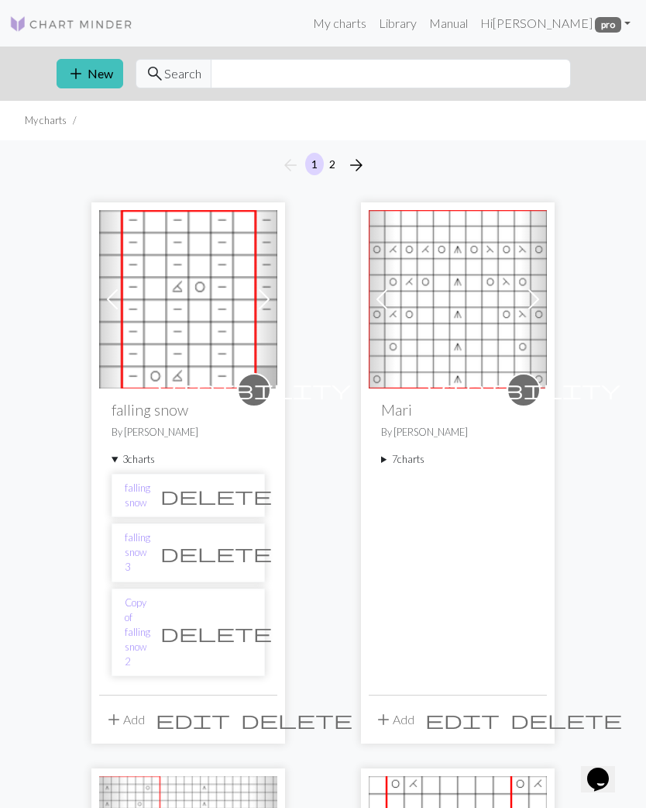
click at [150, 596] on link "Copy of falling snow 2" at bounding box center [138, 632] width 26 height 74
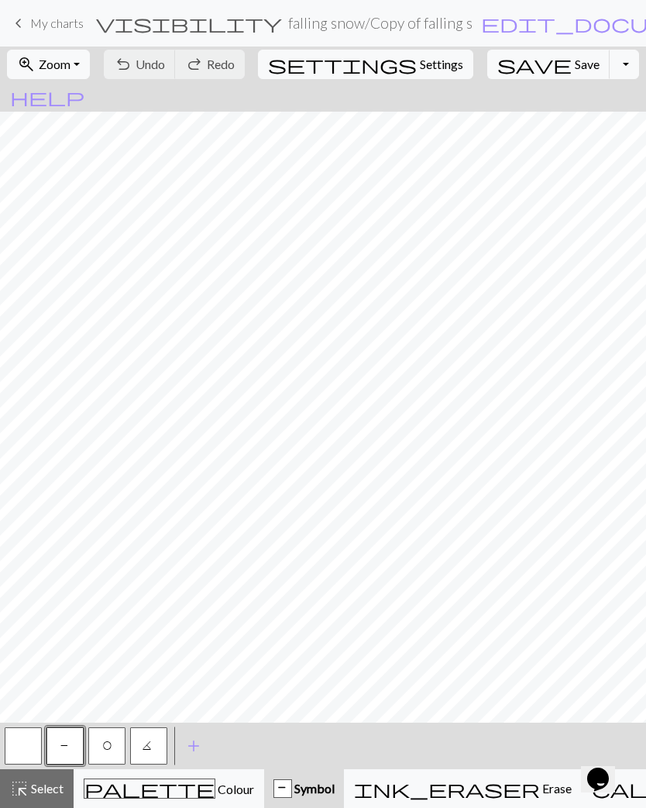
click at [527, 72] on button "save Save Save" at bounding box center [549, 64] width 123 height 29
click at [610, 70] on button "Toggle Dropdown" at bounding box center [624, 64] width 29 height 29
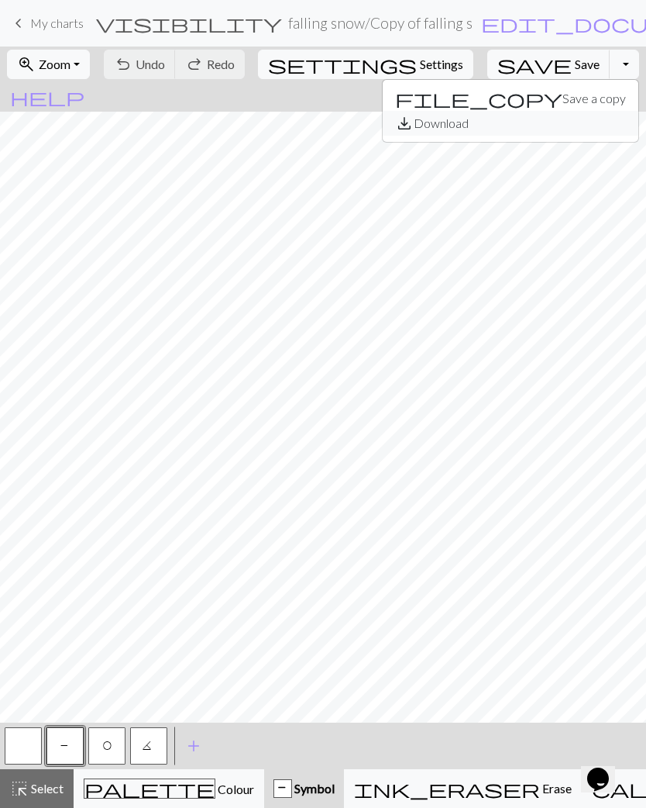
click at [533, 128] on button "save_alt Download" at bounding box center [511, 123] width 256 height 25
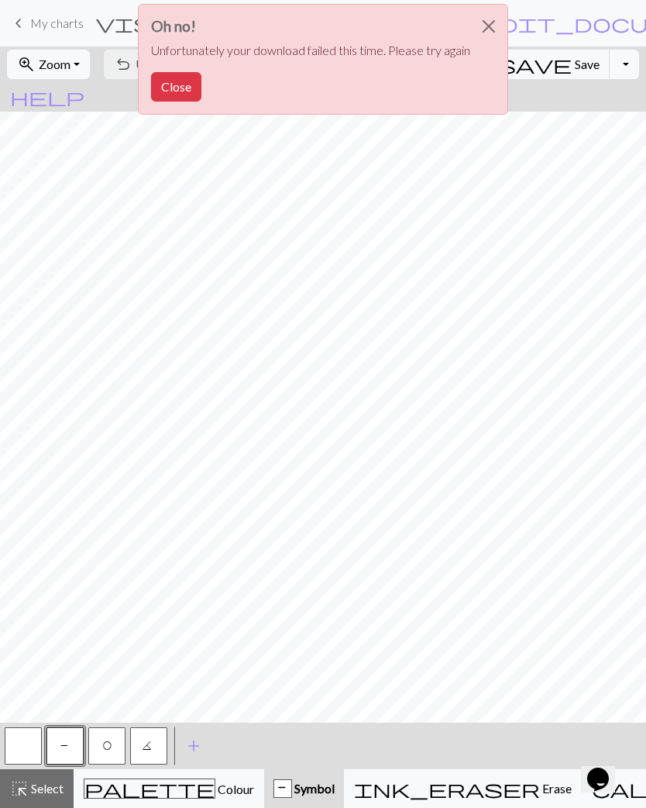
click at [165, 84] on button "Close" at bounding box center [176, 86] width 50 height 29
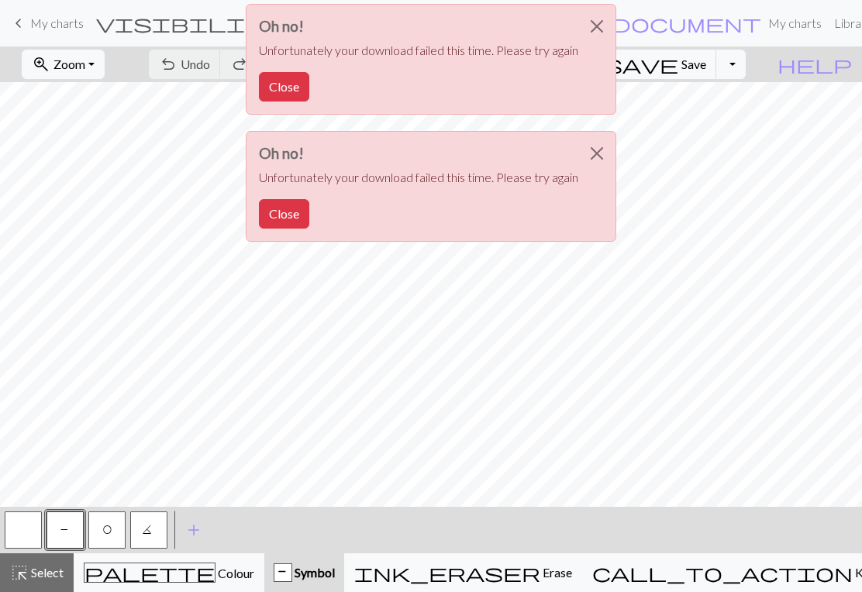
click at [303, 215] on button "Close" at bounding box center [284, 213] width 50 height 29
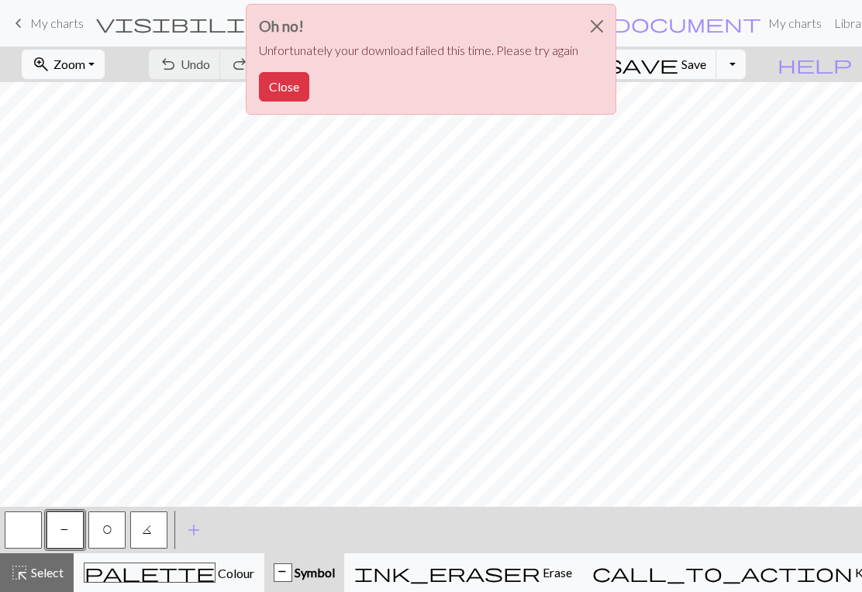
click at [300, 112] on div "Oh no! Unfortunately your download failed this time. Please try again Close" at bounding box center [431, 59] width 371 height 111
click at [295, 92] on button "Close" at bounding box center [284, 86] width 50 height 29
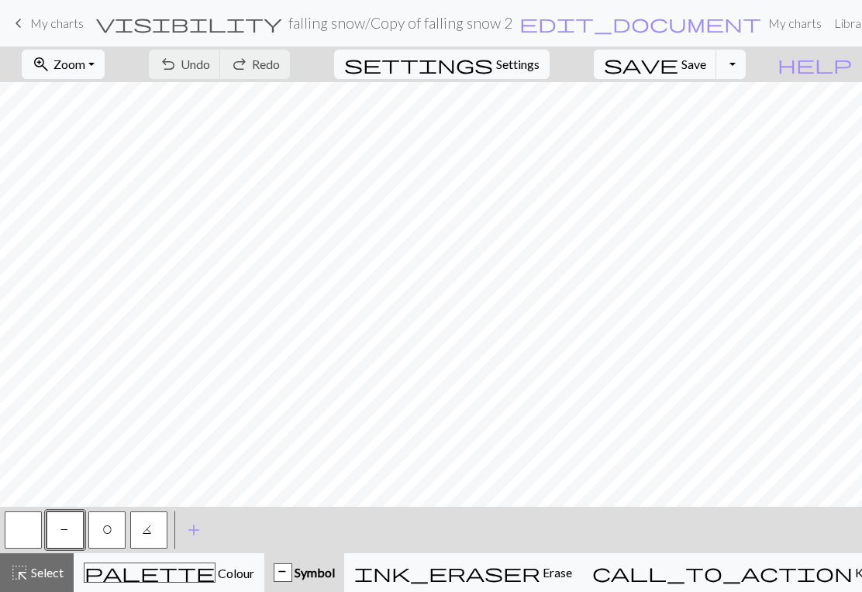
click at [746, 67] on button "Toggle Dropdown" at bounding box center [730, 64] width 29 height 29
click at [719, 122] on button "save_alt Download" at bounding box center [617, 123] width 256 height 25
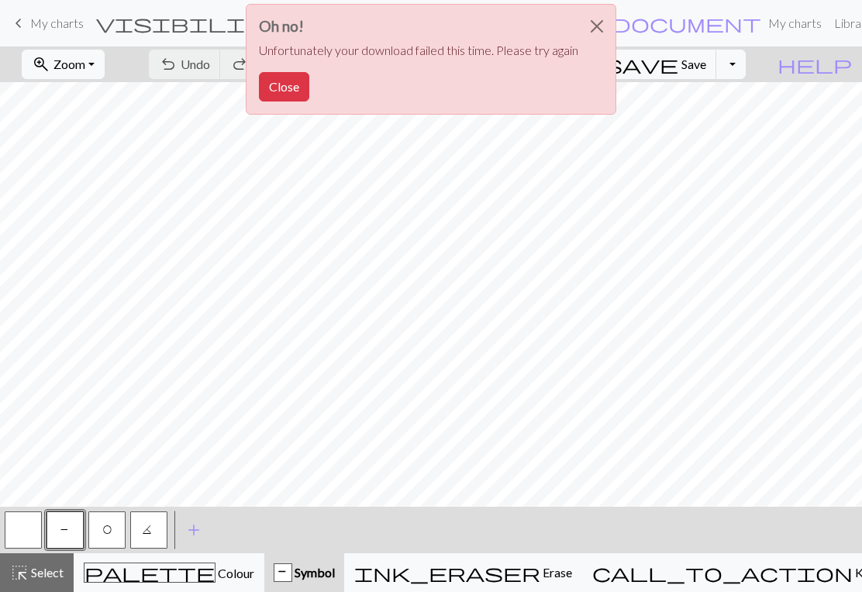
click at [286, 79] on button "Close" at bounding box center [284, 86] width 50 height 29
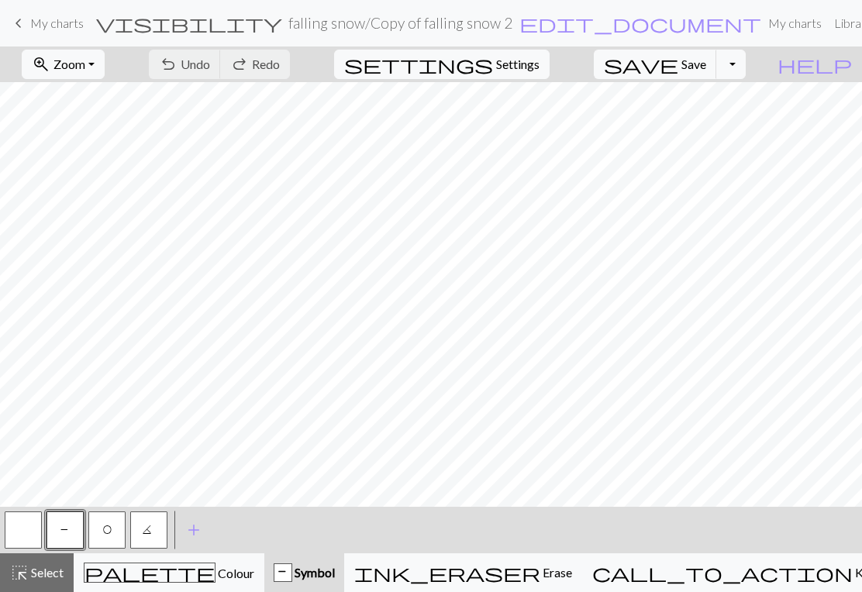
click at [12, 26] on span "keyboard_arrow_left" at bounding box center [18, 23] width 19 height 22
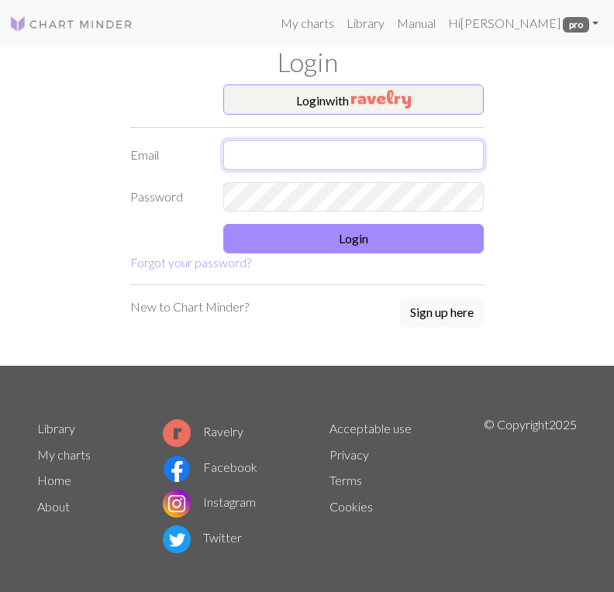
type input "[EMAIL_ADDRESS][DOMAIN_NAME]"
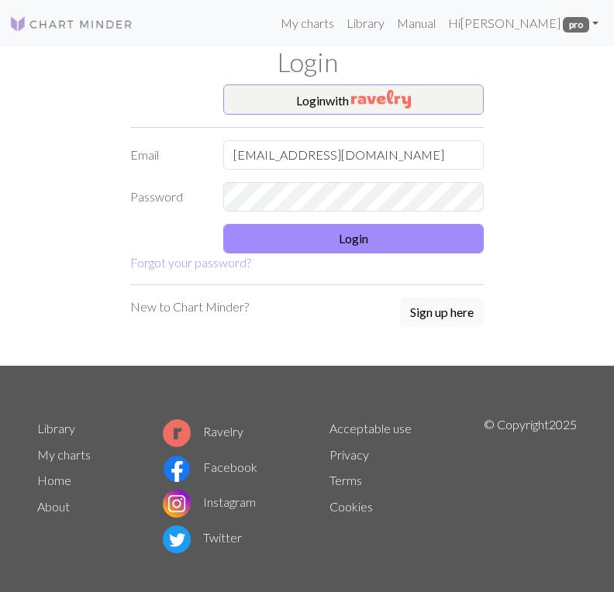
click at [351, 240] on button "Login" at bounding box center [353, 238] width 260 height 29
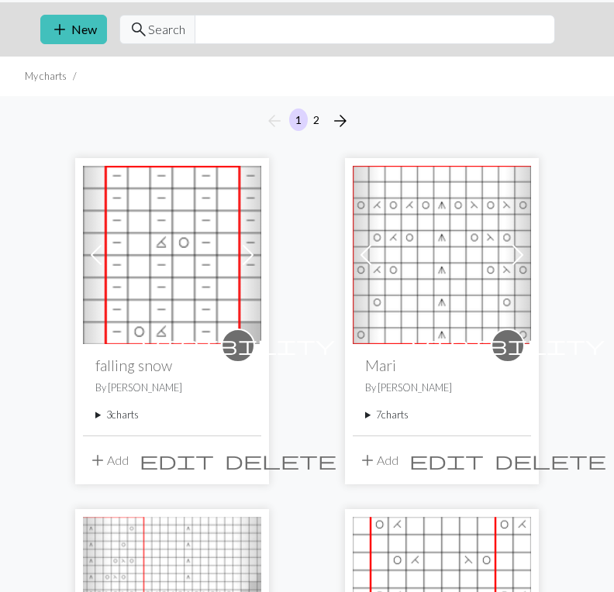
scroll to position [51, 0]
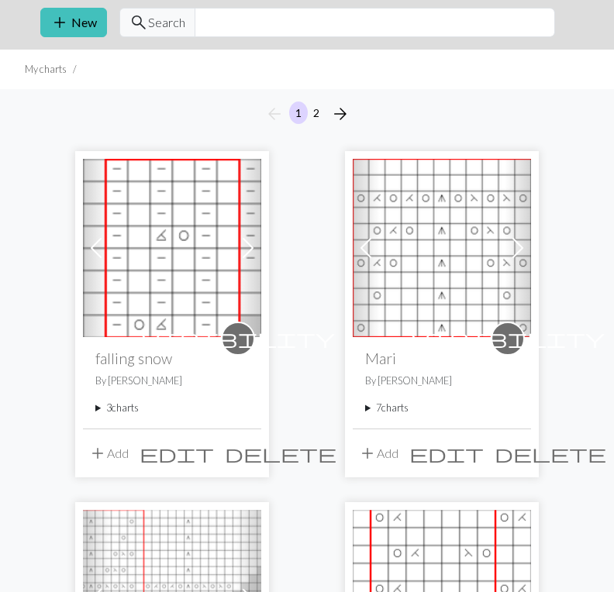
click at [122, 409] on summary "3 charts" at bounding box center [171, 408] width 153 height 15
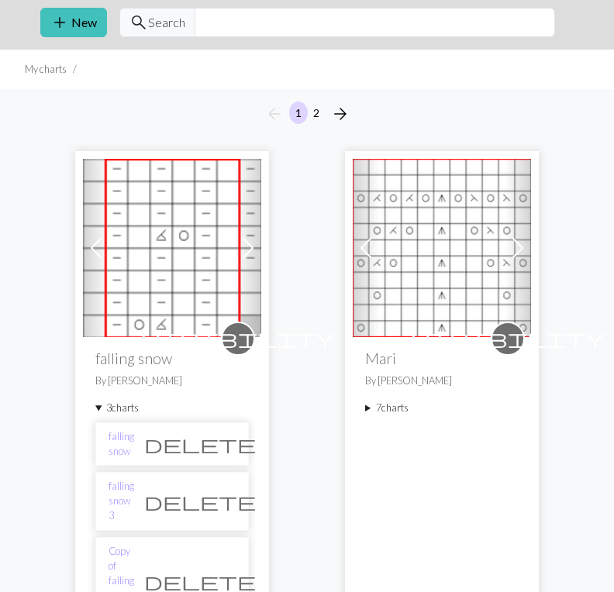
click at [134, 546] on link "Copy of falling snow 2" at bounding box center [122, 581] width 26 height 74
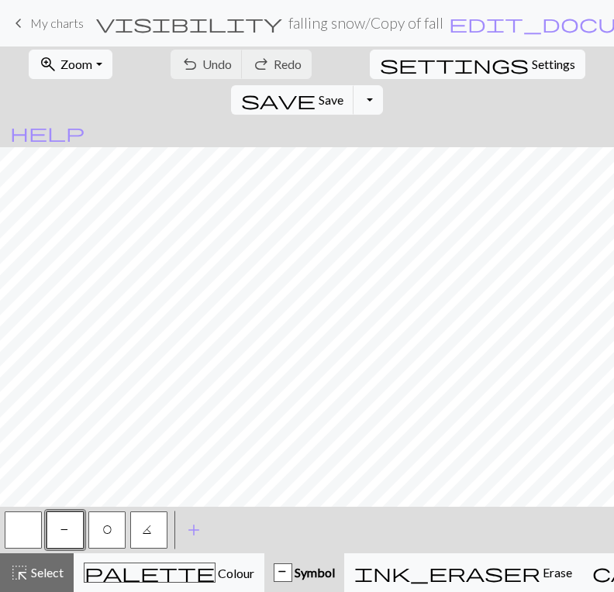
click at [343, 92] on span "Save" at bounding box center [331, 99] width 25 height 15
click at [383, 85] on button "Toggle Dropdown" at bounding box center [367, 99] width 29 height 29
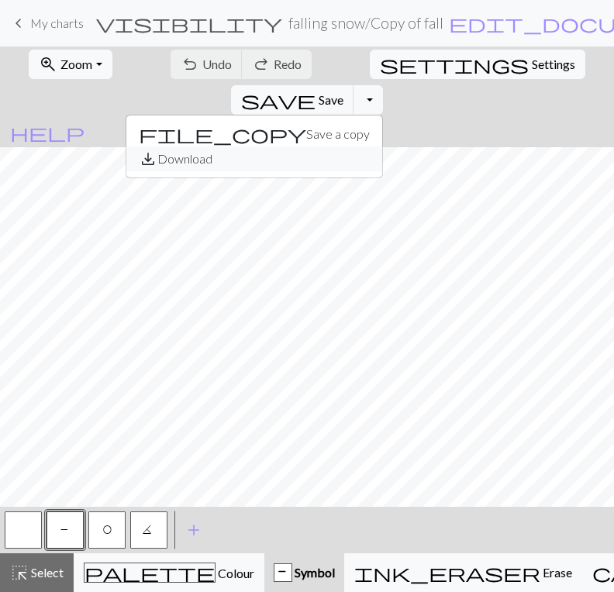
click at [382, 147] on button "save_alt Download" at bounding box center [254, 159] width 256 height 25
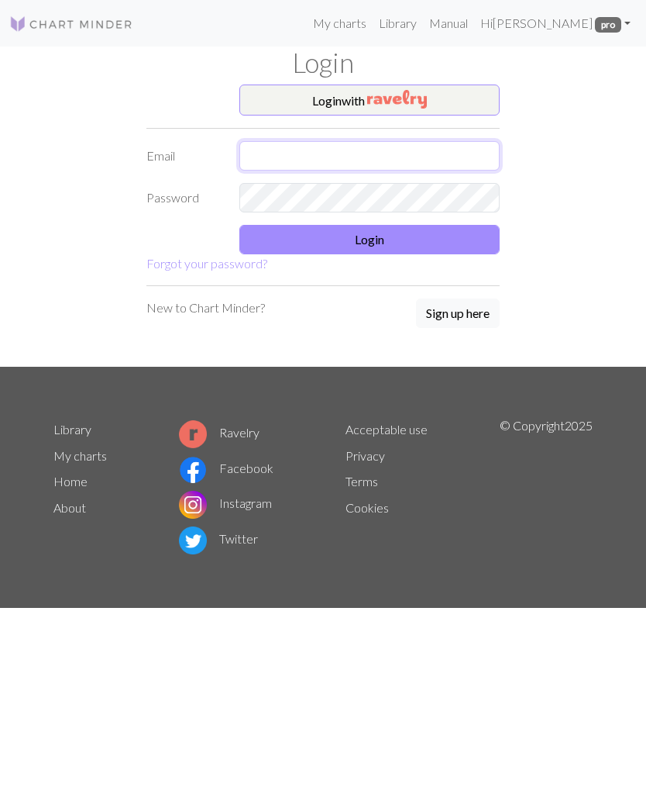
type input "[EMAIL_ADDRESS][DOMAIN_NAME]"
click at [367, 240] on button "Login" at bounding box center [370, 239] width 260 height 29
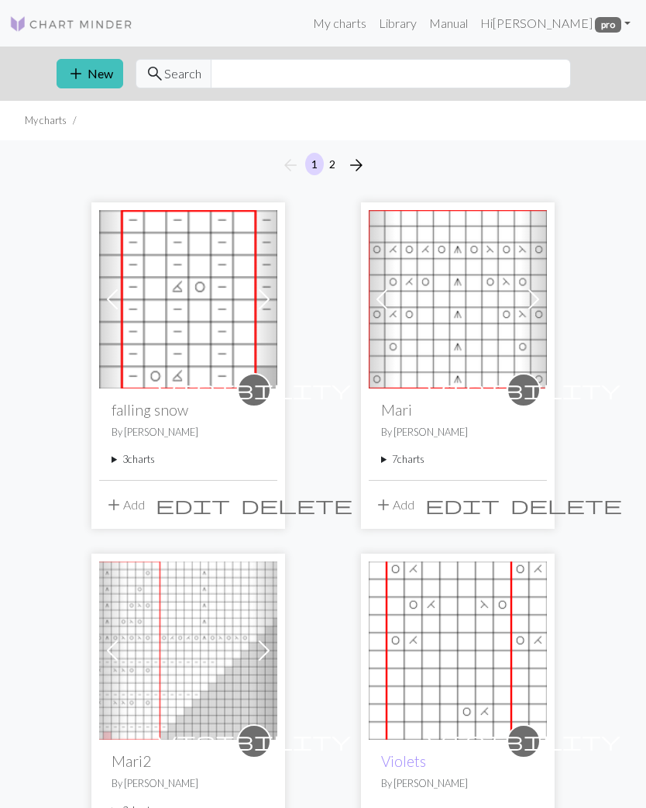
click at [147, 454] on summary "3 charts" at bounding box center [188, 459] width 153 height 15
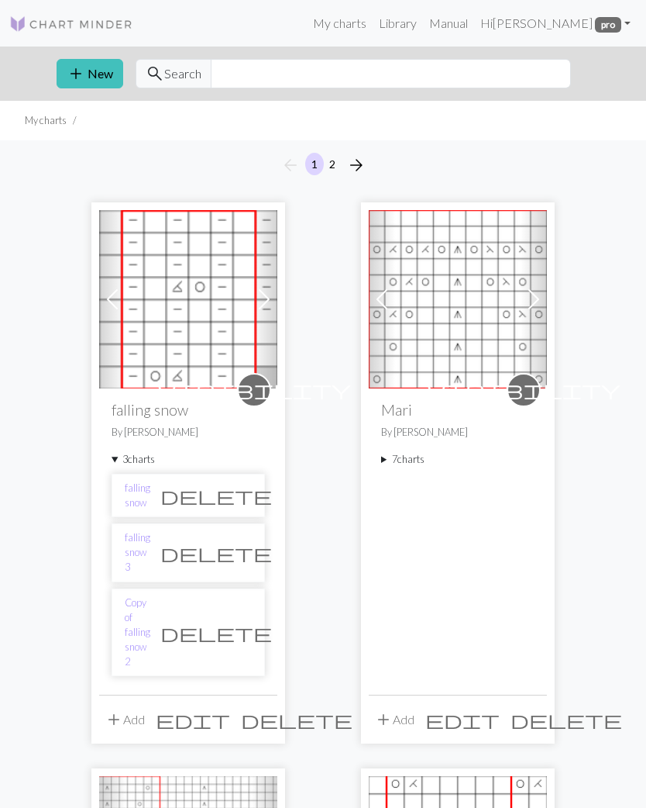
click at [142, 547] on link "falling snow 3" at bounding box center [138, 552] width 26 height 45
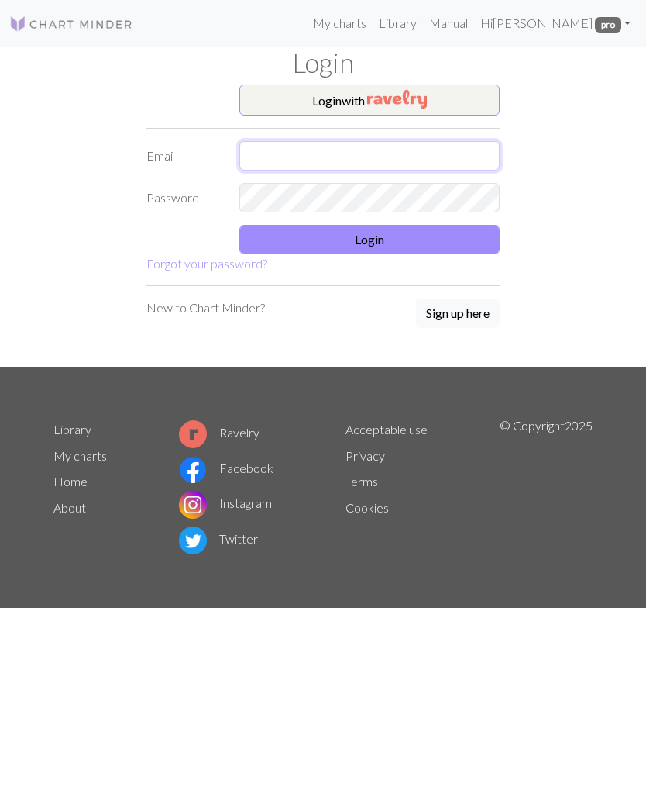
type input "[EMAIL_ADDRESS][DOMAIN_NAME]"
click at [377, 237] on button "Login" at bounding box center [370, 239] width 260 height 29
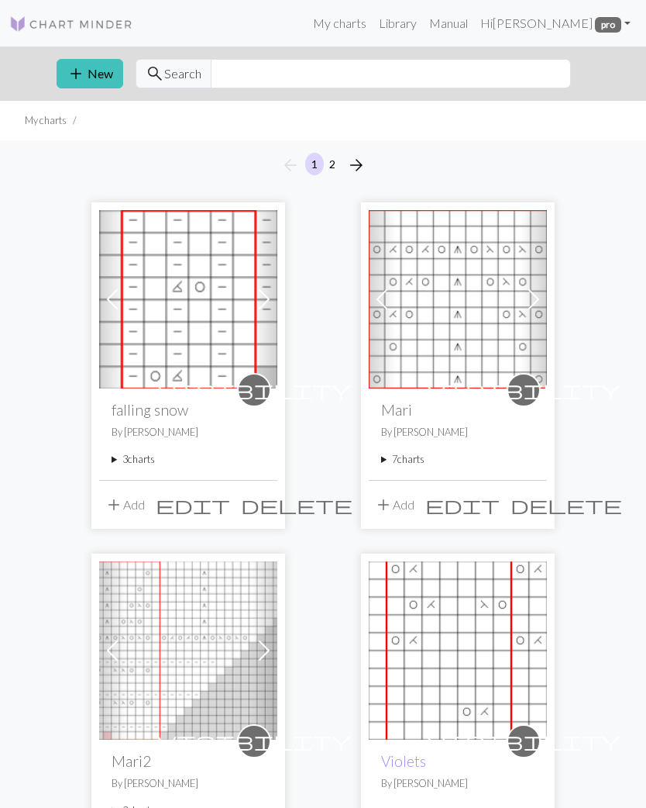
click at [146, 462] on summary "3 charts" at bounding box center [188, 459] width 153 height 15
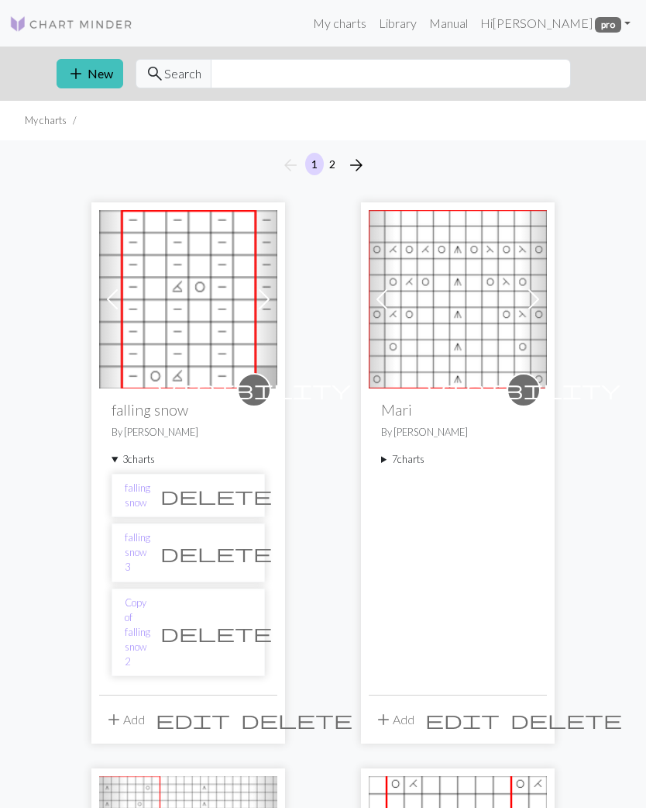
click at [150, 595] on link "Copy of falling snow 2" at bounding box center [138, 632] width 26 height 74
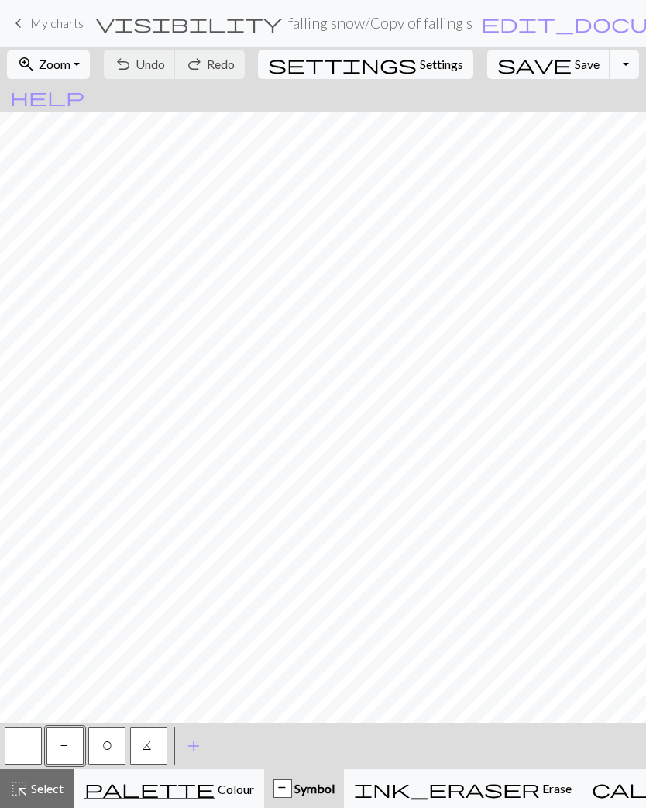
click at [610, 67] on button "Toggle Dropdown" at bounding box center [624, 64] width 29 height 29
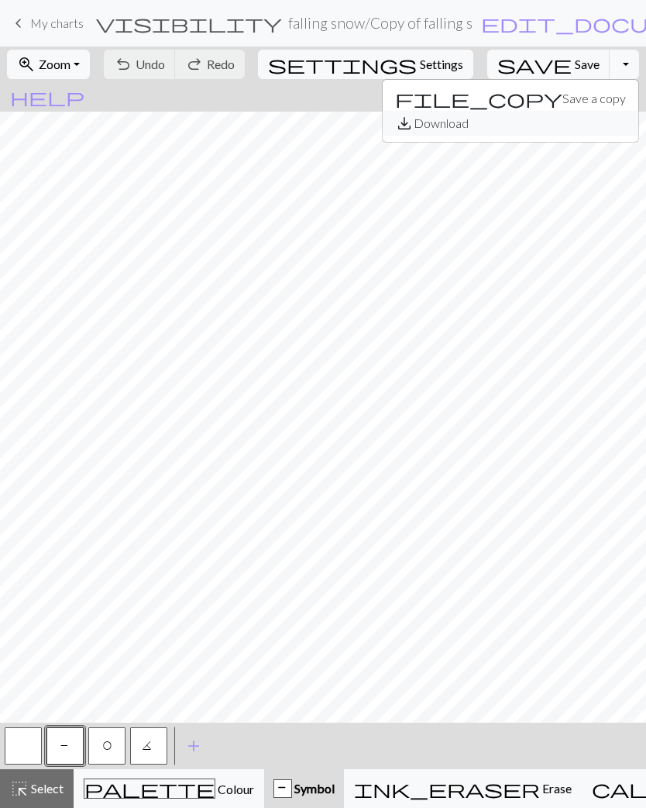
click at [522, 123] on button "save_alt Download" at bounding box center [511, 123] width 256 height 25
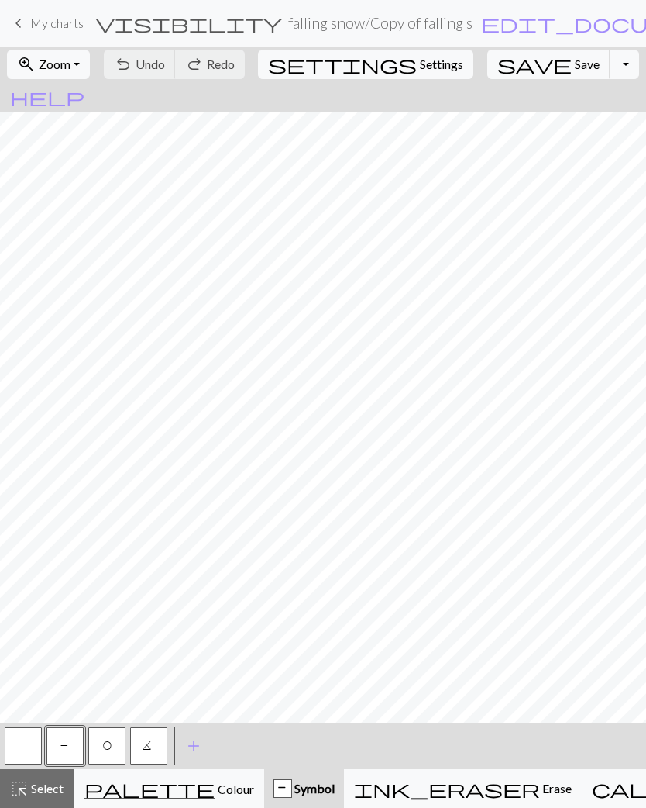
click at [41, 18] on span "My charts" at bounding box center [56, 23] width 53 height 15
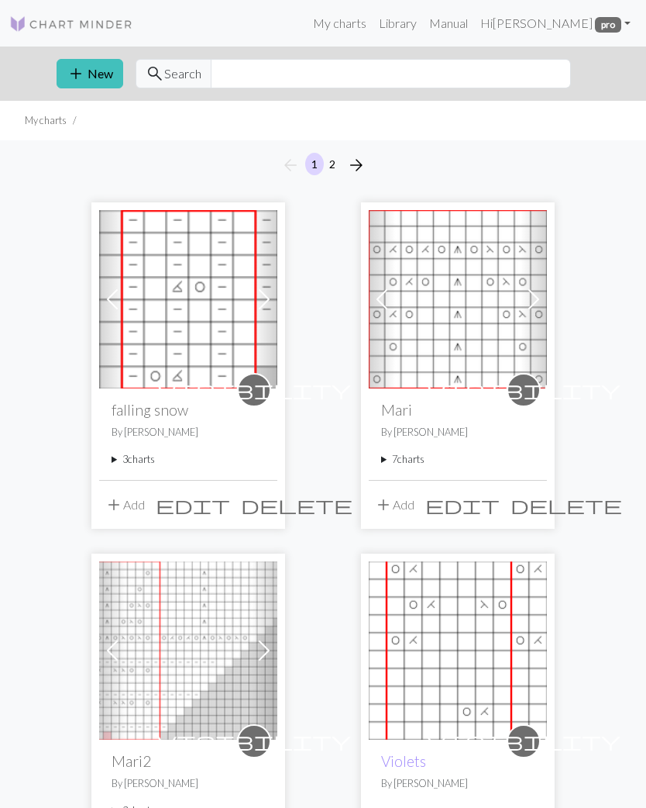
click at [153, 466] on summary "3 charts" at bounding box center [188, 459] width 153 height 15
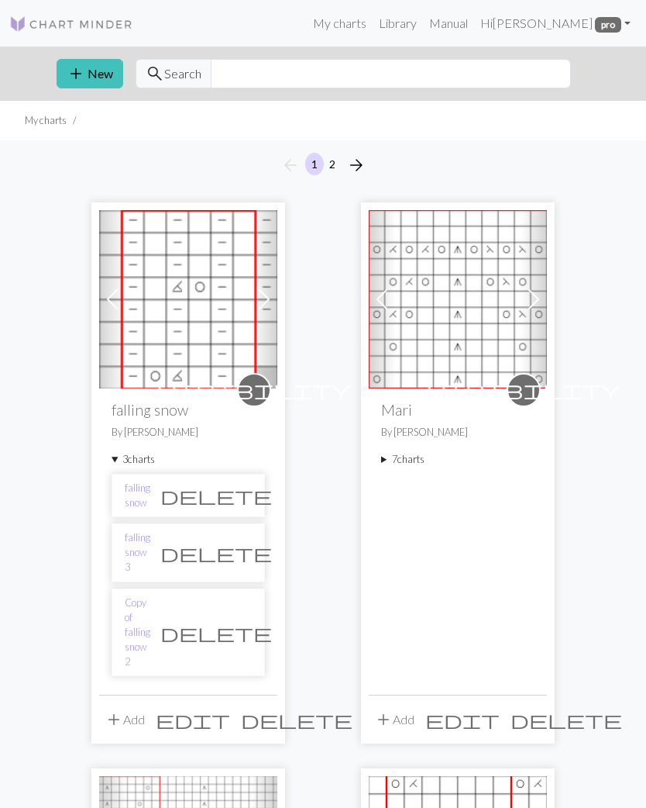
click at [150, 548] on link "falling snow 3" at bounding box center [138, 552] width 26 height 45
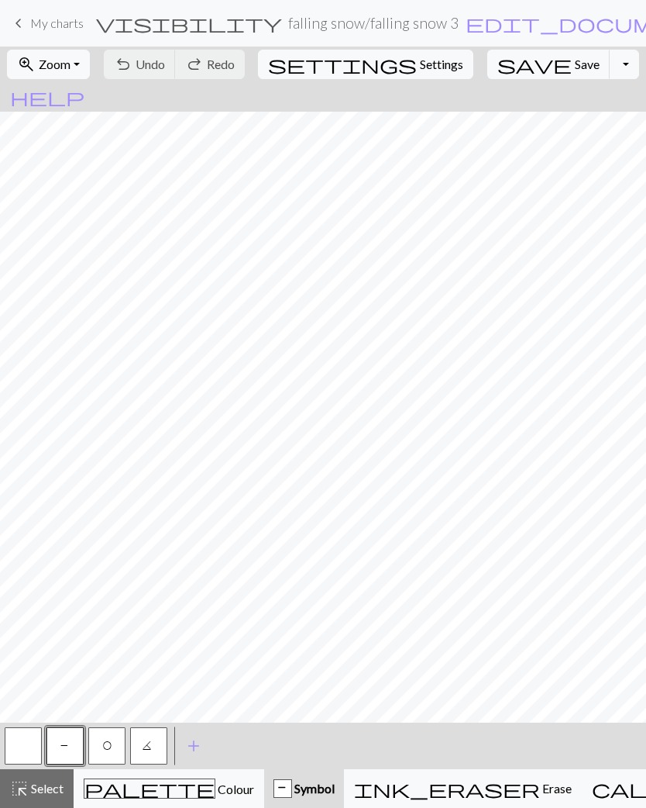
click at [29, 25] on link "keyboard_arrow_left My charts" at bounding box center [46, 23] width 74 height 26
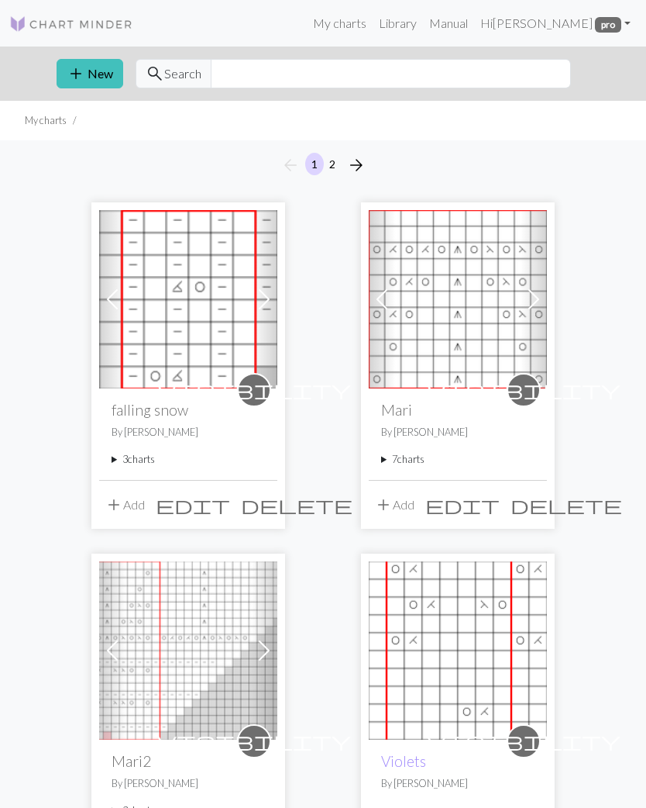
click at [131, 460] on summary "3 charts" at bounding box center [188, 459] width 153 height 15
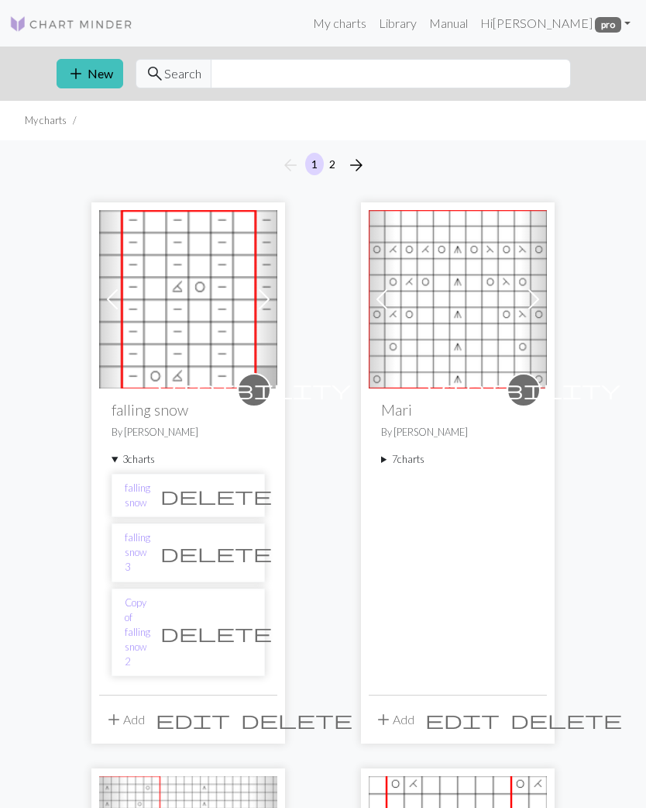
click at [141, 488] on link "falling snow" at bounding box center [138, 495] width 26 height 29
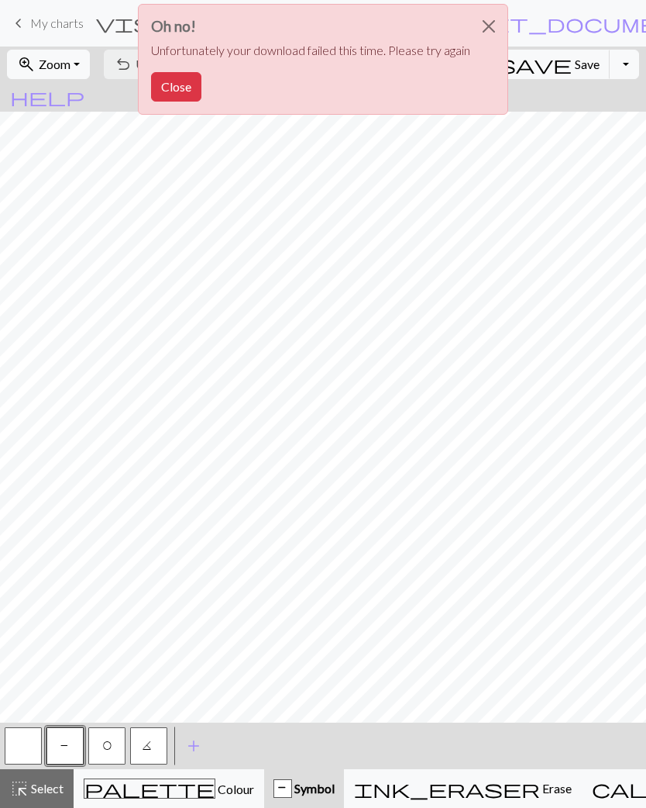
click at [496, 30] on button "Close" at bounding box center [489, 26] width 37 height 43
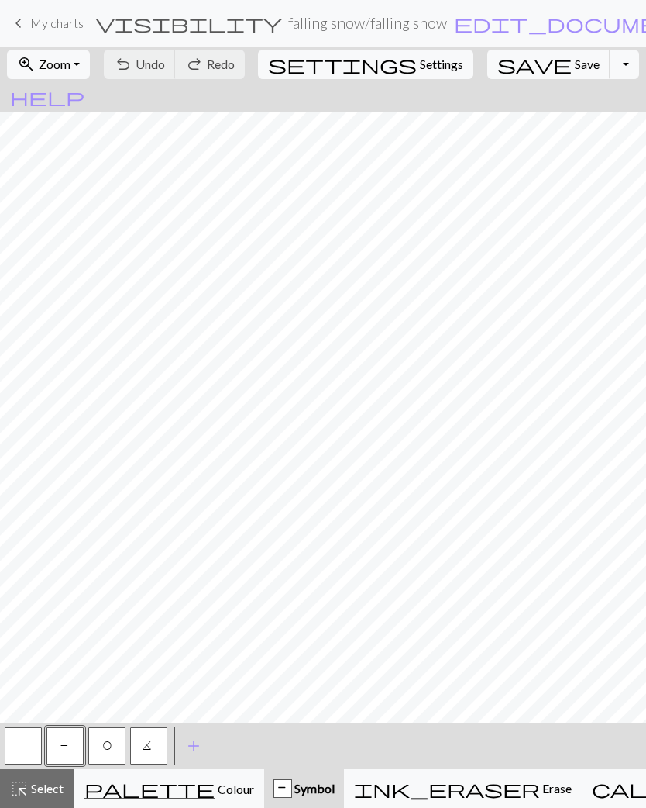
click at [11, 23] on span "keyboard_arrow_left" at bounding box center [18, 23] width 19 height 22
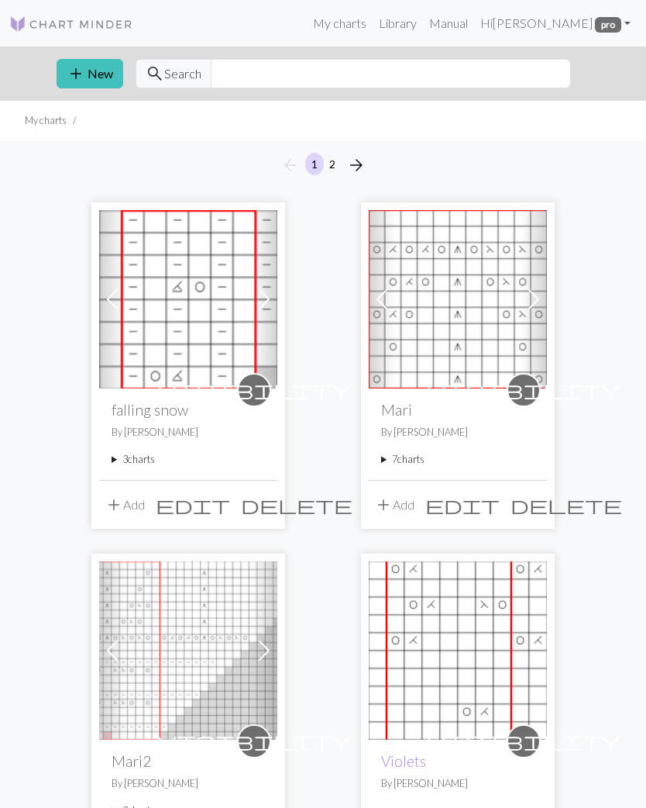
click at [126, 458] on summary "3 charts" at bounding box center [188, 459] width 153 height 15
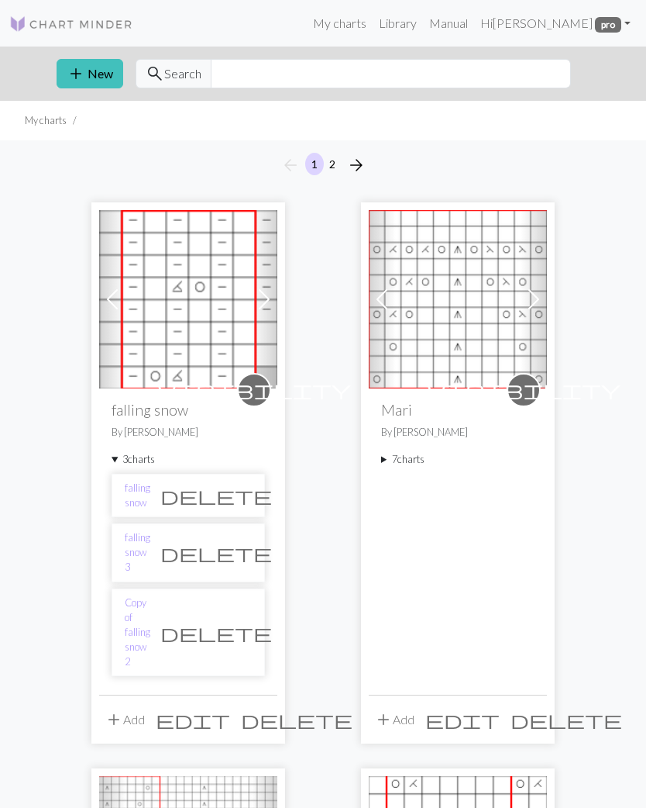
click at [146, 550] on link "falling snow 3" at bounding box center [138, 552] width 26 height 45
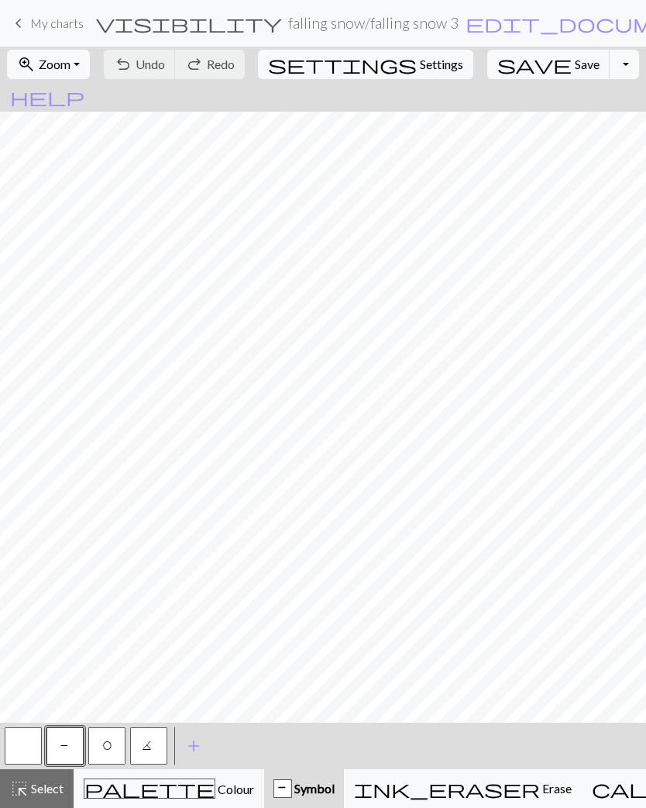
click at [27, 29] on span "keyboard_arrow_left" at bounding box center [18, 23] width 19 height 22
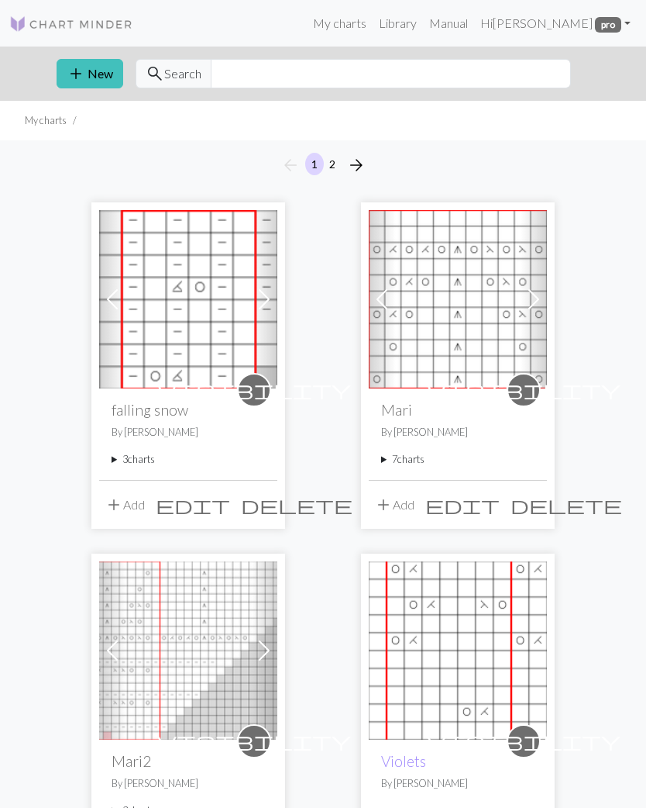
click at [126, 466] on summary "3 charts" at bounding box center [188, 459] width 153 height 15
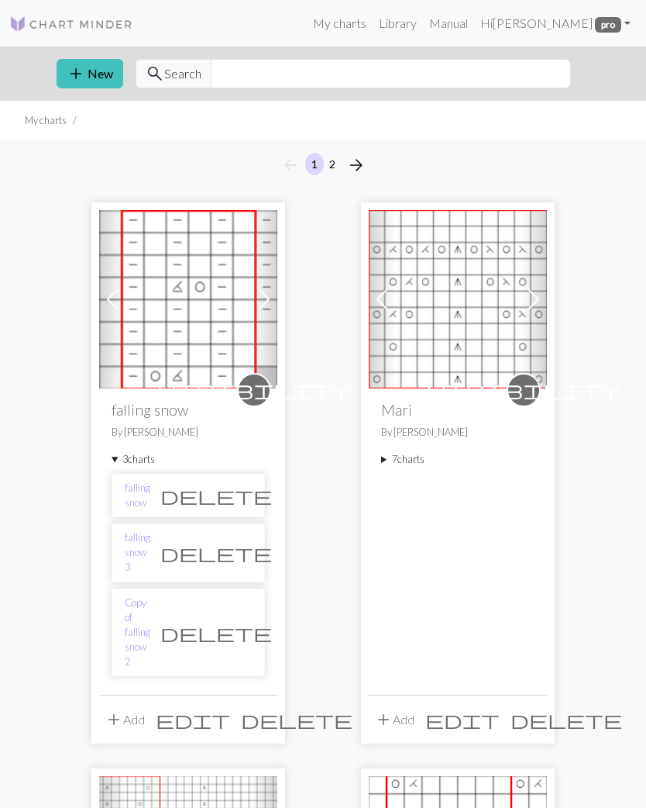
click at [145, 598] on link "Copy of falling snow 2" at bounding box center [138, 632] width 26 height 74
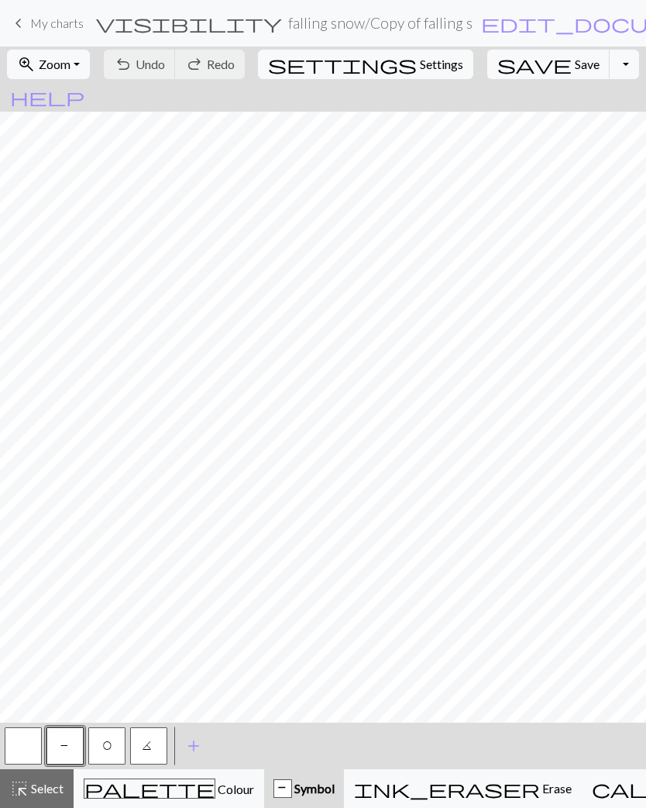
click at [481, 22] on span "edit_document" at bounding box center [602, 23] width 242 height 22
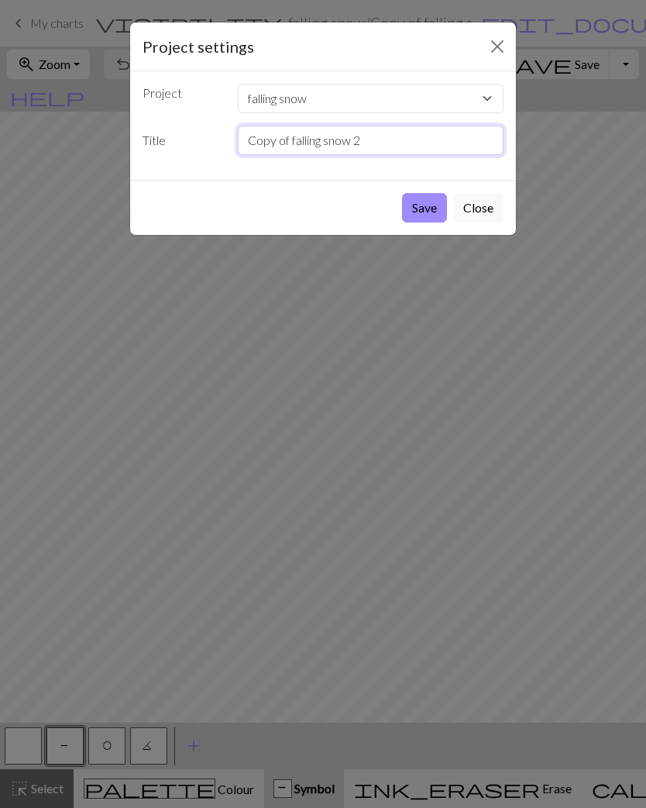
click at [282, 143] on input "Copy of falling snow 2" at bounding box center [371, 140] width 267 height 29
type input "falling snow 2"
click at [423, 212] on button "Save" at bounding box center [424, 207] width 45 height 29
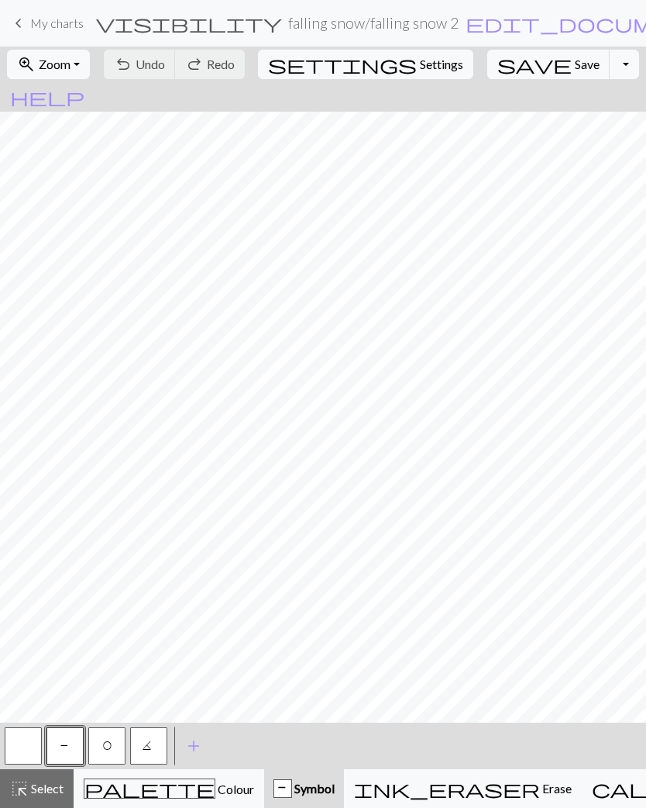
click at [129, 788] on span "palette" at bounding box center [149, 788] width 130 height 22
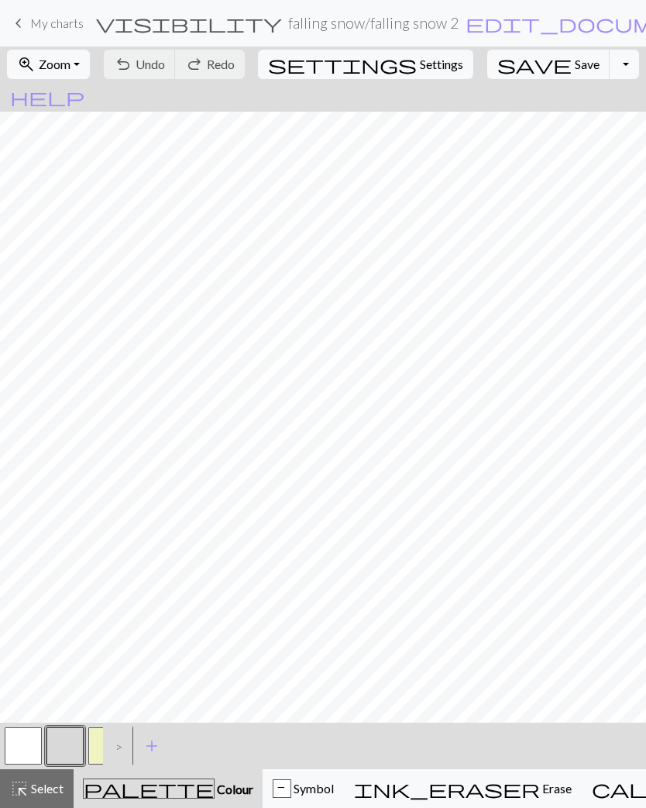
click at [24, 747] on button "button" at bounding box center [23, 745] width 37 height 37
click at [60, 742] on button "button" at bounding box center [65, 745] width 37 height 37
click at [18, 746] on button "button" at bounding box center [23, 745] width 37 height 37
click at [274, 784] on div "P" at bounding box center [282, 789] width 17 height 19
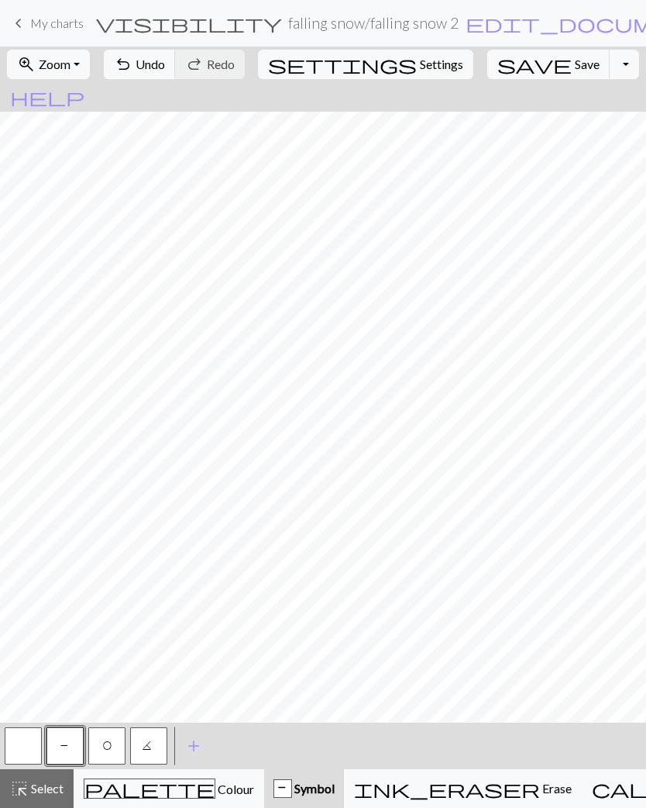
click at [17, 745] on button "button" at bounding box center [23, 745] width 37 height 37
click at [519, 73] on button "save Save Save" at bounding box center [549, 64] width 123 height 29
click at [610, 61] on button "Toggle Dropdown" at bounding box center [624, 64] width 29 height 29
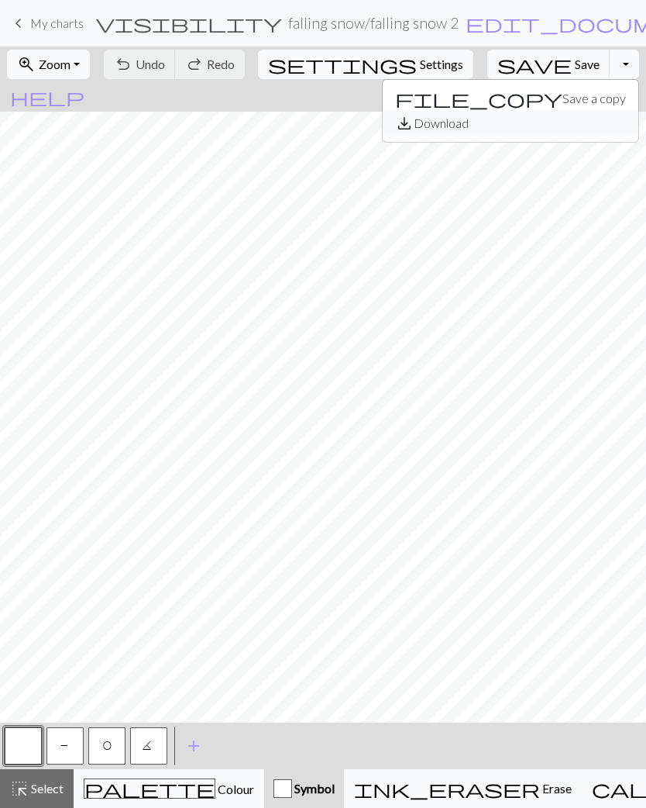
click at [529, 127] on button "save_alt Download" at bounding box center [511, 123] width 256 height 25
